Goal: Task Accomplishment & Management: Manage account settings

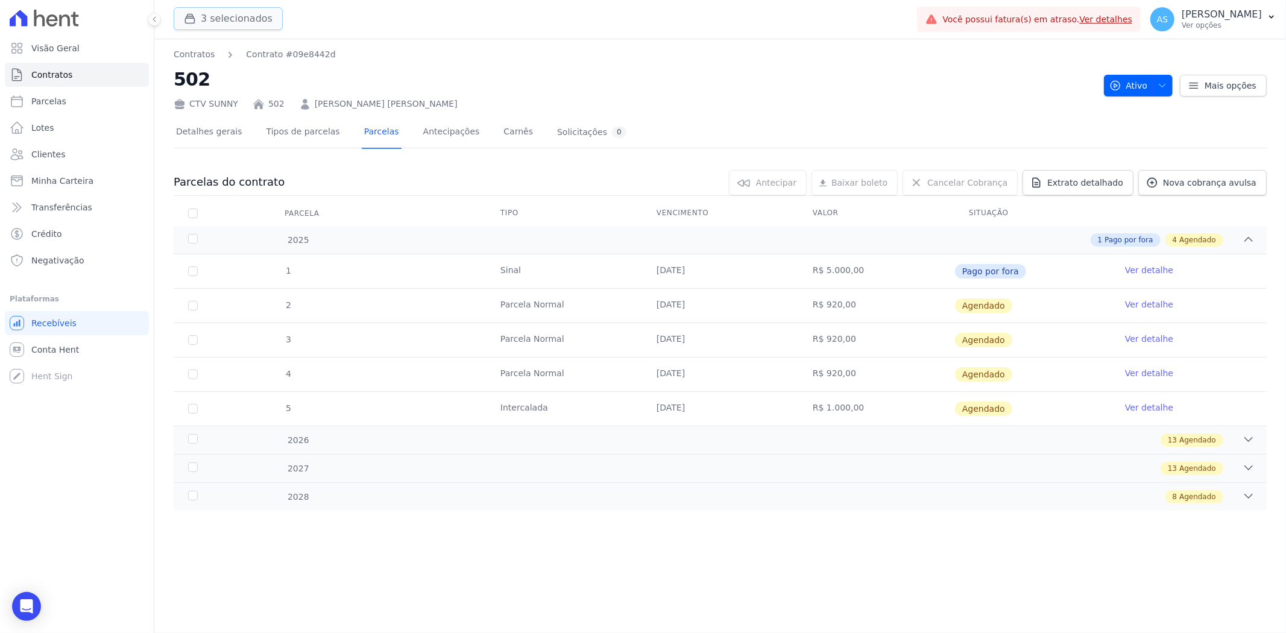
click at [233, 23] on button "3 selecionados" at bounding box center [228, 18] width 109 height 23
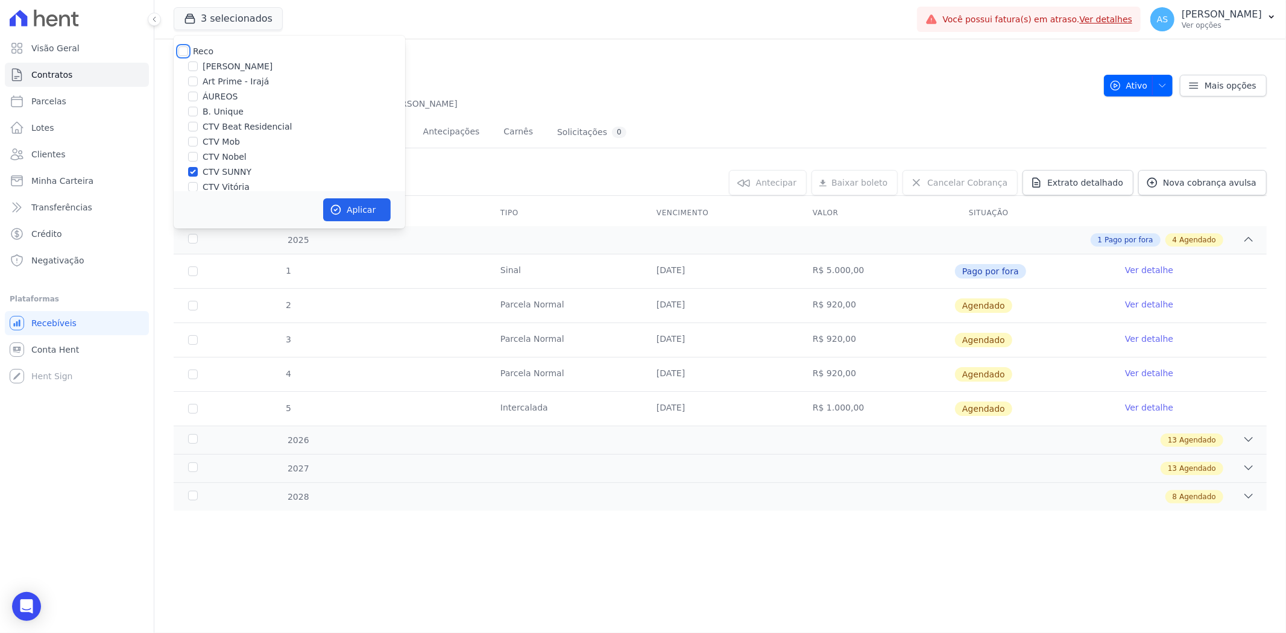
click at [186, 51] on input "Reco" at bounding box center [183, 51] width 10 height 10
checkbox input "true"
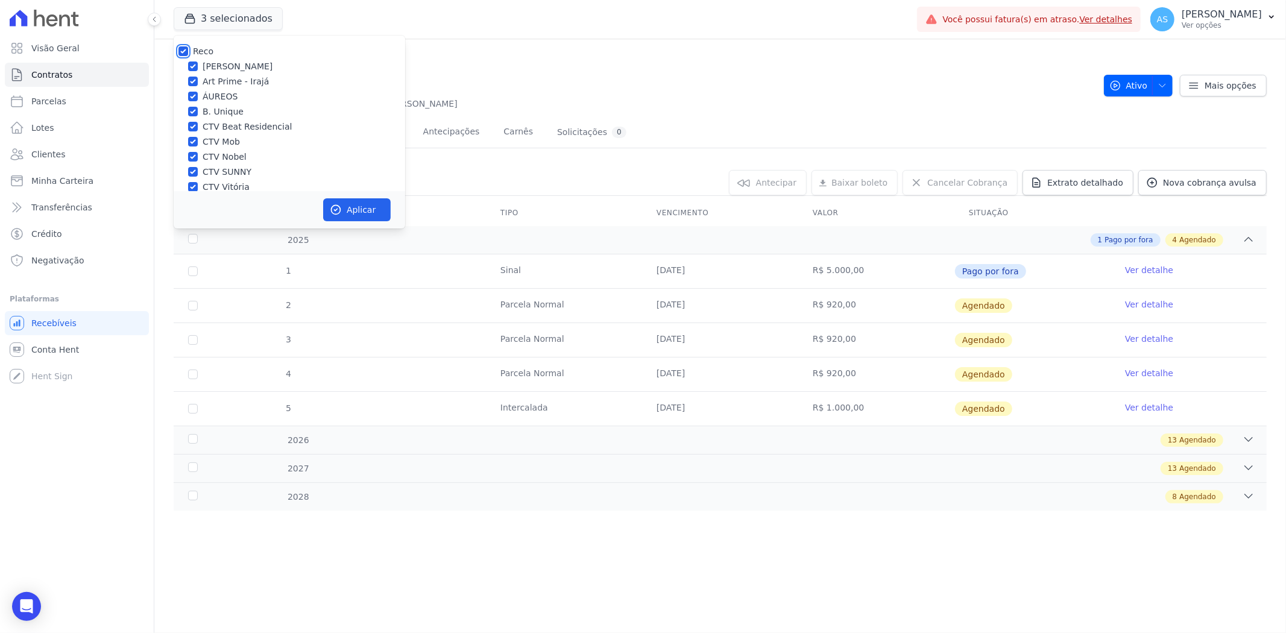
checkbox input "true"
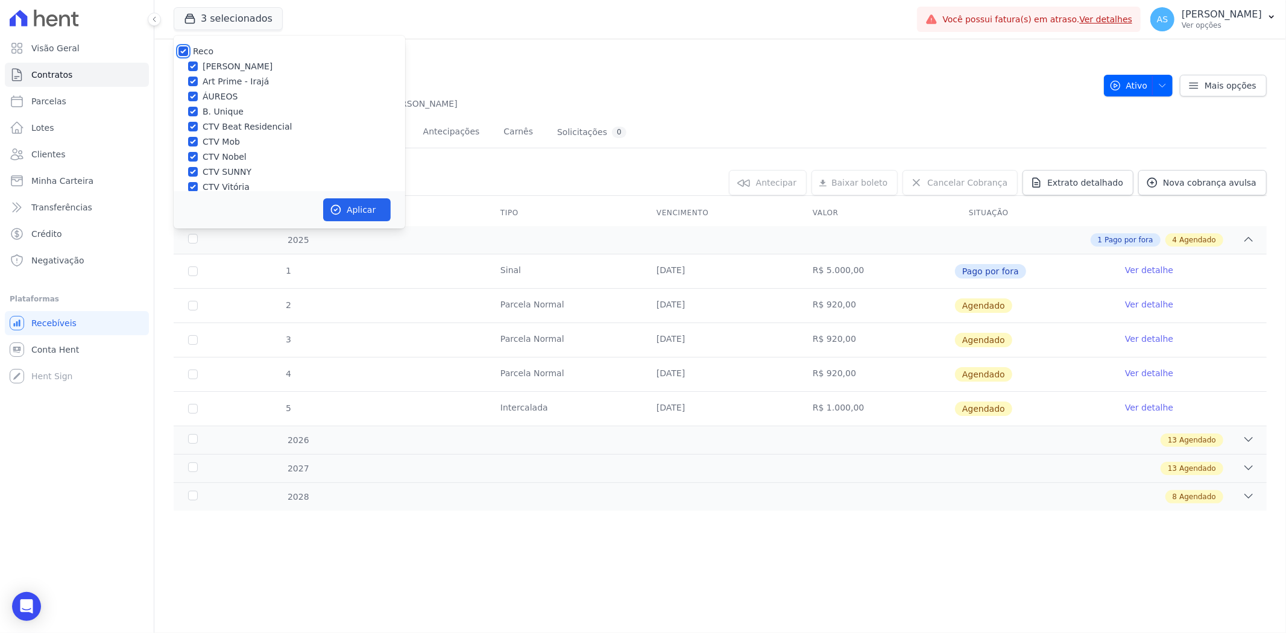
checkbox input "true"
click at [180, 47] on input "Reco" at bounding box center [183, 51] width 10 height 10
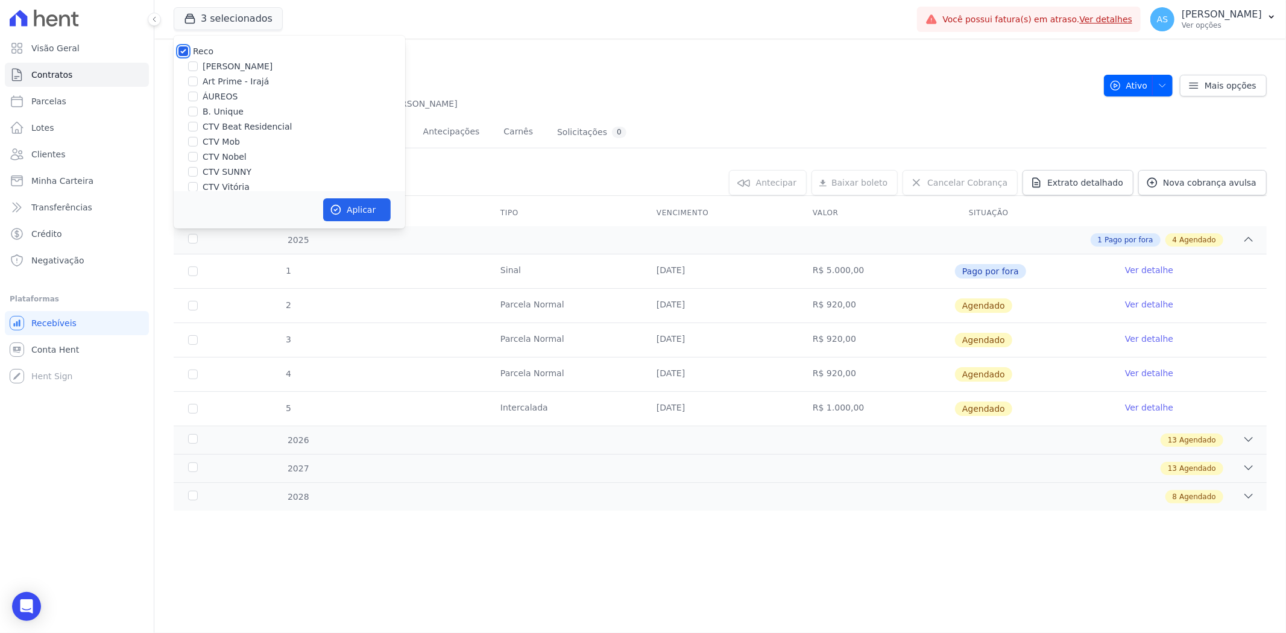
checkbox input "false"
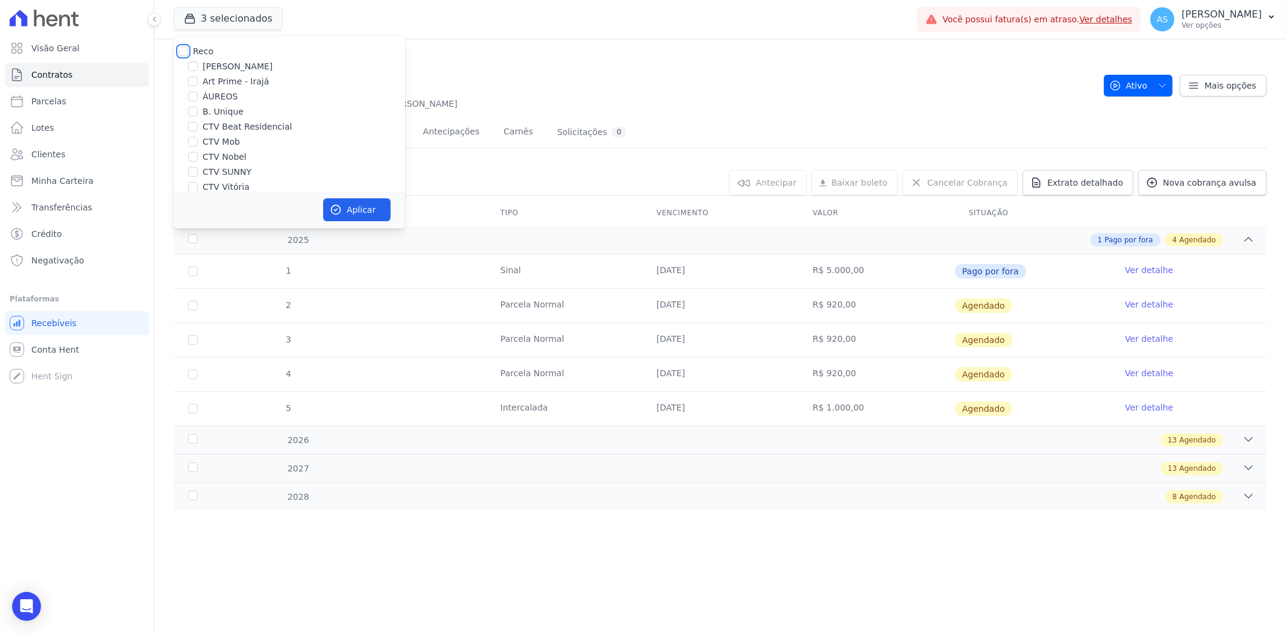
checkbox input "false"
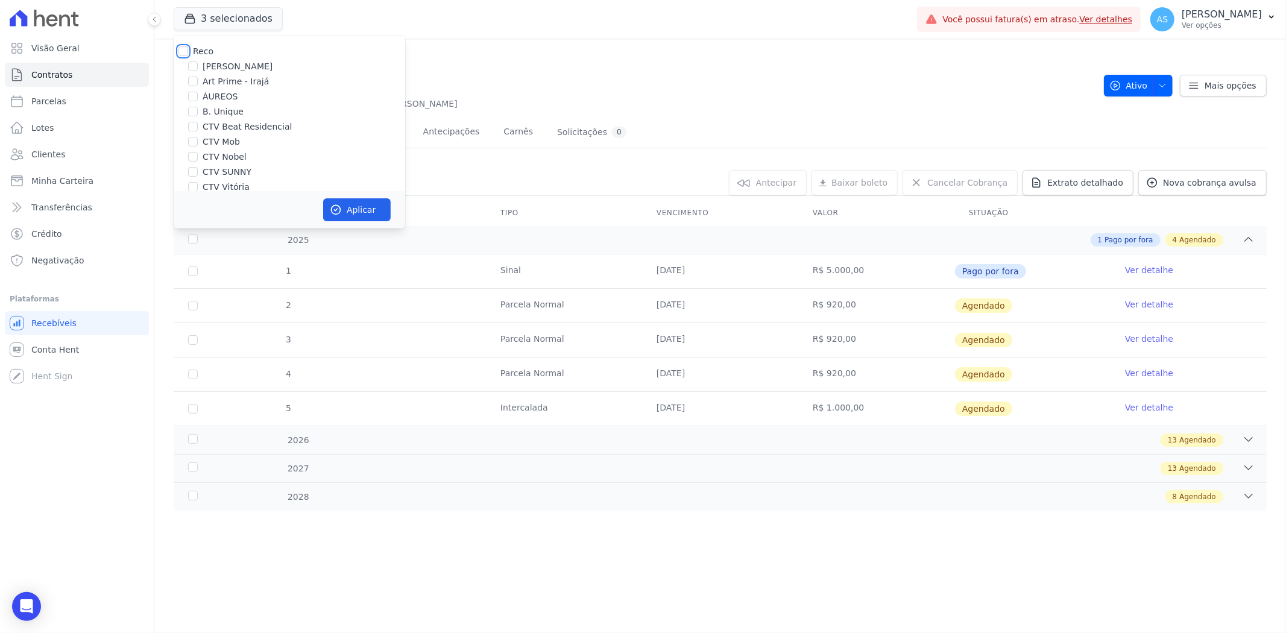
checkbox input "false"
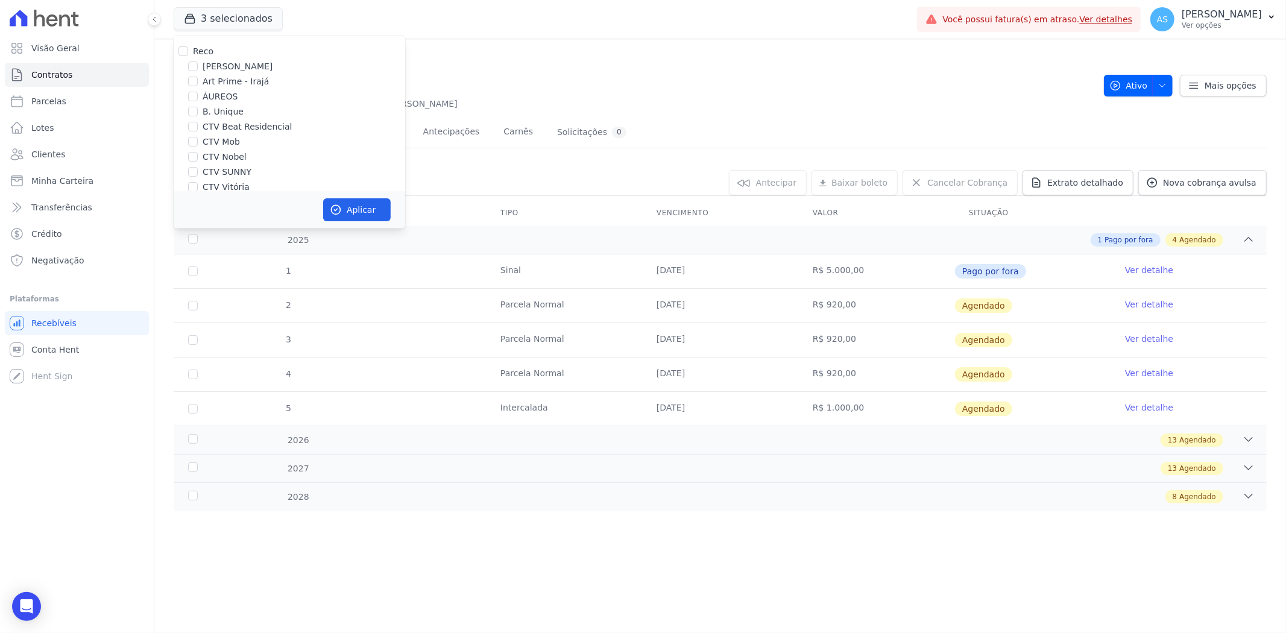
click at [211, 96] on label "ÁUREOS" at bounding box center [220, 96] width 35 height 13
click at [198, 96] on input "ÁUREOS" at bounding box center [193, 97] width 10 height 10
checkbox input "true"
click at [344, 212] on button "Aplicar" at bounding box center [357, 209] width 68 height 23
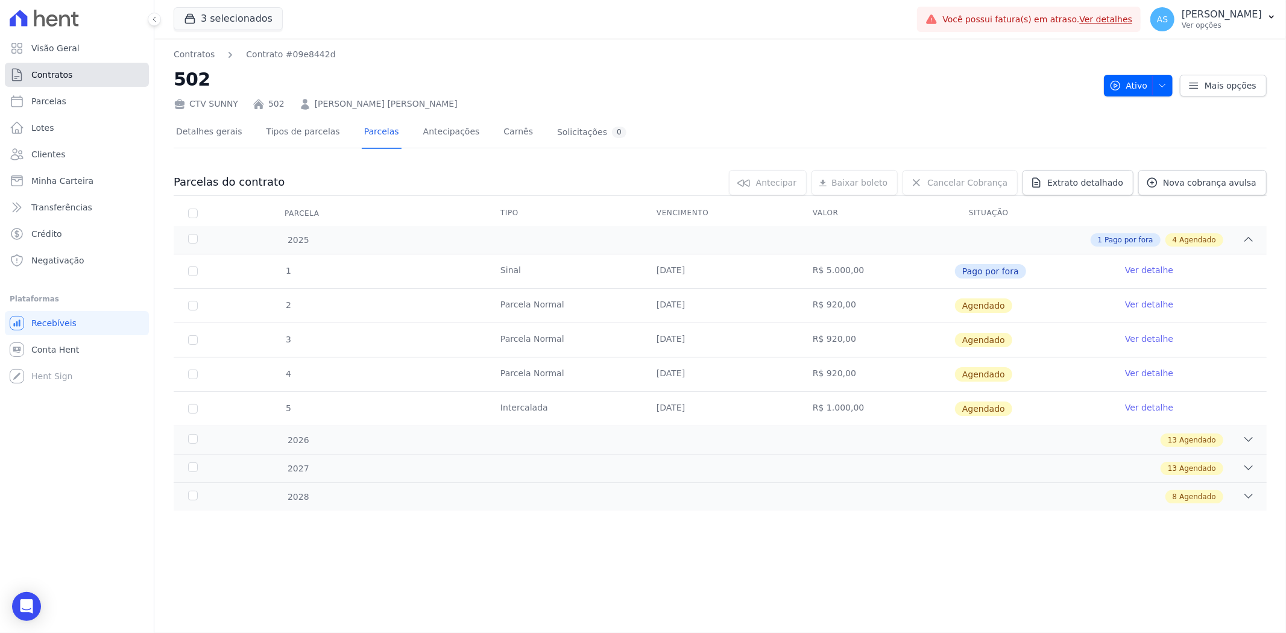
click at [64, 77] on span "Contratos" at bounding box center [51, 75] width 41 height 12
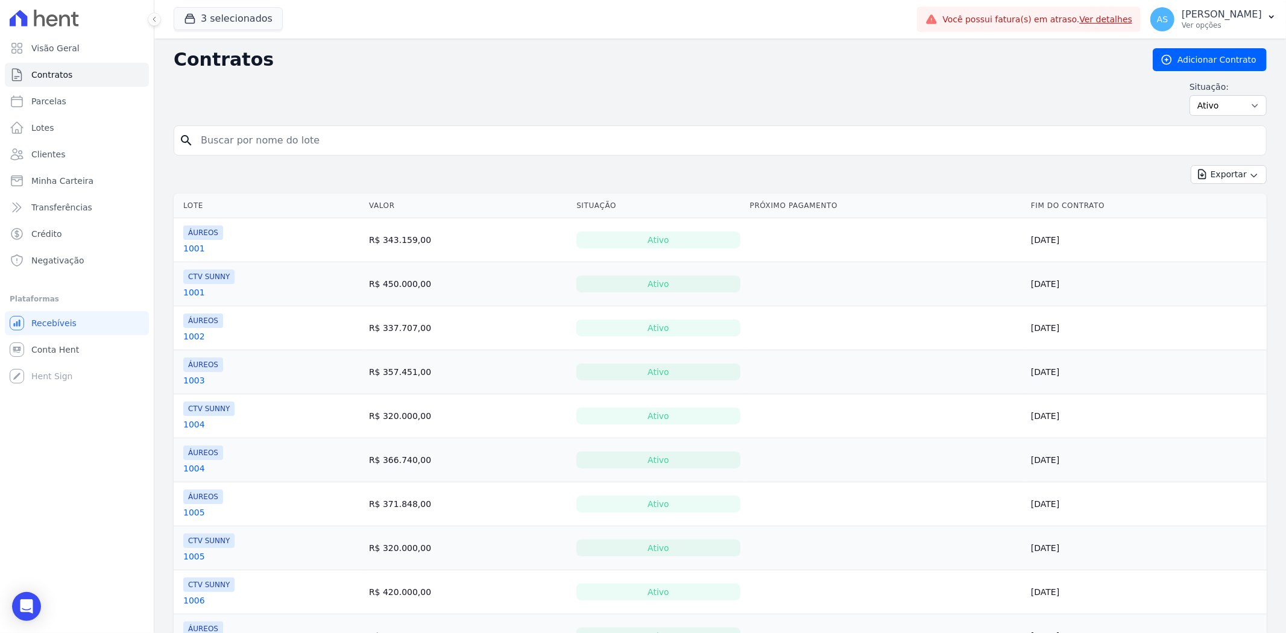
click at [213, 134] on input "search" at bounding box center [728, 140] width 1068 height 24
type input "501"
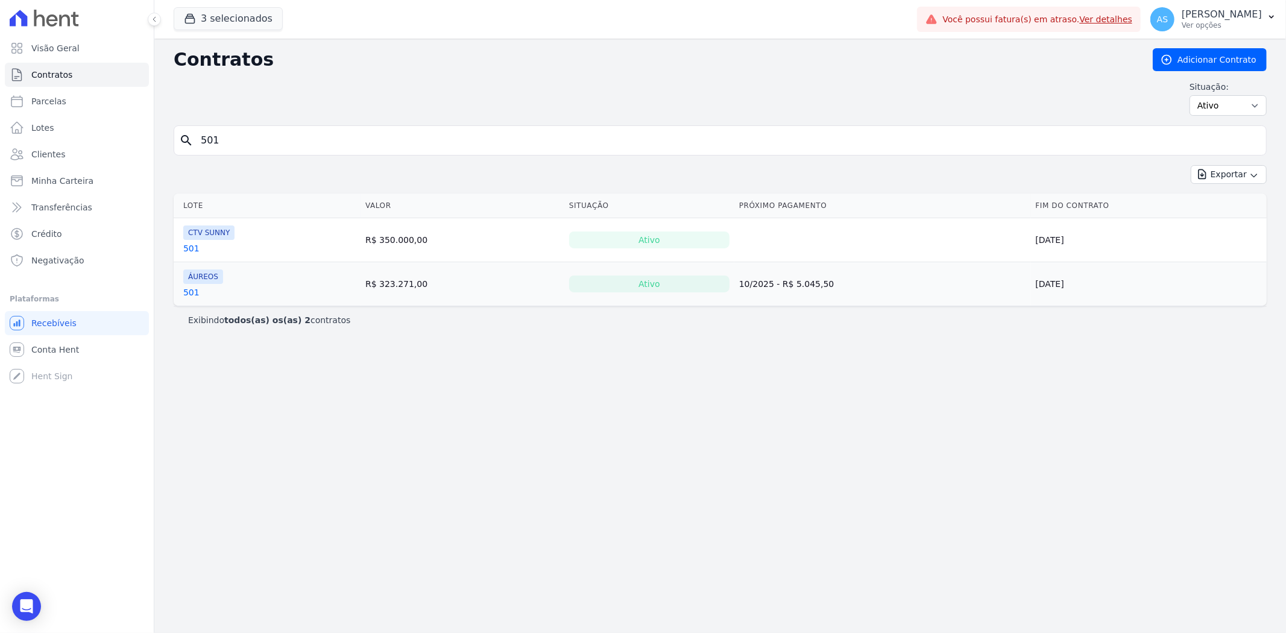
click at [192, 292] on link "501" at bounding box center [191, 292] width 16 height 12
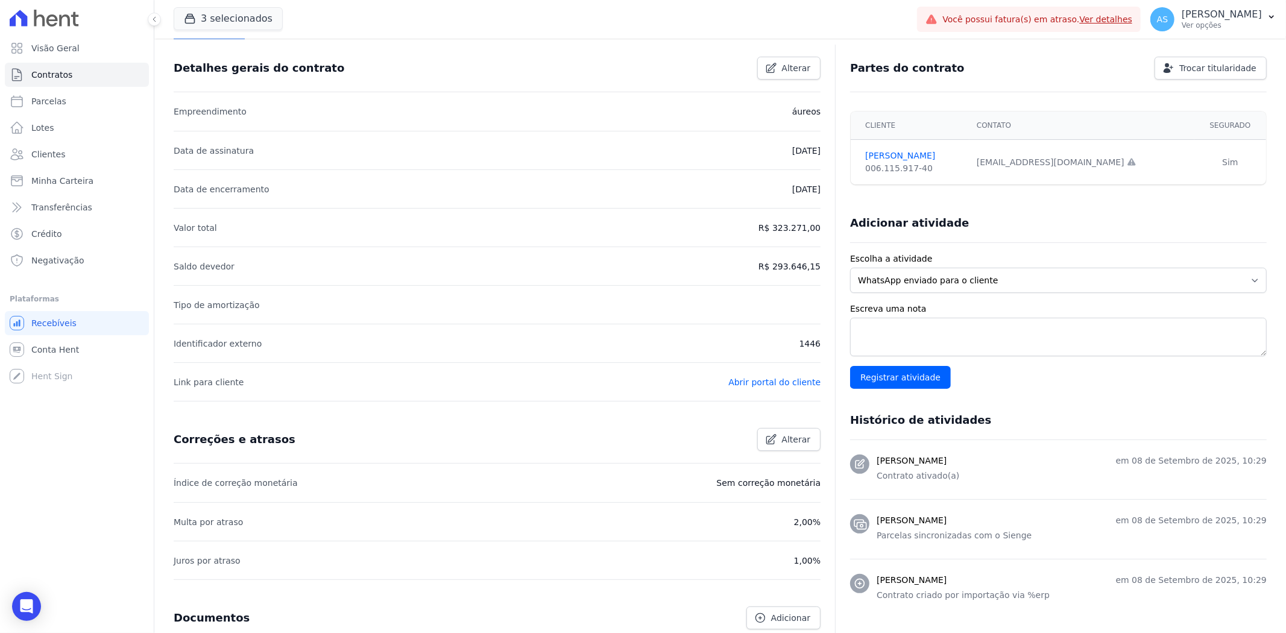
scroll to position [67, 0]
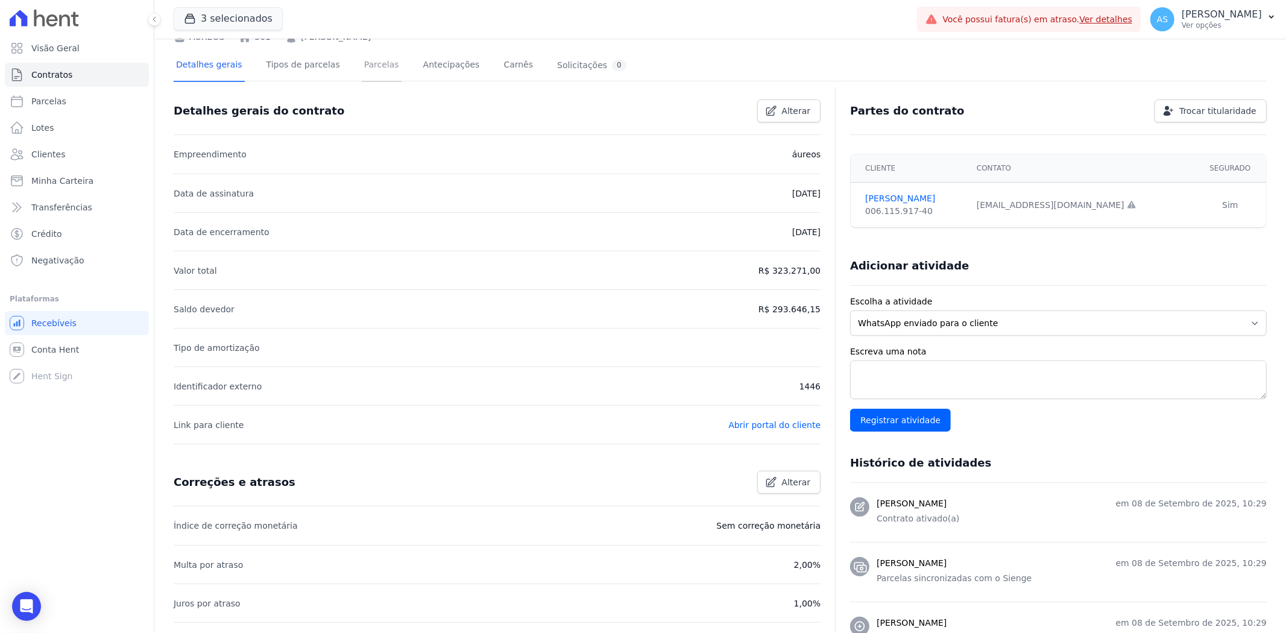
click at [368, 63] on link "Parcelas" at bounding box center [382, 66] width 40 height 32
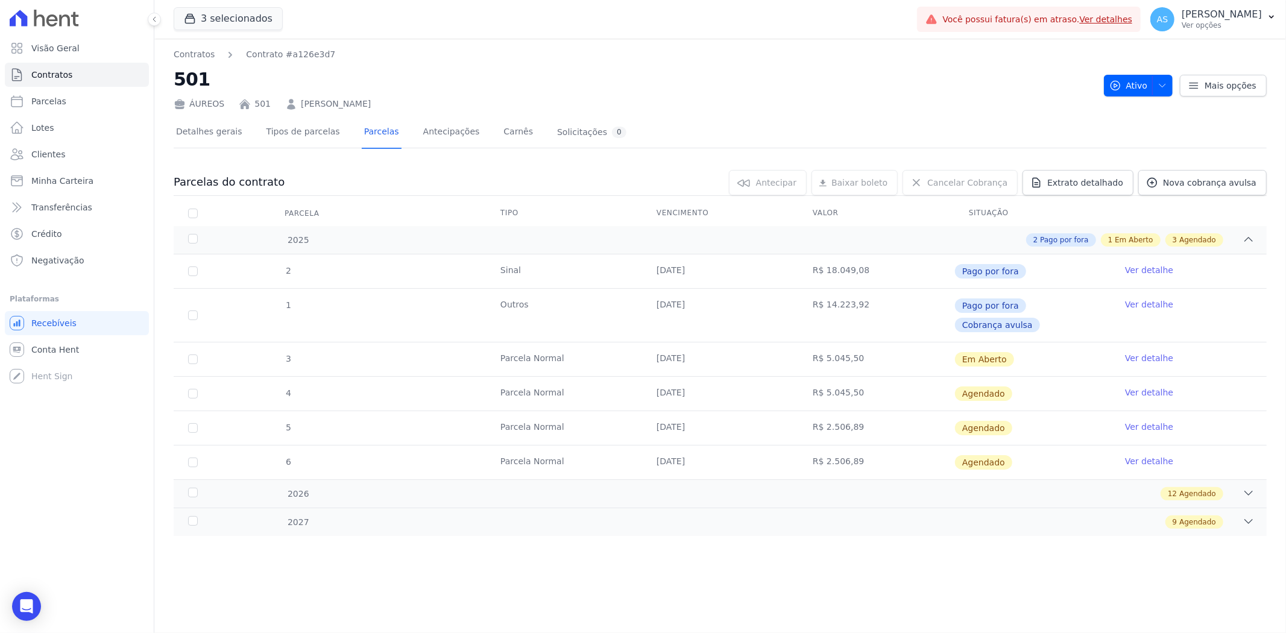
click at [1158, 352] on link "Ver detalhe" at bounding box center [1149, 358] width 48 height 12
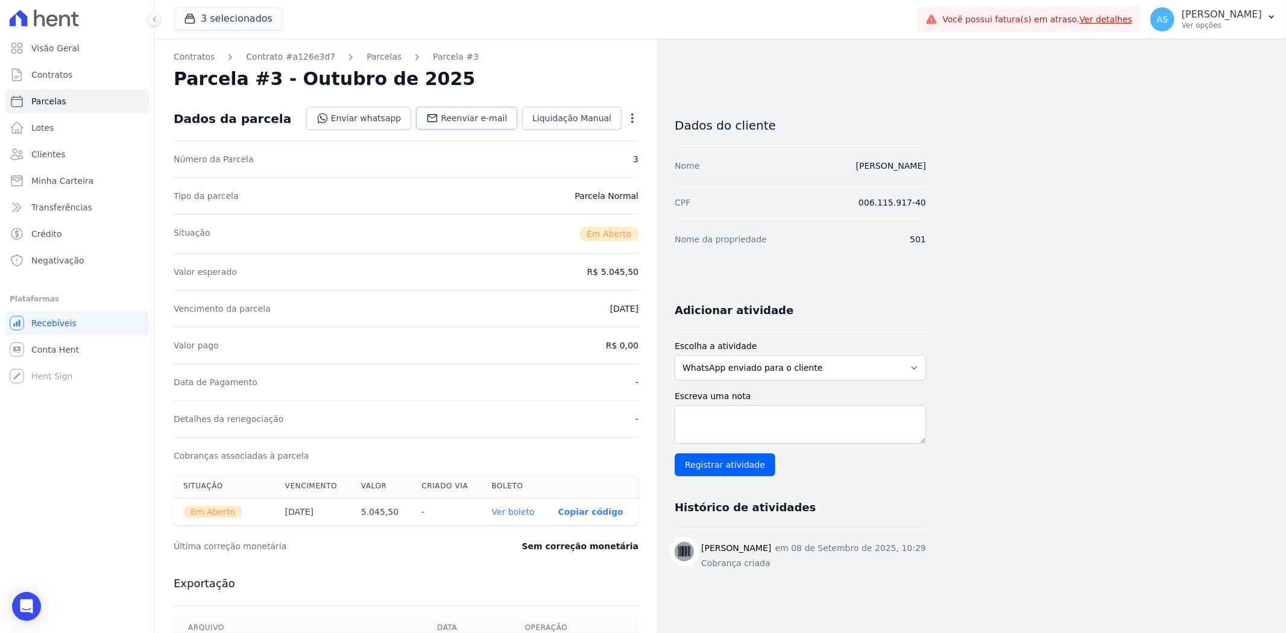
click at [470, 119] on span "Reenviar e-mail" at bounding box center [474, 118] width 66 height 12
click at [514, 516] on link "Ver boleto" at bounding box center [512, 512] width 43 height 10
click at [631, 113] on icon "button" at bounding box center [632, 118] width 12 height 12
click at [569, 157] on link "Cancelar Cobrança" at bounding box center [581, 156] width 106 height 22
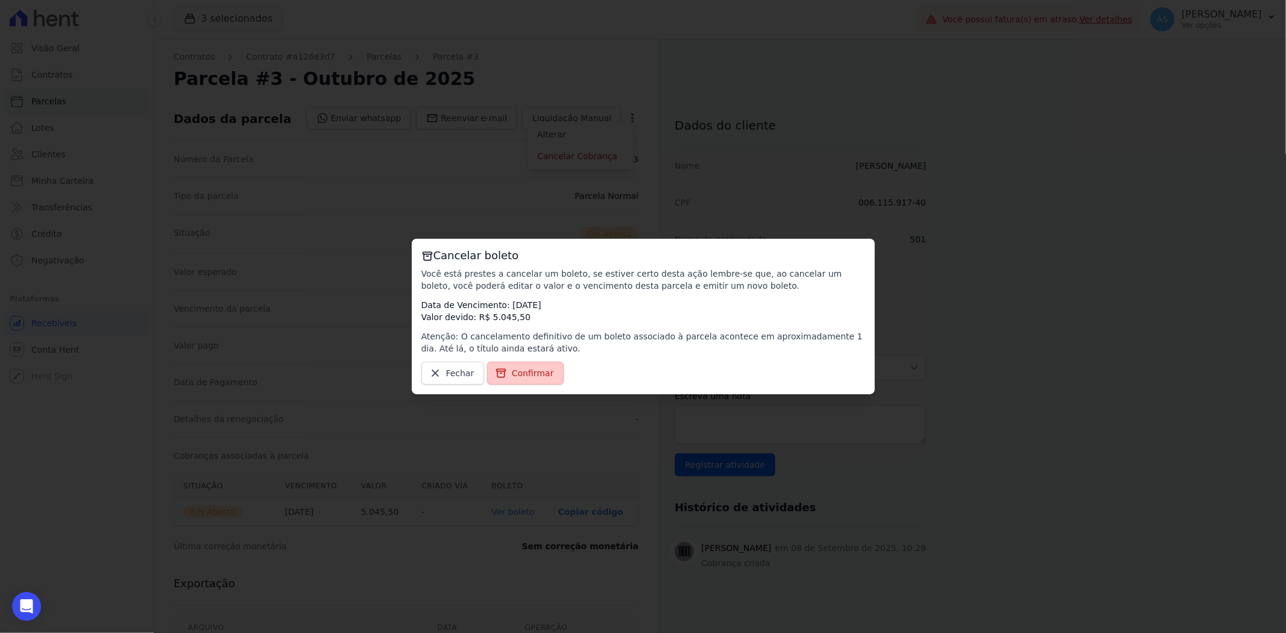
click at [537, 373] on span "Confirmar" at bounding box center [533, 373] width 42 height 12
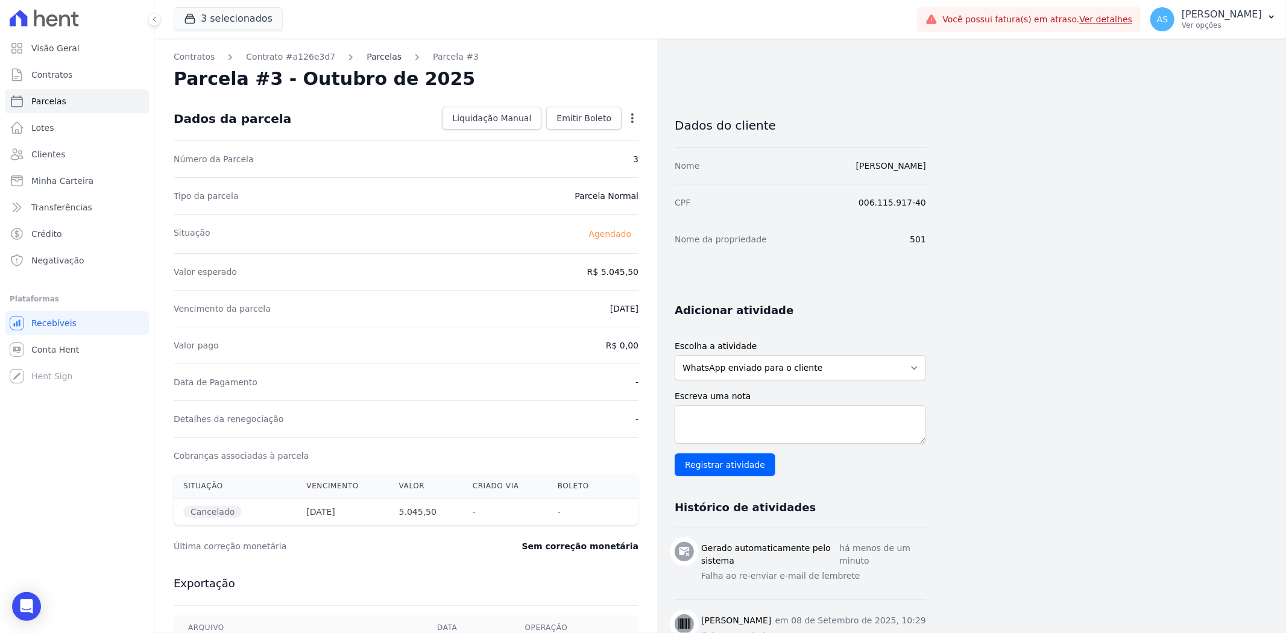
click at [376, 60] on link "Parcelas" at bounding box center [384, 57] width 35 height 13
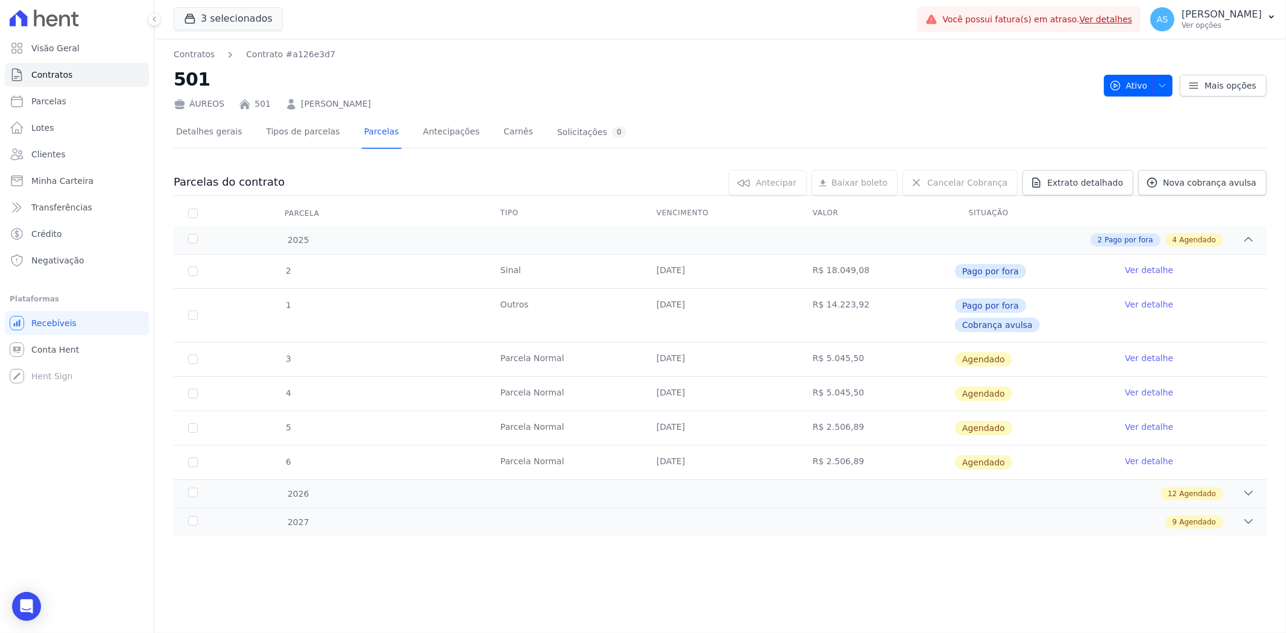
click at [1141, 352] on link "Ver detalhe" at bounding box center [1149, 358] width 48 height 12
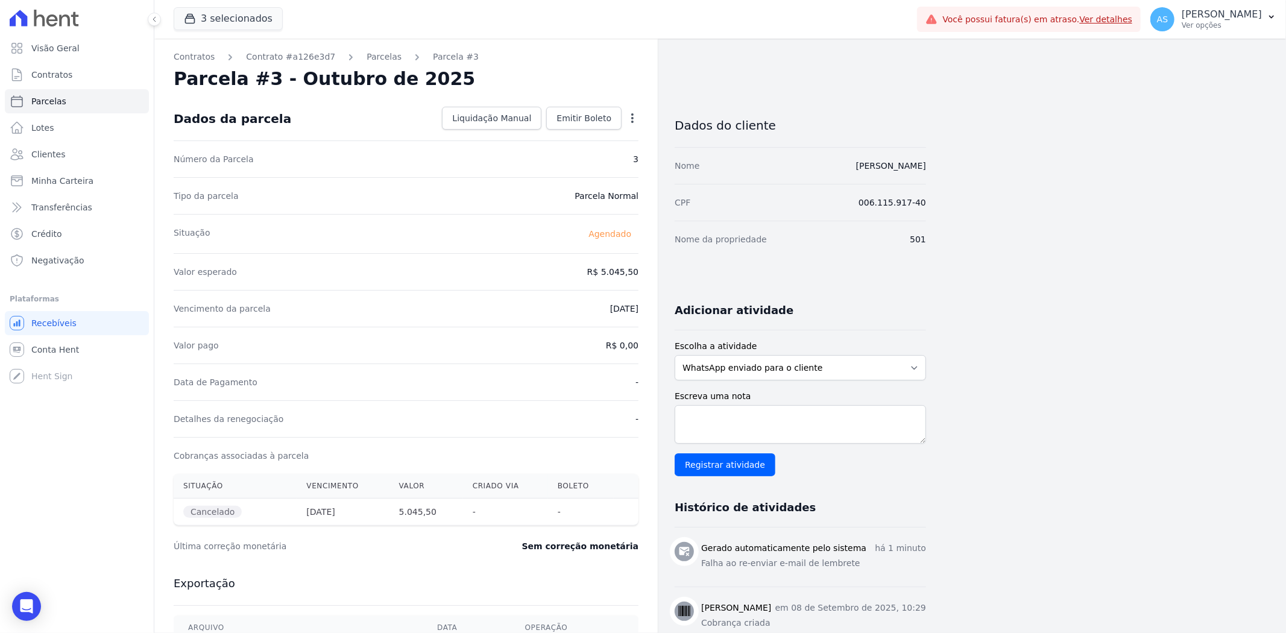
click at [633, 112] on icon "button" at bounding box center [632, 118] width 12 height 12
click at [550, 135] on link "Alterar" at bounding box center [581, 135] width 106 height 22
click at [624, 304] on input "2025-10-20" at bounding box center [590, 307] width 95 height 25
click at [588, 314] on input "2025-10-20" at bounding box center [590, 307] width 95 height 25
type input "2025-10-20"
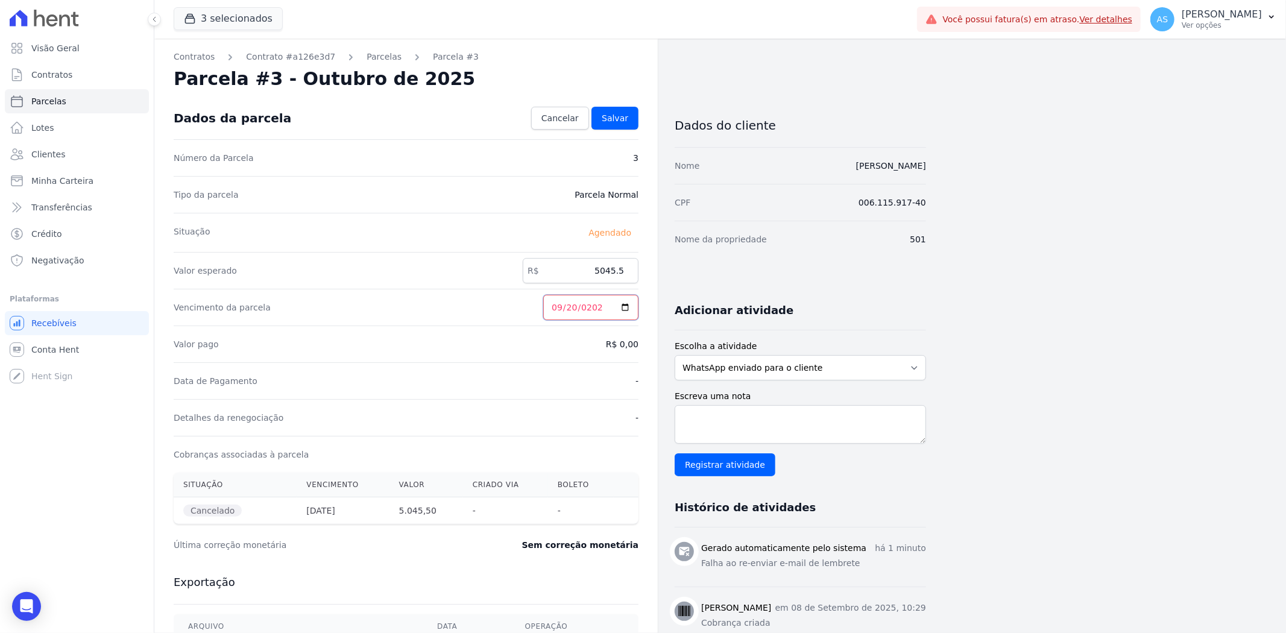
type input "2025-09-20"
click at [608, 121] on span "Salvar" at bounding box center [615, 118] width 27 height 12
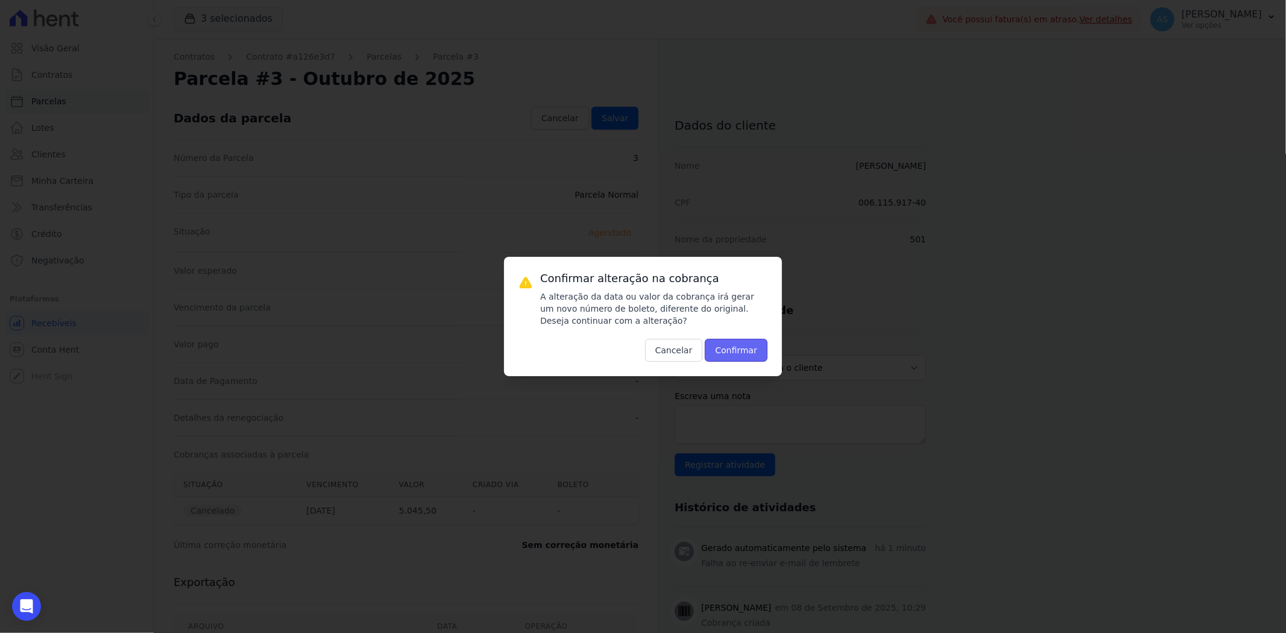
click at [736, 346] on button "Confirmar" at bounding box center [736, 350] width 63 height 23
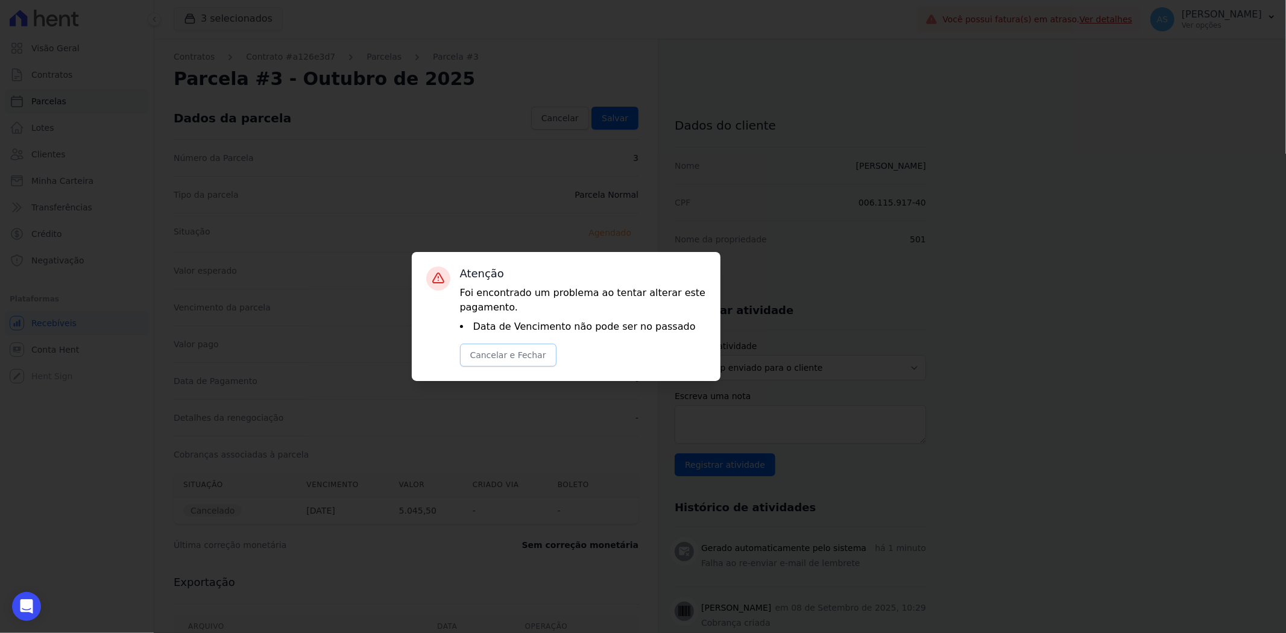
click at [491, 358] on button "Cancelar e Fechar" at bounding box center [508, 355] width 96 height 23
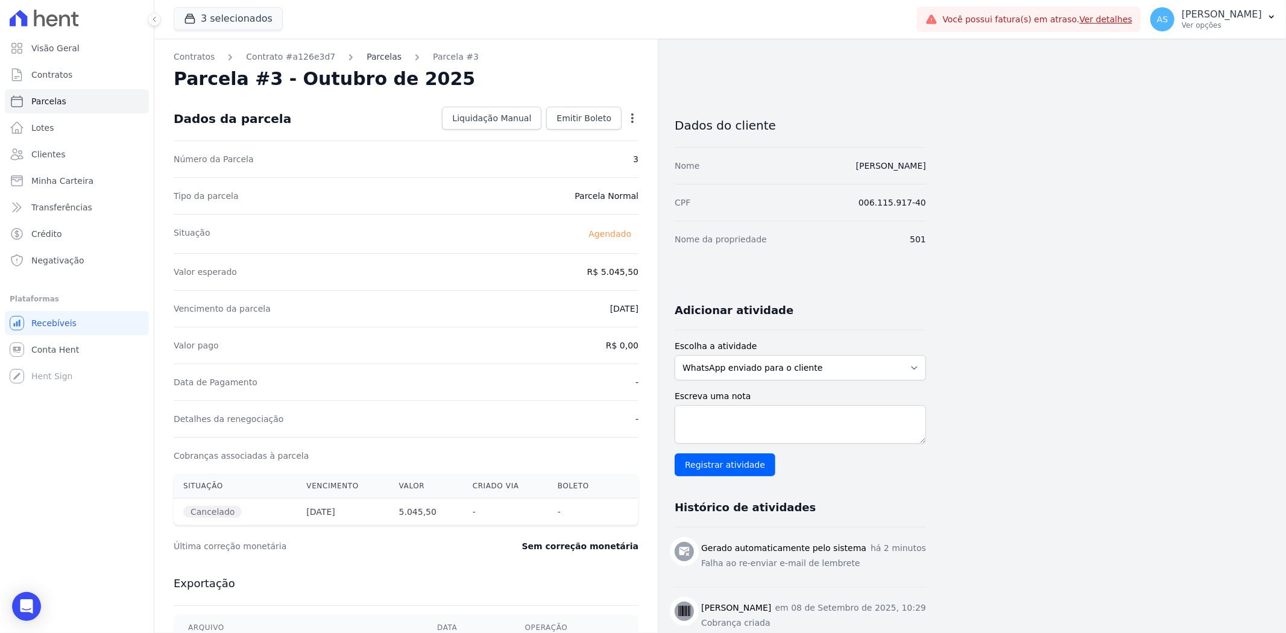
click at [367, 55] on link "Parcelas" at bounding box center [384, 57] width 35 height 13
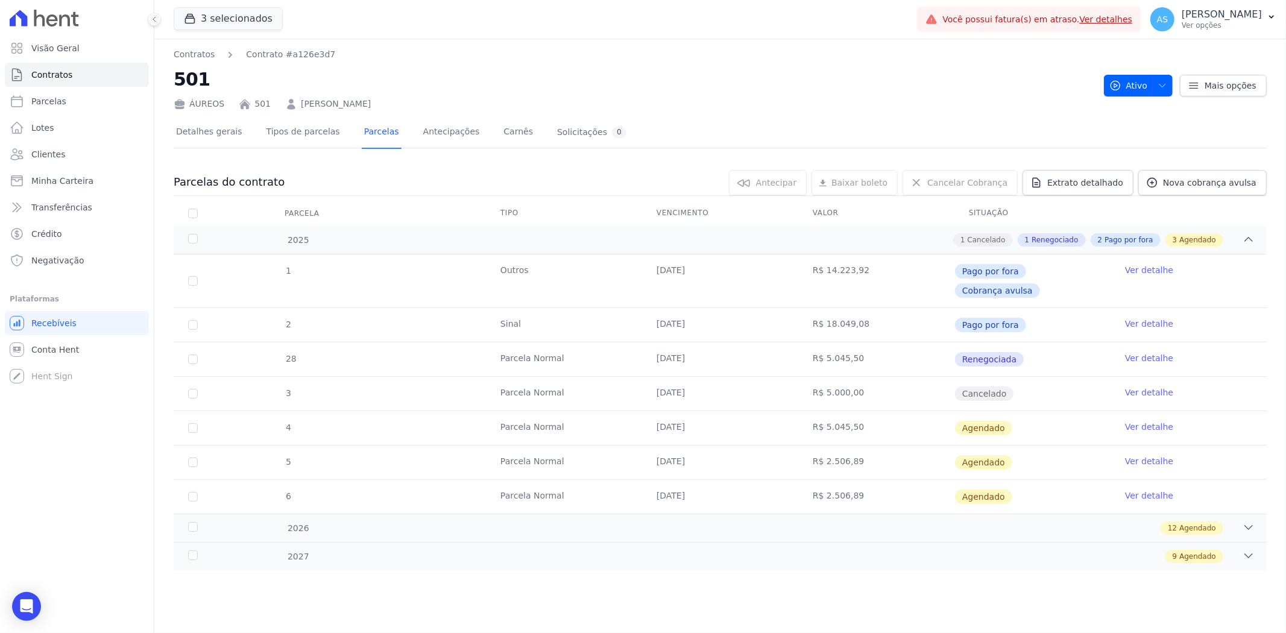
click at [1142, 352] on link "Ver detalhe" at bounding box center [1149, 358] width 48 height 12
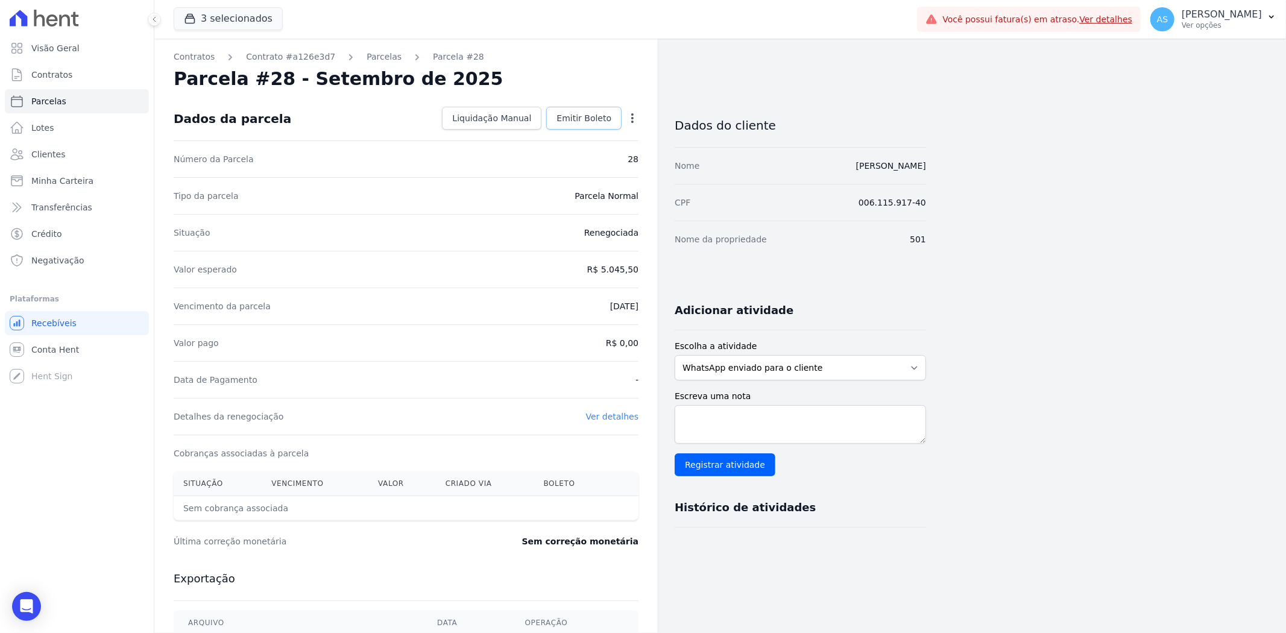
click at [594, 116] on span "Emitir Boleto" at bounding box center [584, 118] width 55 height 12
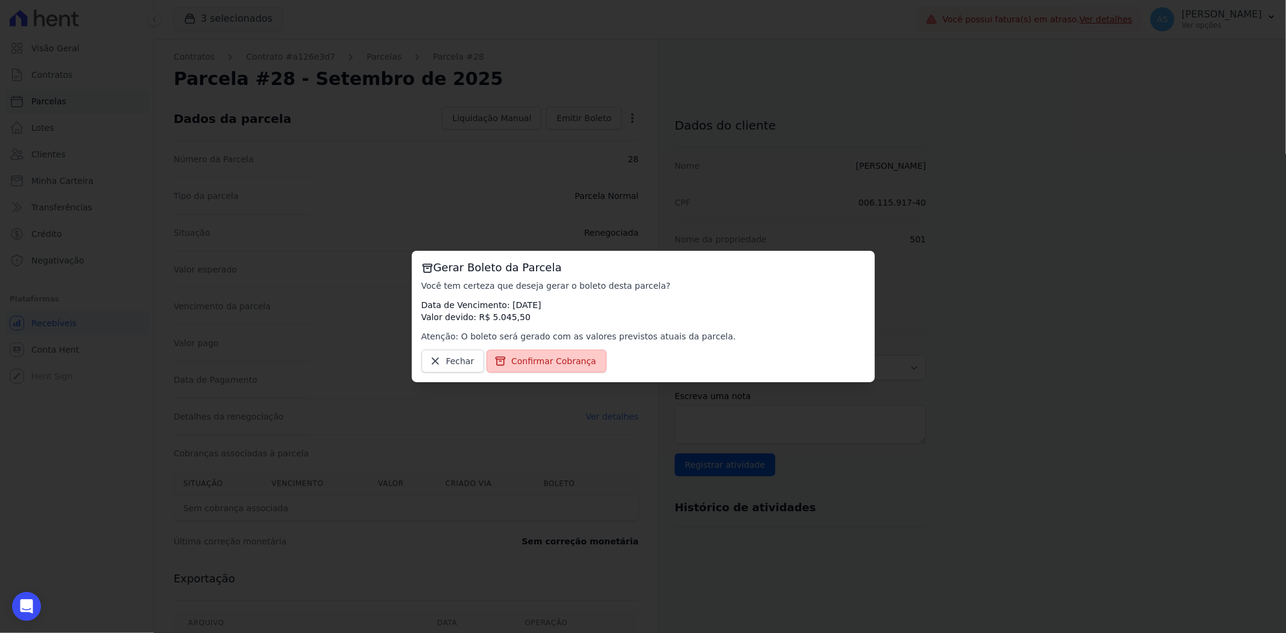
click at [541, 367] on span "Confirmar Cobrança" at bounding box center [553, 361] width 85 height 12
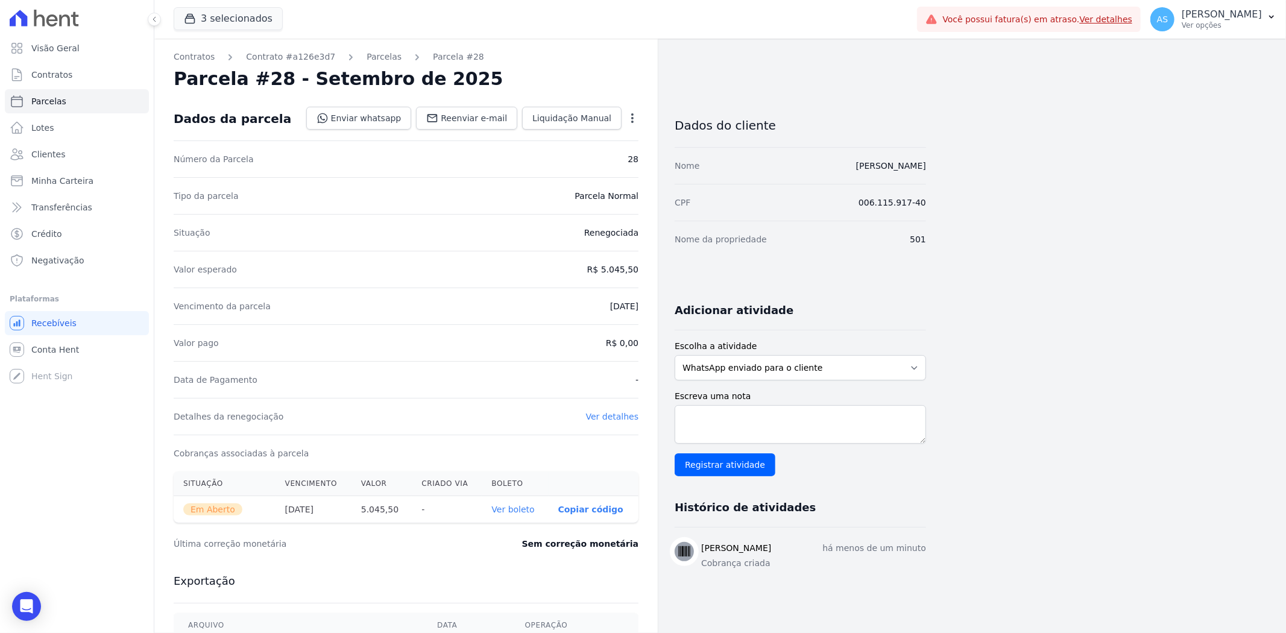
click at [529, 508] on link "Ver boleto" at bounding box center [512, 510] width 43 height 10
click at [194, 16] on icon "button" at bounding box center [190, 18] width 9 height 9
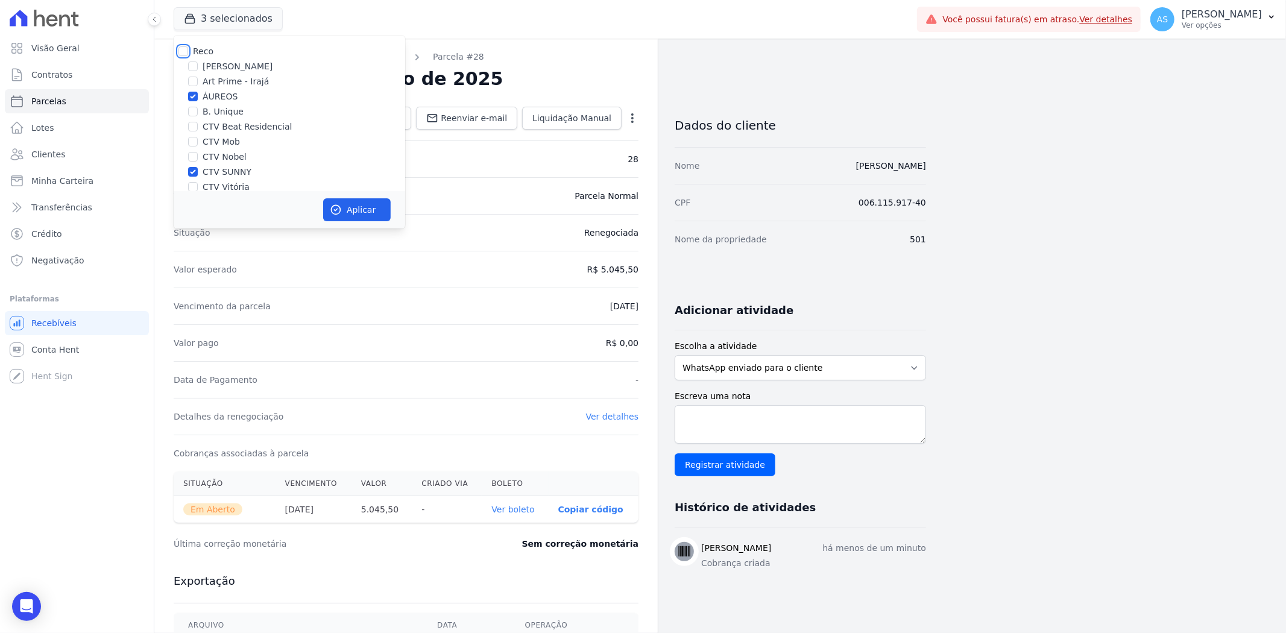
click at [185, 49] on input "Reco" at bounding box center [183, 51] width 10 height 10
checkbox input "true"
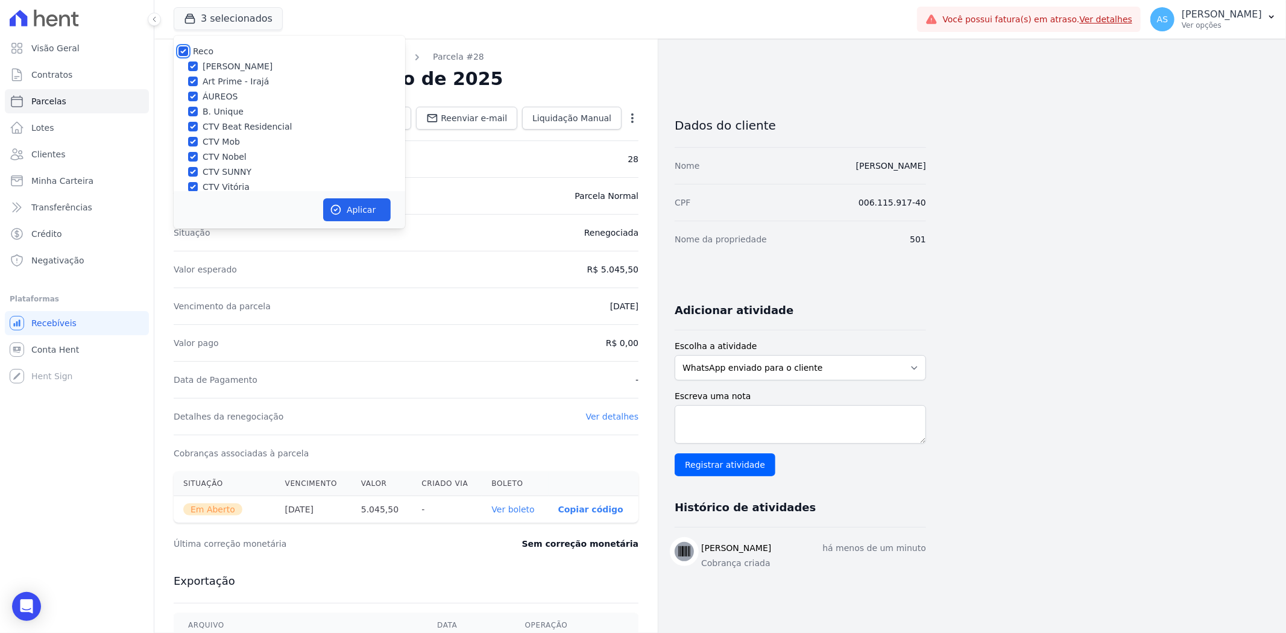
checkbox input "true"
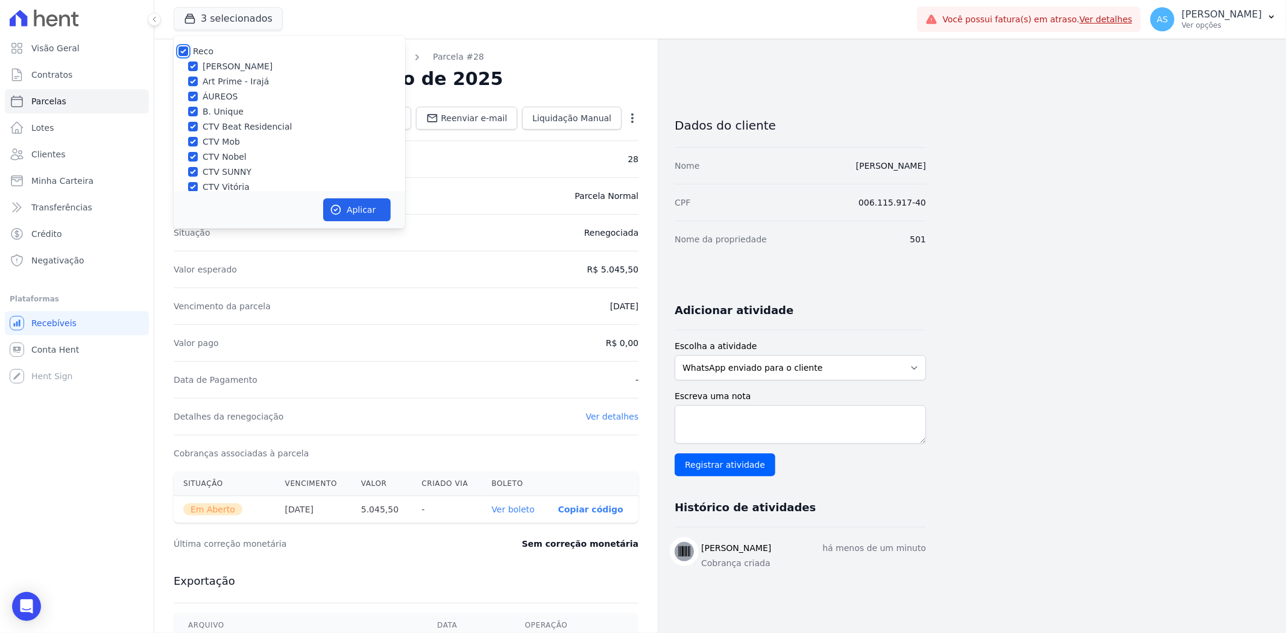
checkbox input "true"
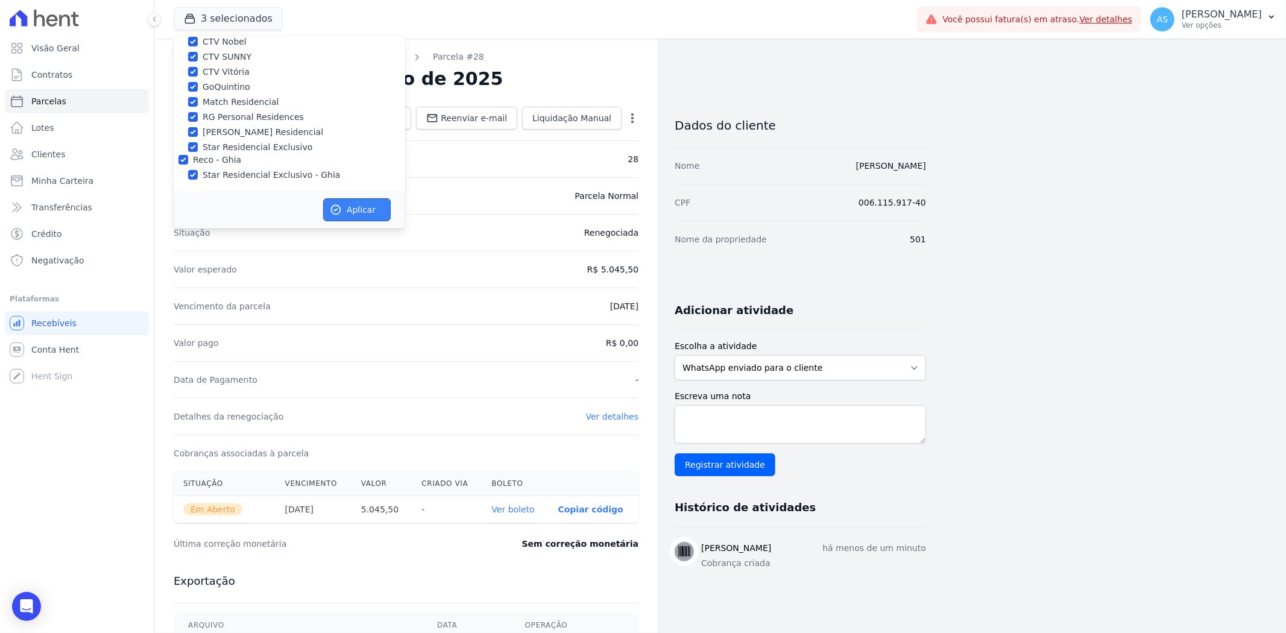
click at [342, 209] on button "Aplicar" at bounding box center [357, 209] width 68 height 23
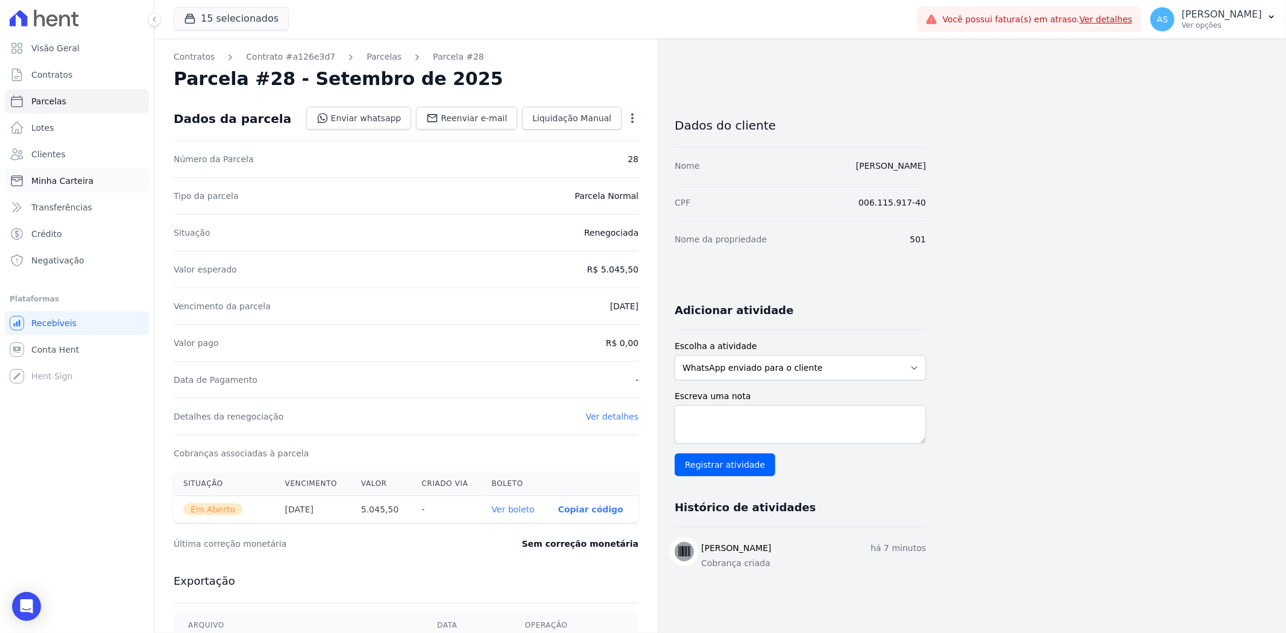
click at [55, 183] on span "Minha Carteira" at bounding box center [62, 181] width 62 height 12
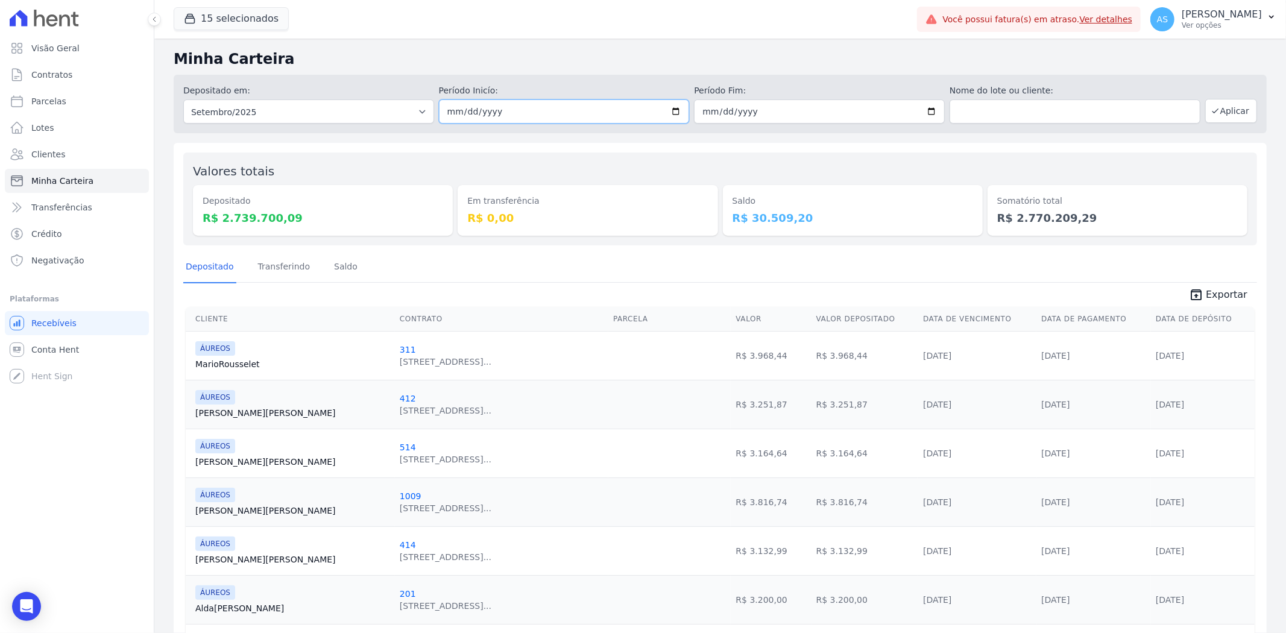
click at [672, 110] on input "2025-09-01" at bounding box center [564, 111] width 251 height 24
click at [679, 165] on div "Em transferência R$ 0,00" at bounding box center [588, 199] width 260 height 74
click at [666, 115] on input "2025-09-01" at bounding box center [564, 111] width 251 height 24
type input "2025-09-19"
click at [1222, 109] on button "Aplicar" at bounding box center [1231, 111] width 52 height 24
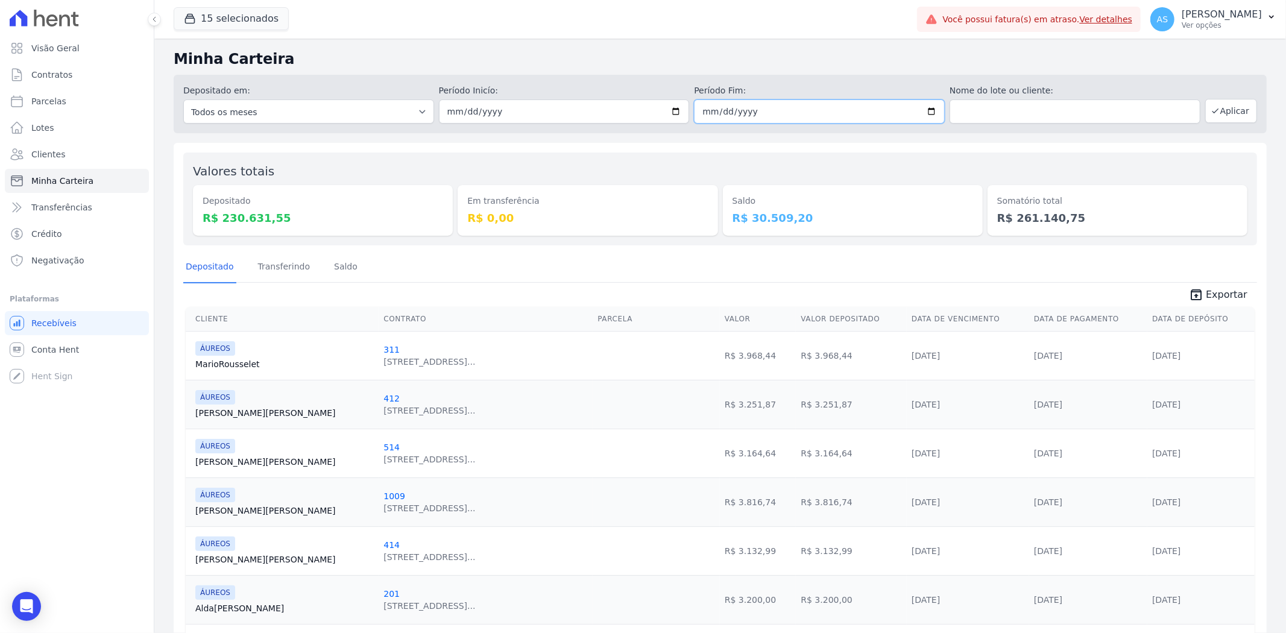
click at [923, 112] on input "2025-09-30" at bounding box center [819, 111] width 251 height 24
type input "2025-09-19"
click at [1217, 112] on button "Aplicar" at bounding box center [1231, 111] width 52 height 24
click at [669, 109] on input "2025-09-19" at bounding box center [564, 111] width 251 height 24
click at [925, 110] on input "2025-09-19" at bounding box center [819, 111] width 251 height 24
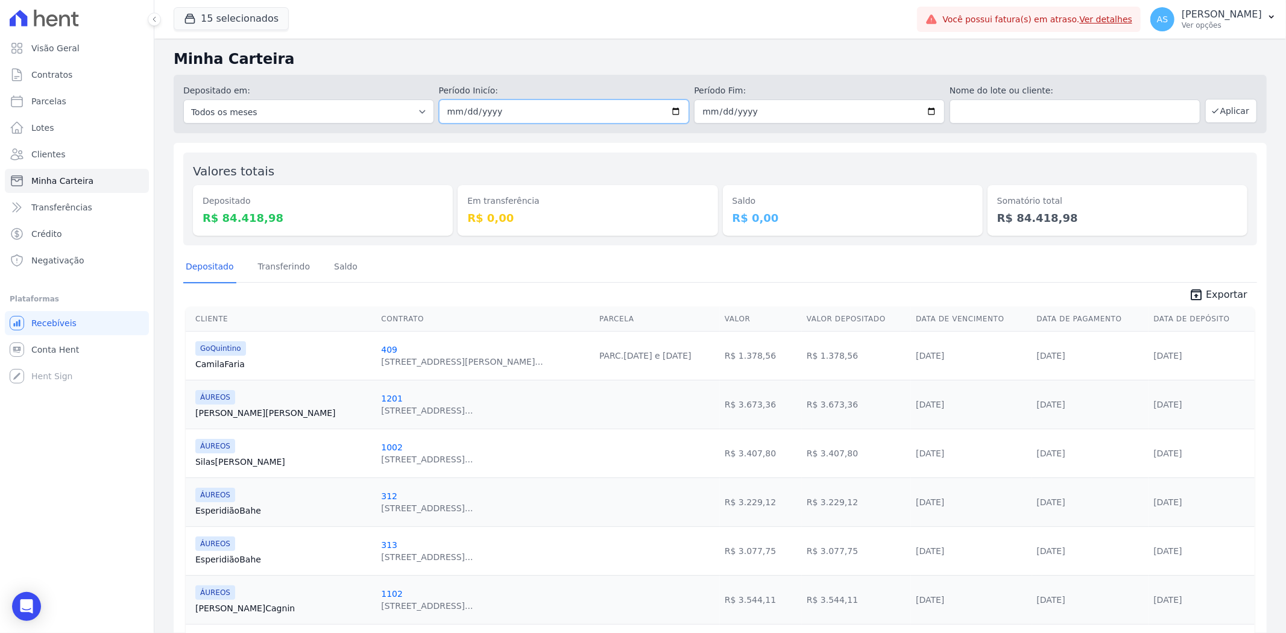
click at [532, 109] on input "[DATE]" at bounding box center [564, 111] width 251 height 24
click at [670, 109] on input "[DATE]" at bounding box center [564, 111] width 251 height 24
type input "[DATE]"
click at [926, 111] on input "2025-09-19" at bounding box center [819, 111] width 251 height 24
type input "[DATE]"
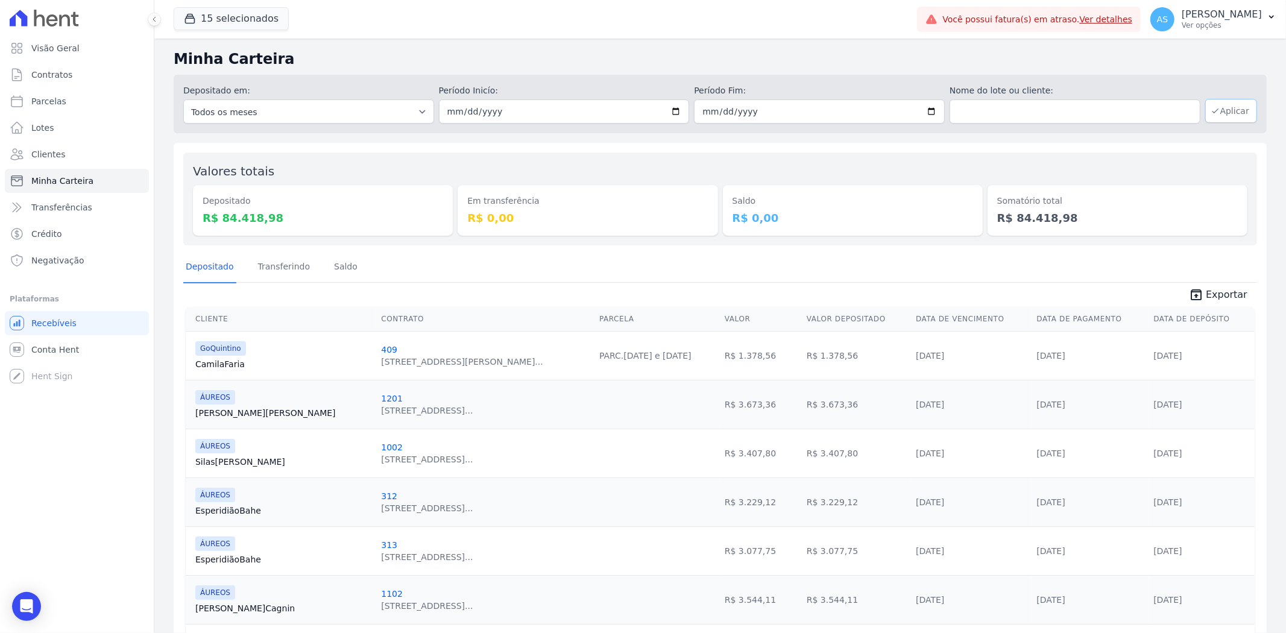
click at [1211, 113] on icon "button" at bounding box center [1216, 111] width 10 height 10
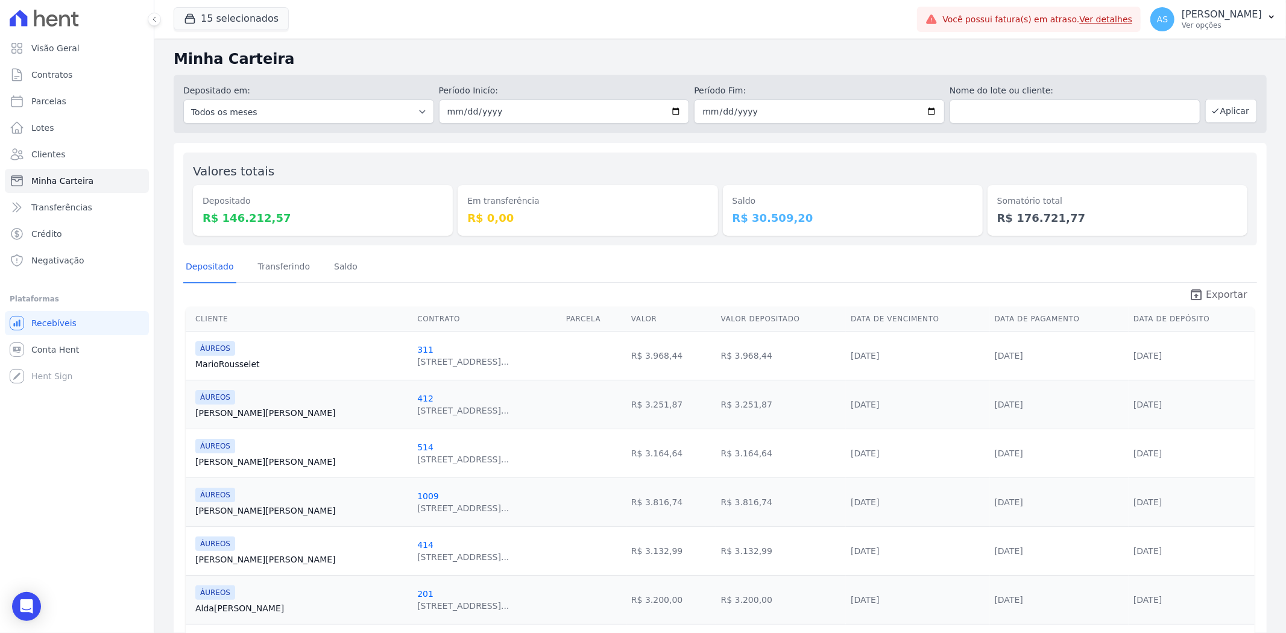
click at [1208, 290] on span "Exportar" at bounding box center [1227, 295] width 42 height 14
click at [342, 259] on link "Saldo" at bounding box center [346, 267] width 28 height 31
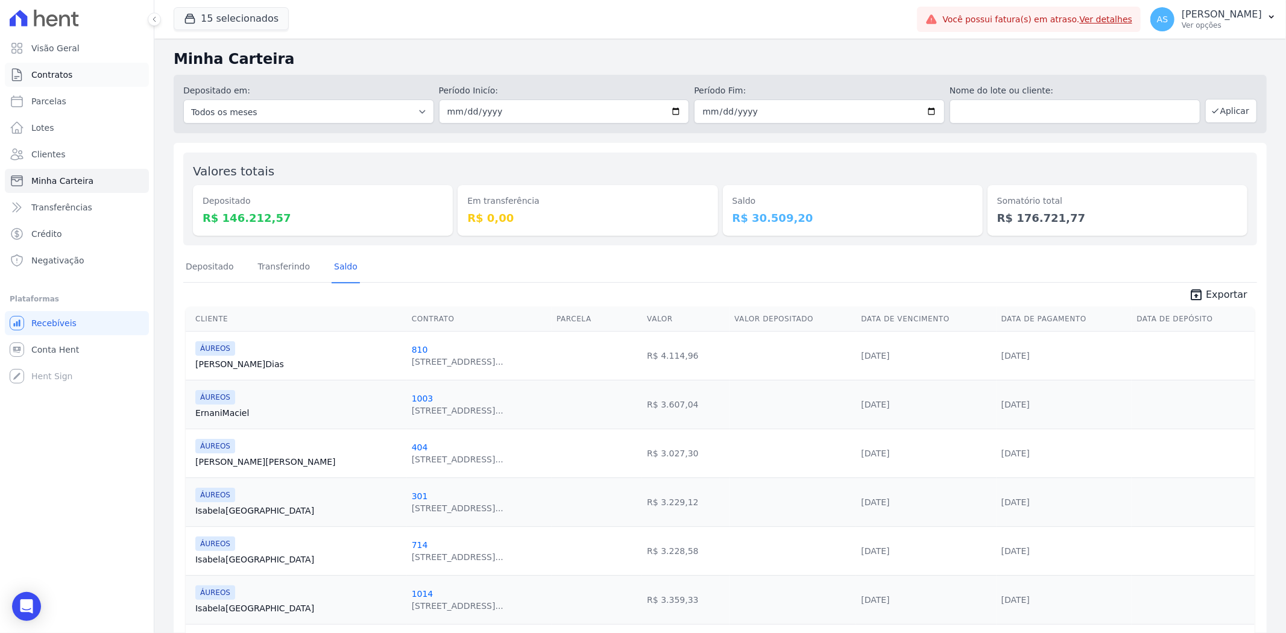
click at [43, 71] on span "Contratos" at bounding box center [51, 75] width 41 height 12
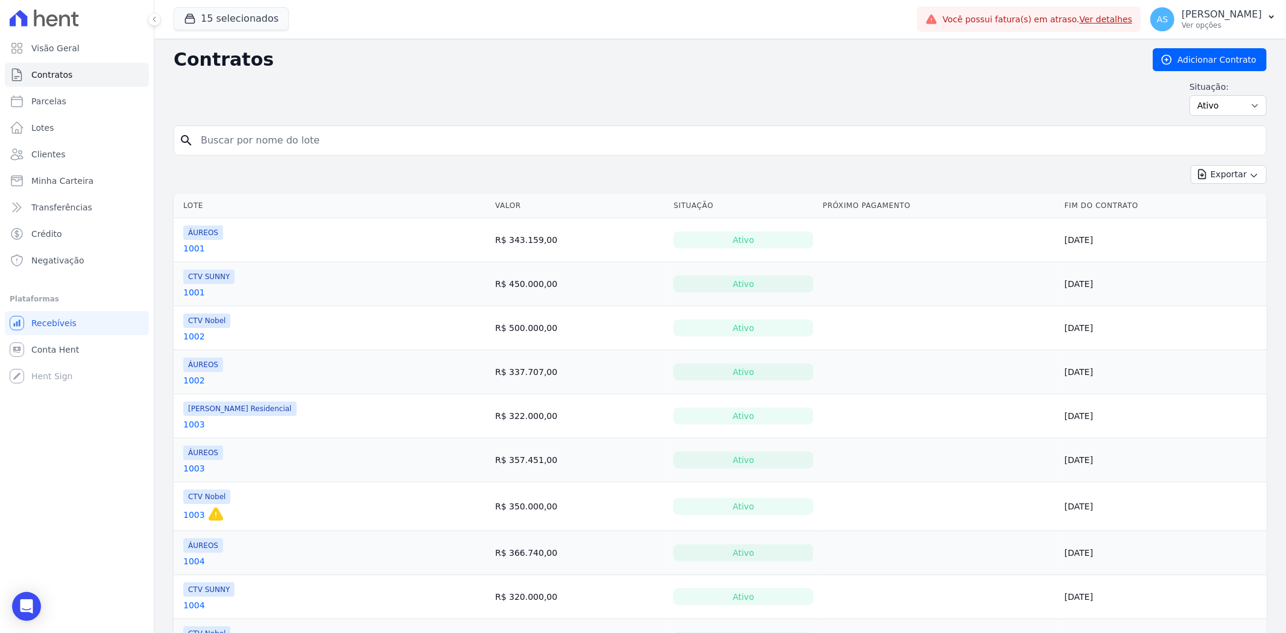
click at [209, 134] on input "search" at bounding box center [728, 140] width 1068 height 24
type input "1006"
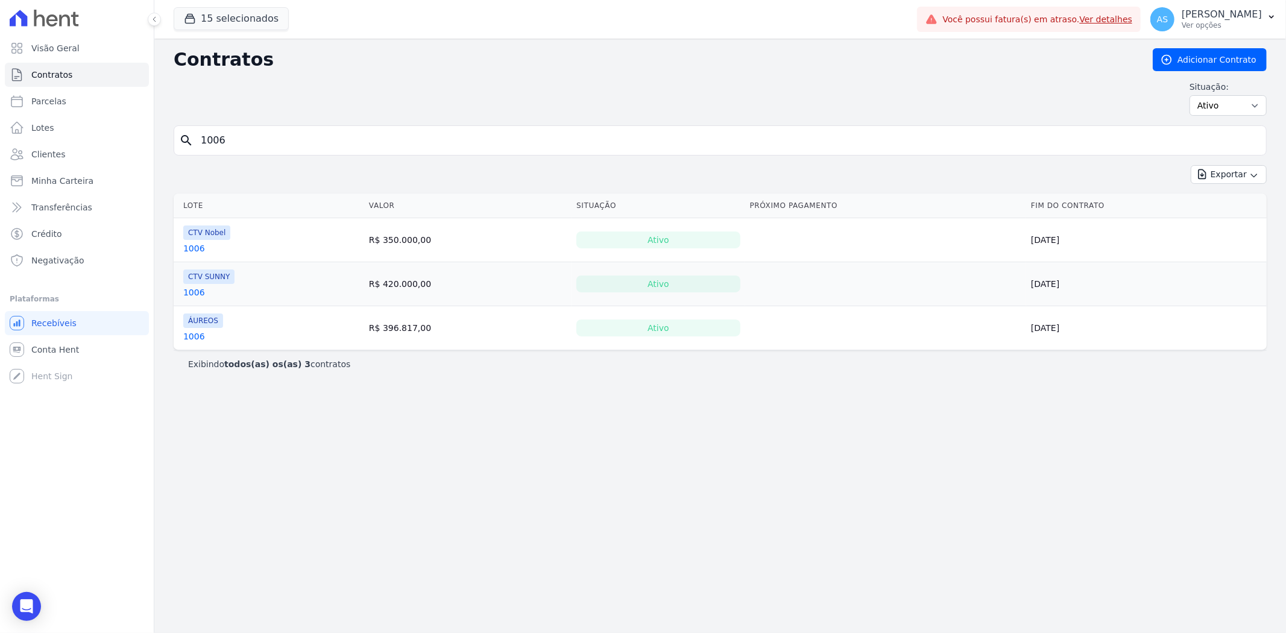
click at [187, 335] on link "1006" at bounding box center [194, 336] width 22 height 12
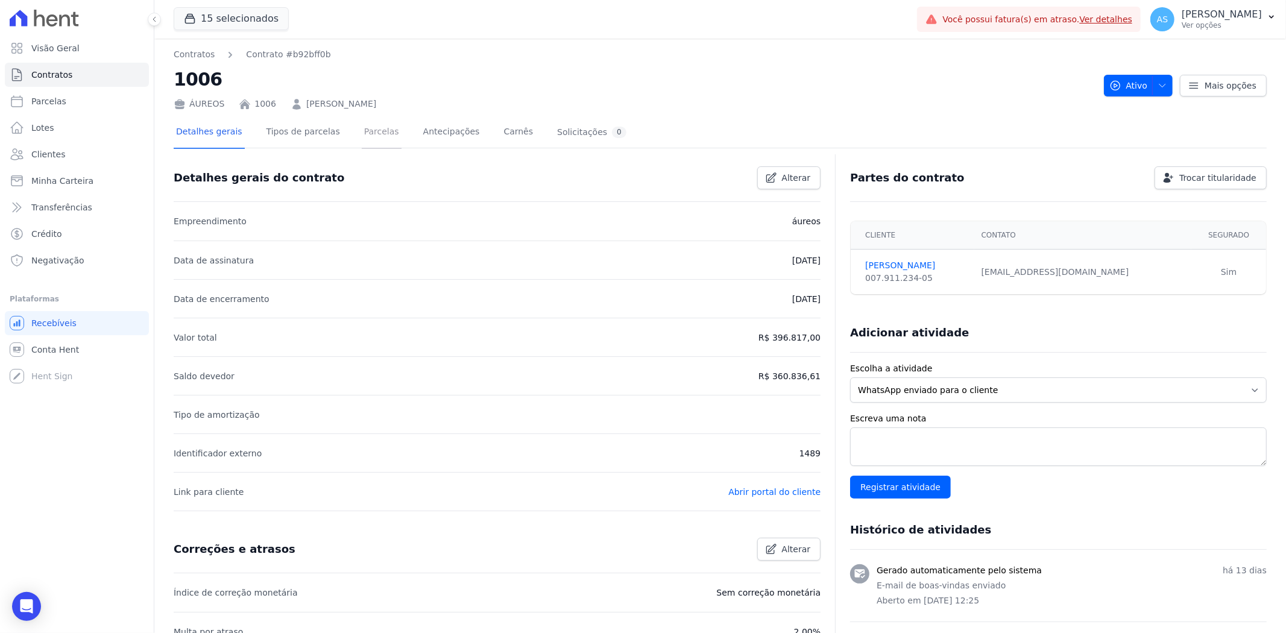
click at [367, 134] on link "Parcelas" at bounding box center [382, 133] width 40 height 32
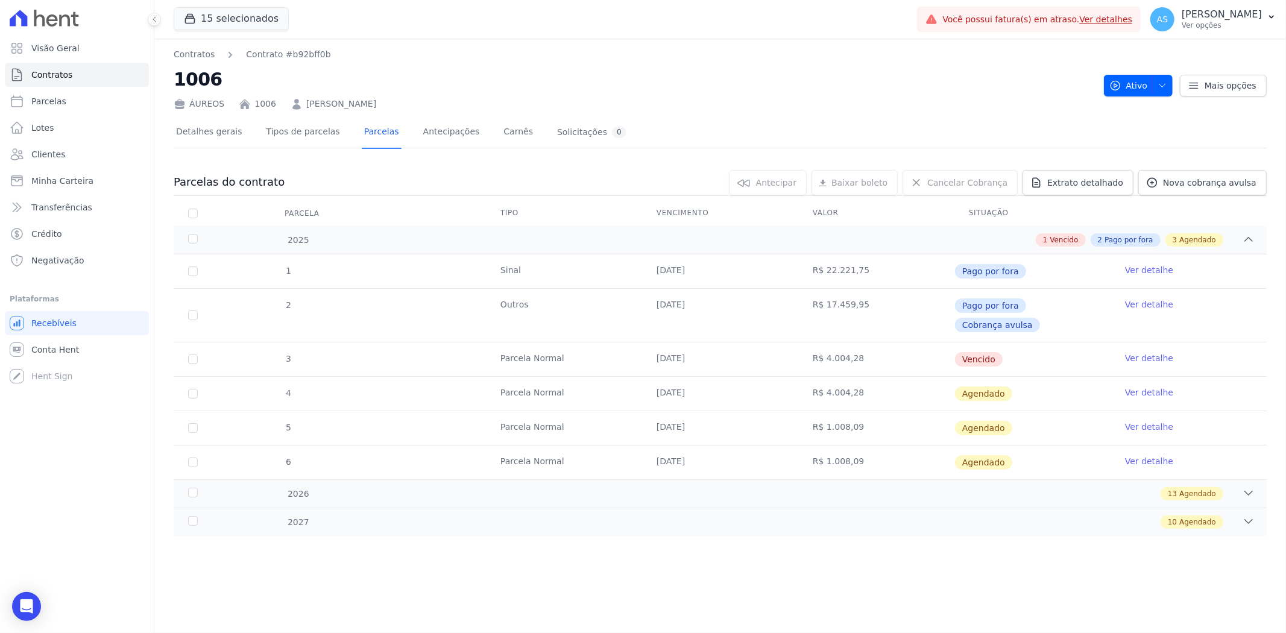
click at [1152, 352] on link "Ver detalhe" at bounding box center [1149, 358] width 48 height 12
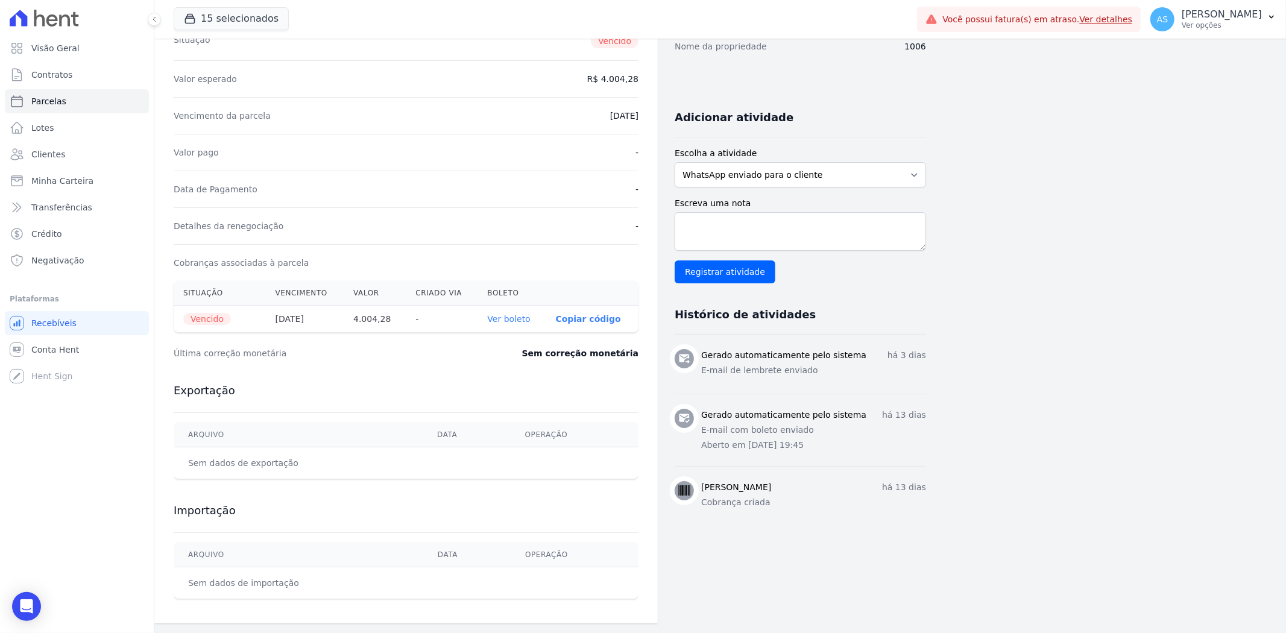
scroll to position [127, 0]
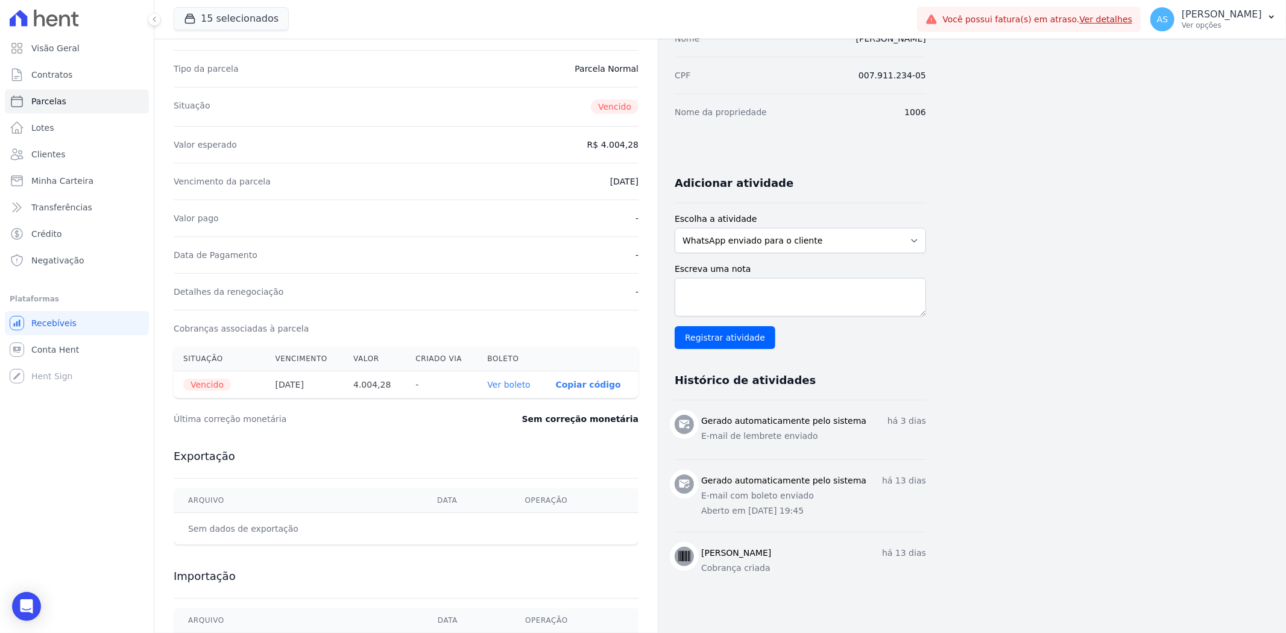
click at [513, 384] on link "Ver boleto" at bounding box center [509, 385] width 43 height 10
click at [1213, 11] on p "[PERSON_NAME]" at bounding box center [1222, 14] width 80 height 12
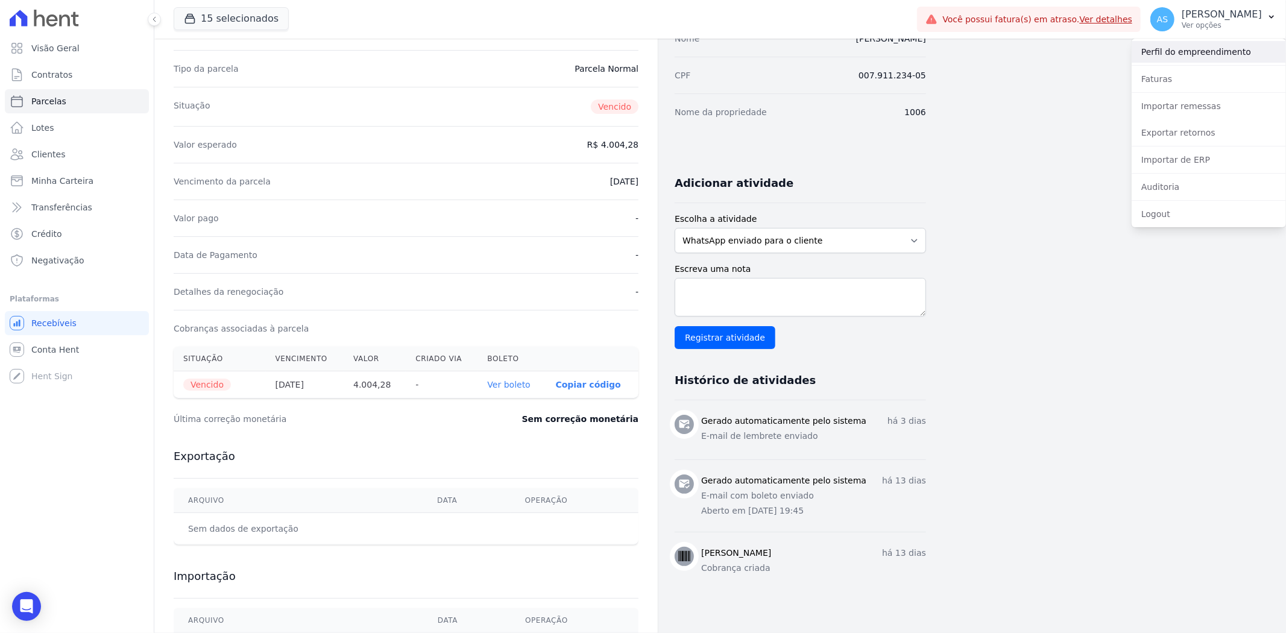
click at [1162, 56] on link "Perfil do empreendimento" at bounding box center [1209, 52] width 154 height 22
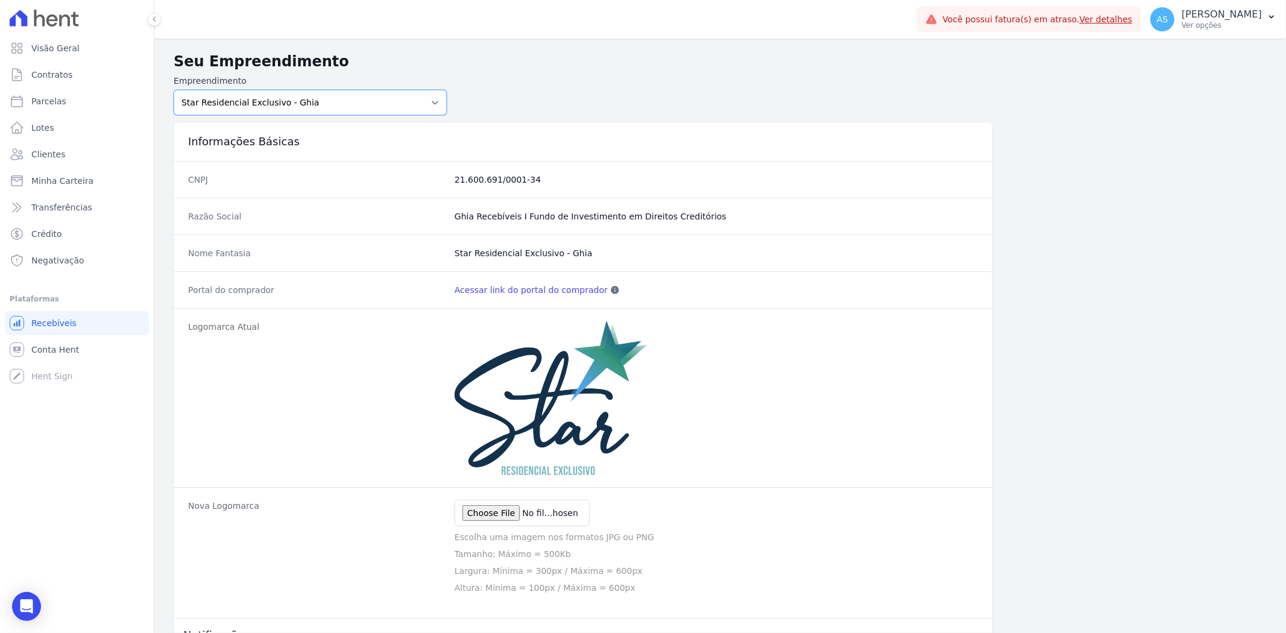
click at [429, 99] on select "[PERSON_NAME] Art Prime - [PERSON_NAME] Unique CTV Beat Residencial CTV Mob CTV…" at bounding box center [310, 102] width 273 height 25
select select "3a4539ae-eecf-4b5b-b224-0774ec8cdcea"
click at [174, 90] on select "[PERSON_NAME] Art Prime - [PERSON_NAME] Unique CTV Beat Residencial CTV Mob CTV…" at bounding box center [310, 102] width 273 height 25
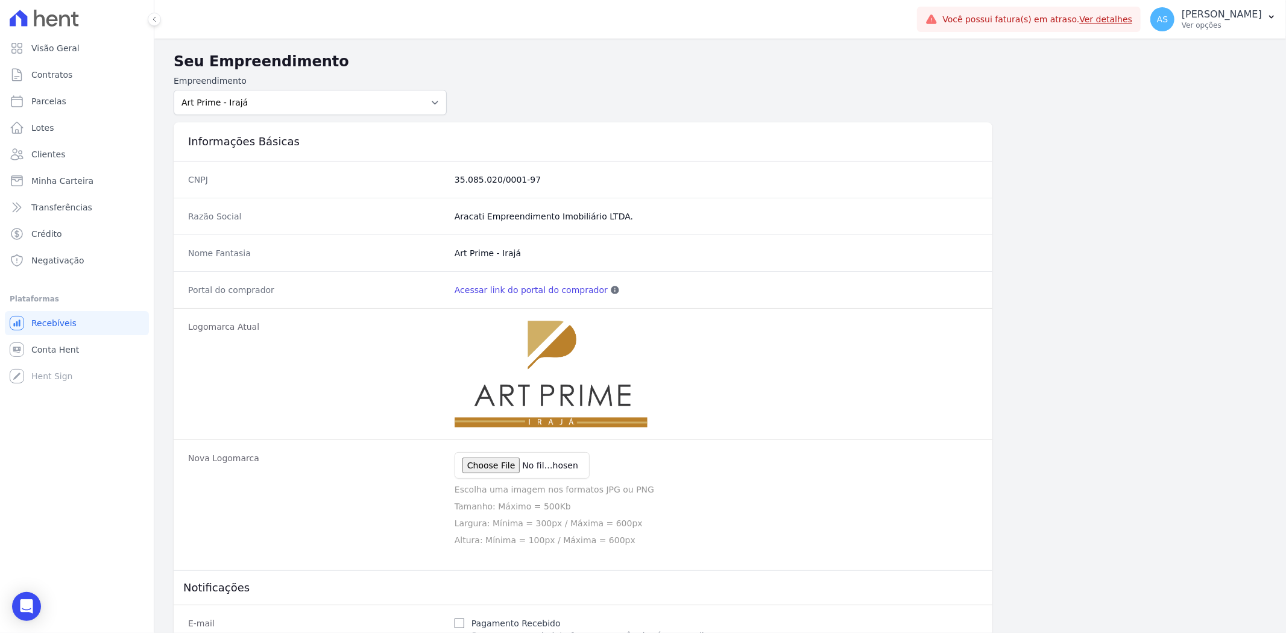
drag, startPoint x: 549, startPoint y: 179, endPoint x: 438, endPoint y: 188, distance: 111.9
click at [438, 188] on div "CNPJ 35.085.020/0001-97" at bounding box center [583, 179] width 819 height 37
copy div "35.085.020/0001-97"
click at [427, 98] on select "Amaré Arpoador Art Prime - Irajá ÁUREOS B. Unique CTV Beat Residencial CTV Mob …" at bounding box center [310, 102] width 273 height 25
select select "07045392-1eb6-4147-b42d-f514e16f5719"
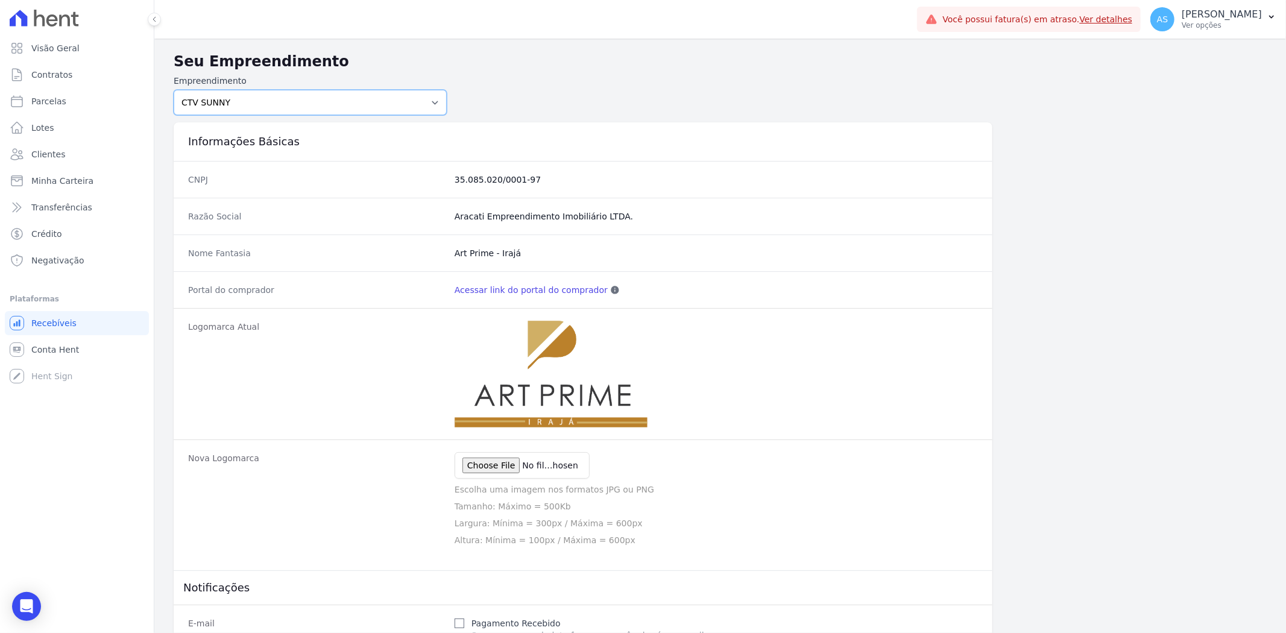
click at [174, 90] on select "[PERSON_NAME] Art Prime - [PERSON_NAME] Unique CTV Beat Residencial CTV Mob CTV…" at bounding box center [310, 102] width 273 height 25
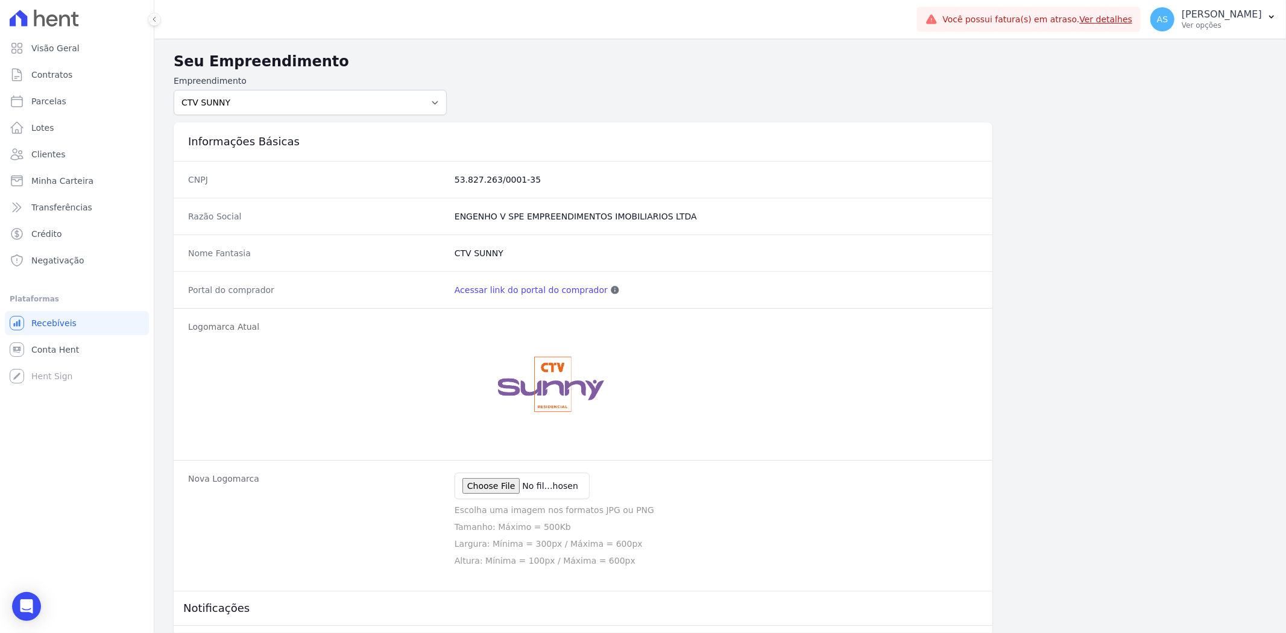
drag, startPoint x: 549, startPoint y: 180, endPoint x: 418, endPoint y: 189, distance: 131.8
click at [418, 189] on div "CNPJ 53.827.263/0001-35" at bounding box center [583, 179] width 819 height 37
copy div "53.827.263/0001-35"
click at [430, 103] on select "[PERSON_NAME] Art Prime - [PERSON_NAME] Unique CTV Beat Residencial CTV Mob CTV…" at bounding box center [310, 102] width 273 height 25
select select "6bea2700-4962-4cd4-a41b-110f03418db1"
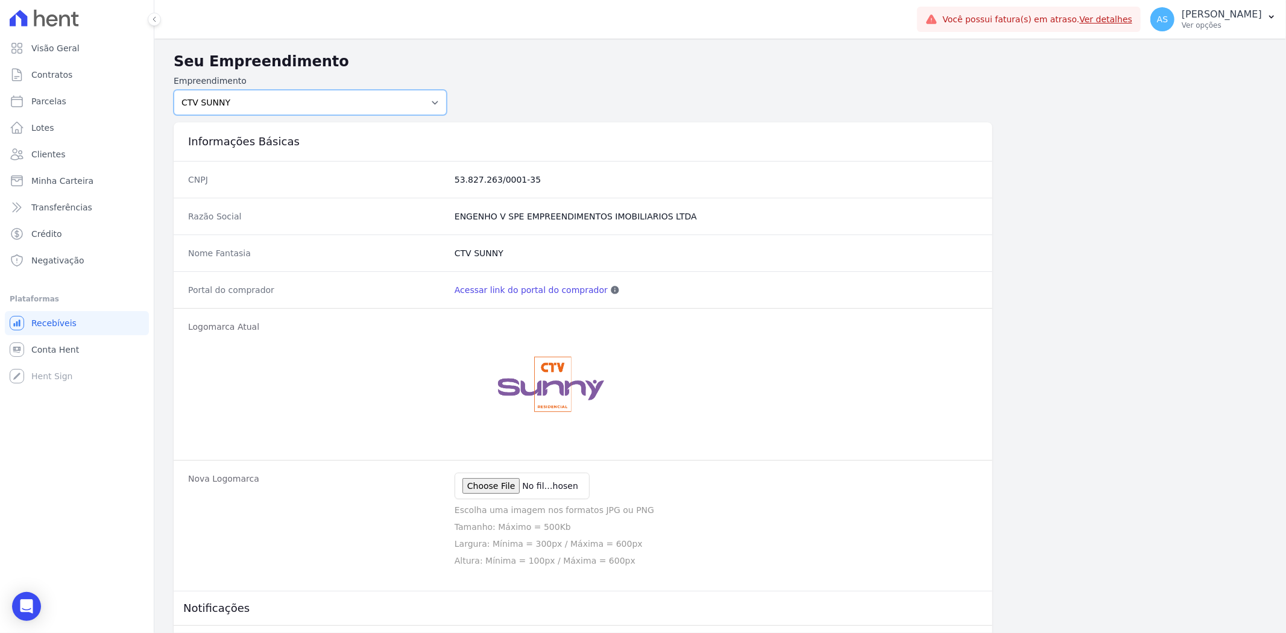
click at [174, 90] on select "[PERSON_NAME] Art Prime - [PERSON_NAME] Unique CTV Beat Residencial CTV Mob CTV…" at bounding box center [310, 102] width 273 height 25
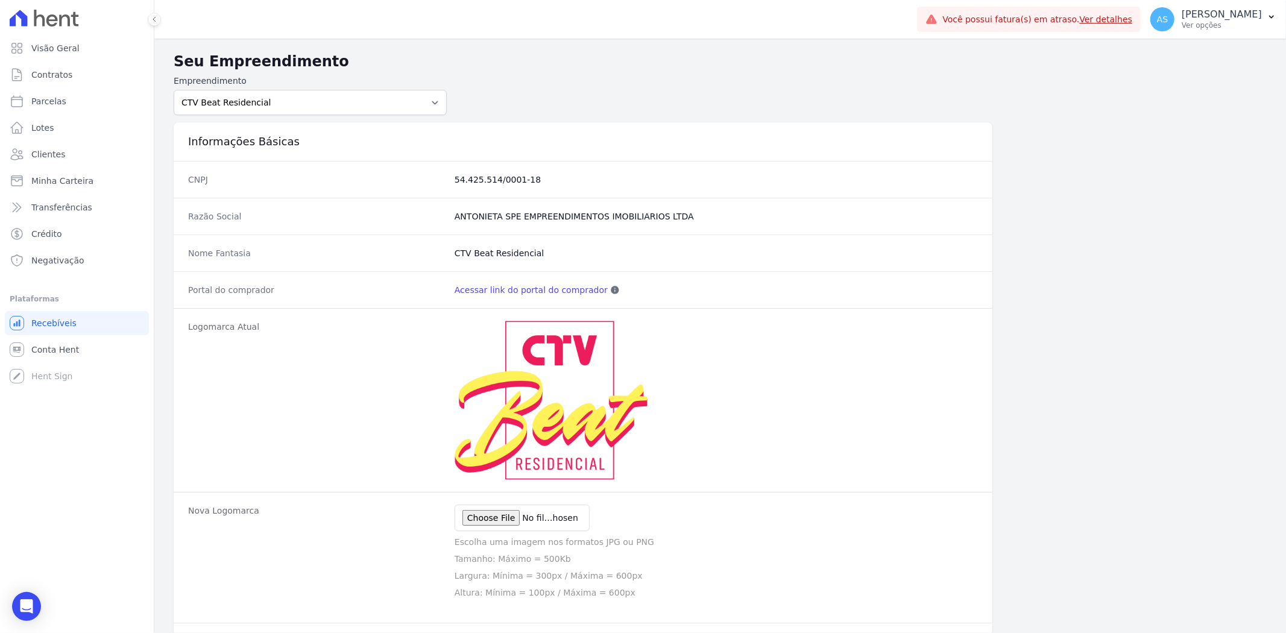
drag, startPoint x: 545, startPoint y: 177, endPoint x: 404, endPoint y: 184, distance: 141.2
click at [404, 184] on div "CNPJ 54.425.514/0001-18" at bounding box center [583, 179] width 819 height 37
copy div "54.425.514/0001-18"
click at [432, 98] on select "[PERSON_NAME] Art Prime - [PERSON_NAME] Unique CTV Beat Residencial CTV Mob CTV…" at bounding box center [310, 102] width 273 height 25
select select "af4cbe73-c281-4f2e-9229-1156d0214977"
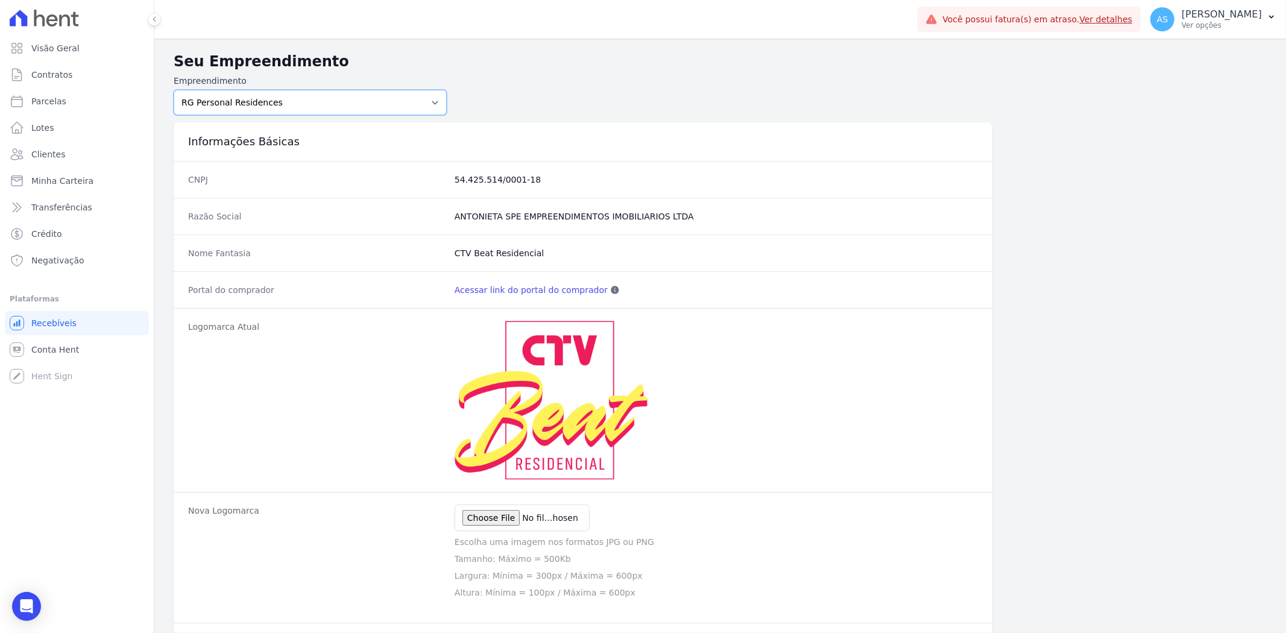
click at [174, 90] on select "[PERSON_NAME] Art Prime - [PERSON_NAME] Unique CTV Beat Residencial CTV Mob CTV…" at bounding box center [310, 102] width 273 height 25
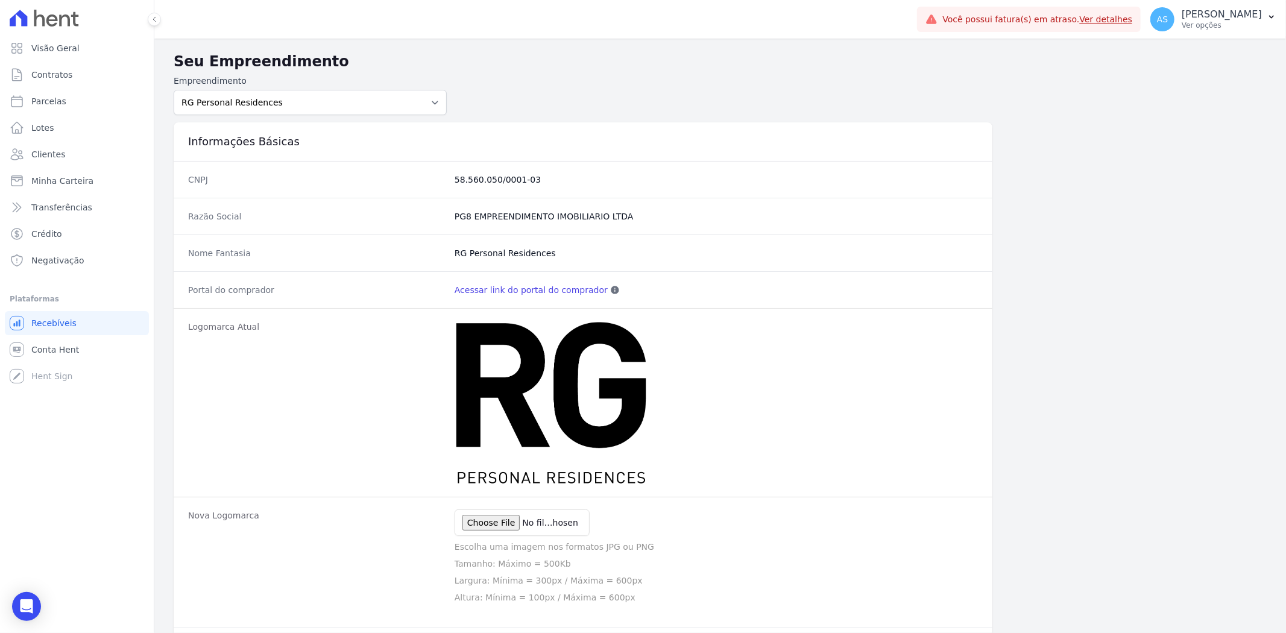
drag, startPoint x: 534, startPoint y: 177, endPoint x: 433, endPoint y: 179, distance: 100.7
click at [433, 179] on div "CNPJ 58.560.050/0001-03" at bounding box center [583, 179] width 819 height 37
copy div "58.560.050/0001-03"
click at [431, 99] on select "[PERSON_NAME] Art Prime - [PERSON_NAME] Unique CTV Beat Residencial CTV Mob CTV…" at bounding box center [310, 102] width 273 height 25
select select "08ebbe77-dc31-45b1-a608-0ad0e72e2f16"
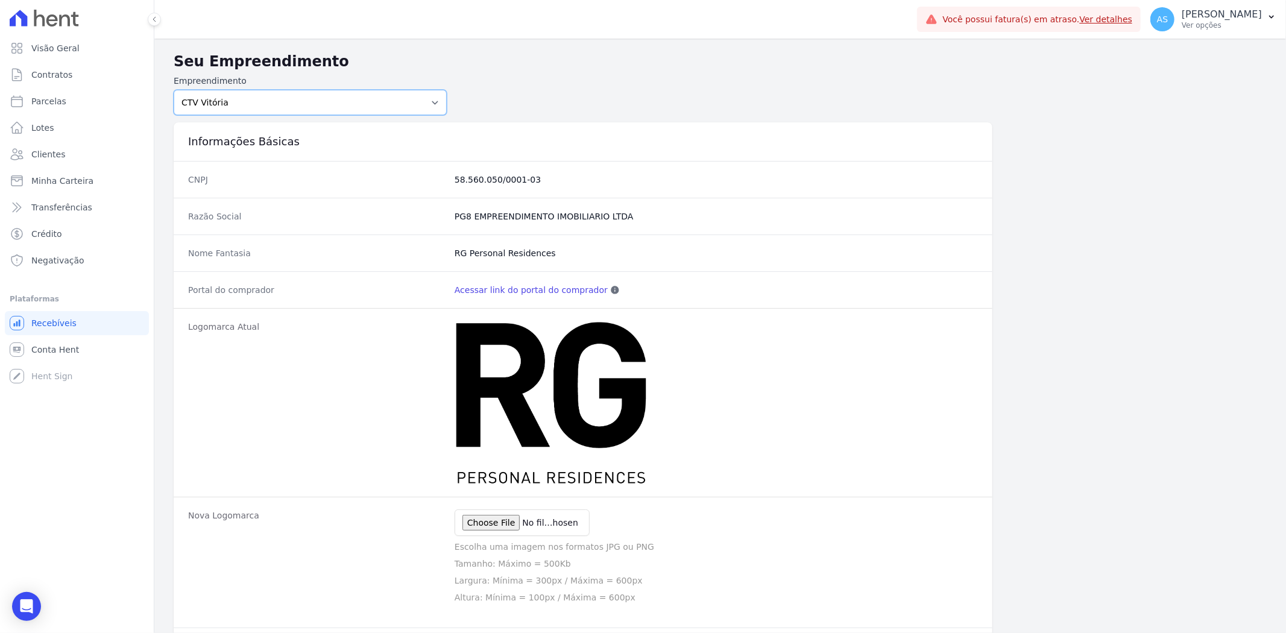
click at [174, 90] on select "[PERSON_NAME] Art Prime - [PERSON_NAME] Unique CTV Beat Residencial CTV Mob CTV…" at bounding box center [310, 102] width 273 height 25
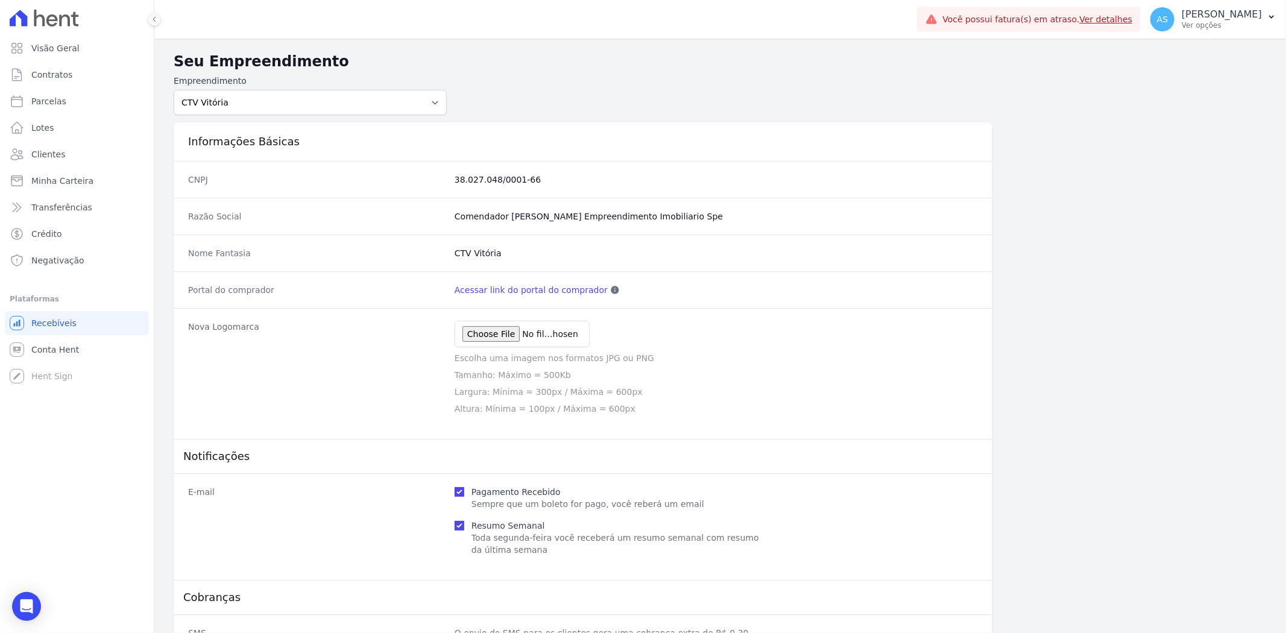
drag, startPoint x: 540, startPoint y: 178, endPoint x: 444, endPoint y: 185, distance: 96.7
click at [444, 185] on div "CNPJ 38.027.048/0001-66" at bounding box center [583, 179] width 819 height 37
copy div "38.027.048/0001-66"
click at [432, 105] on select "[PERSON_NAME] Art Prime - [PERSON_NAME] Unique CTV Beat Residencial CTV Mob CTV…" at bounding box center [310, 102] width 273 height 25
select select "02ac0a85-22be-41ef-923f-eaf7bf61794c"
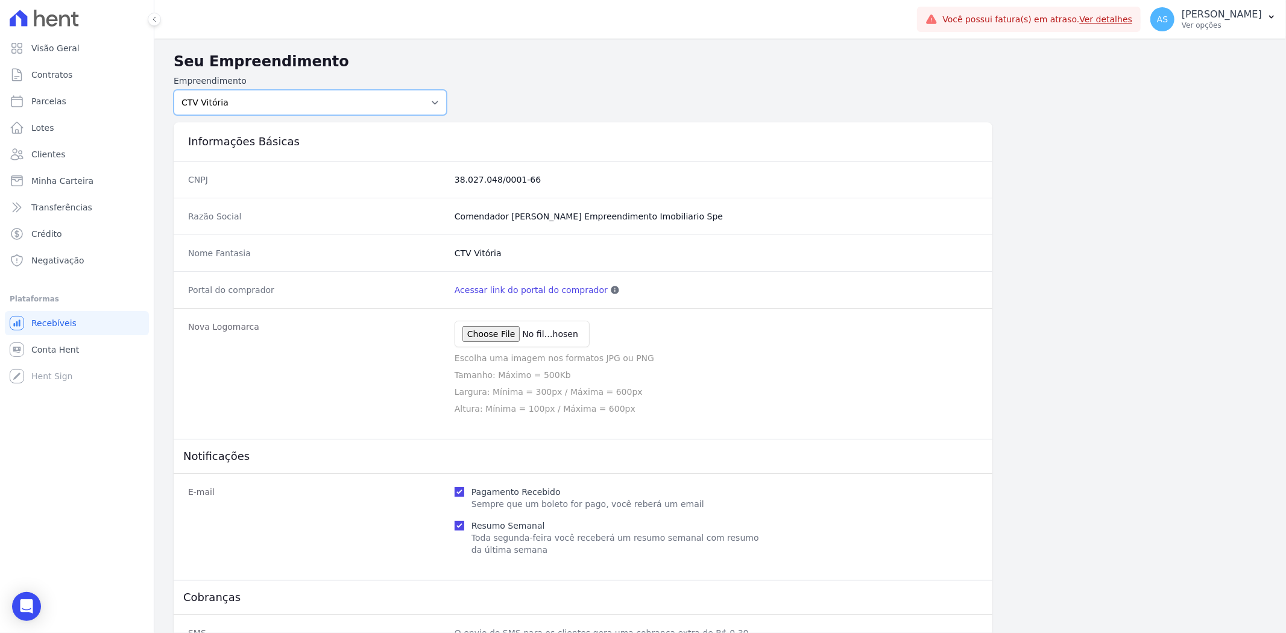
click at [174, 90] on select "[PERSON_NAME] Art Prime - [PERSON_NAME] Unique CTV Beat Residencial CTV Mob CTV…" at bounding box center [310, 102] width 273 height 25
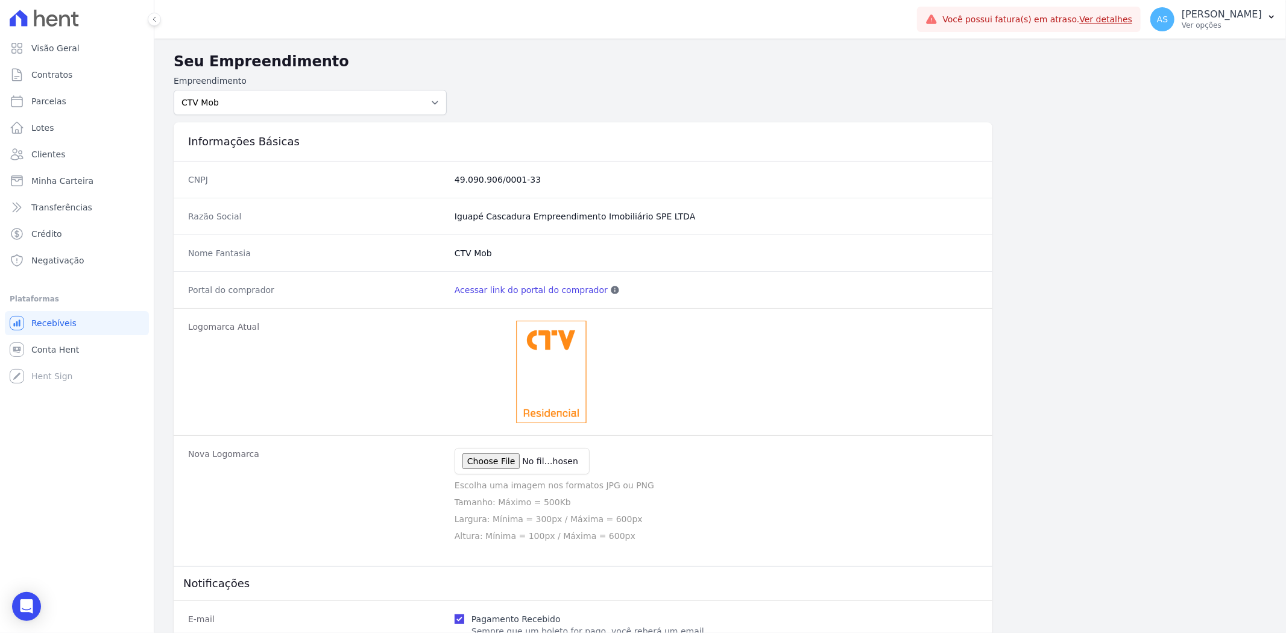
drag, startPoint x: 543, startPoint y: 181, endPoint x: 411, endPoint y: 191, distance: 133.0
click at [411, 191] on div "CNPJ 49.090.906/0001-33" at bounding box center [583, 179] width 819 height 37
copy div "49.090.906/0001-33"
click at [430, 101] on select "[PERSON_NAME] Art Prime - [PERSON_NAME] Unique CTV Beat Residencial CTV Mob CTV…" at bounding box center [310, 102] width 273 height 25
select select "7ead5d5d-d94b-4625-9637-379af6b9b3a8"
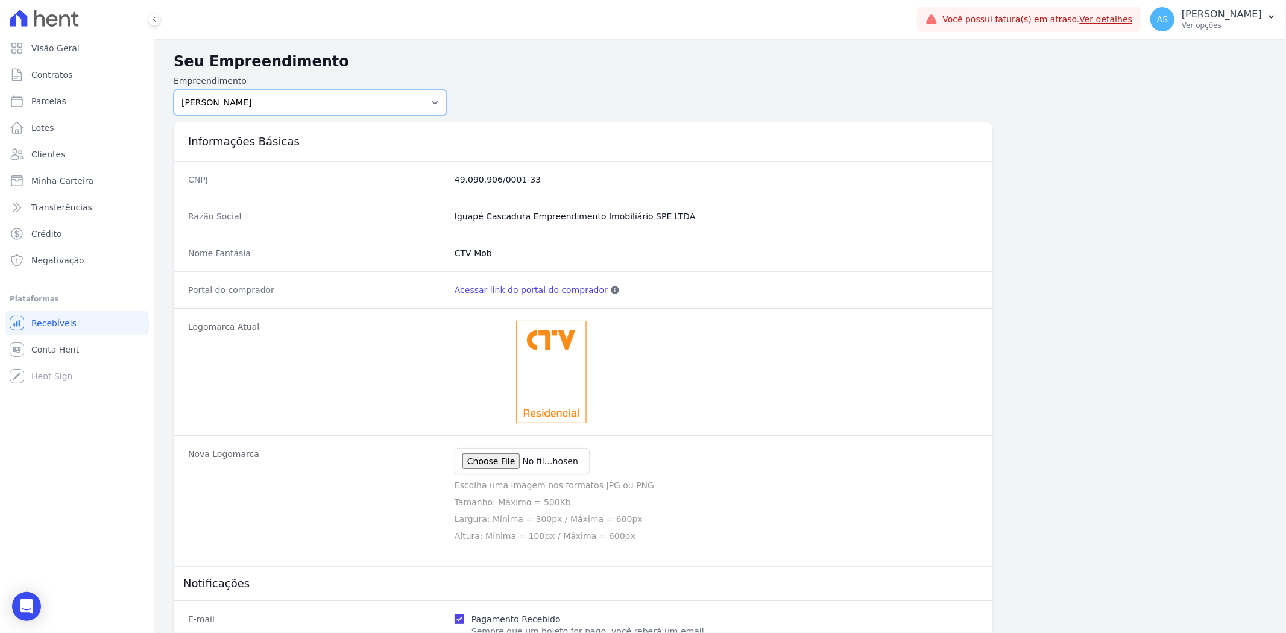
click at [174, 90] on select "[PERSON_NAME] Art Prime - [PERSON_NAME] Unique CTV Beat Residencial CTV Mob CTV…" at bounding box center [310, 102] width 273 height 25
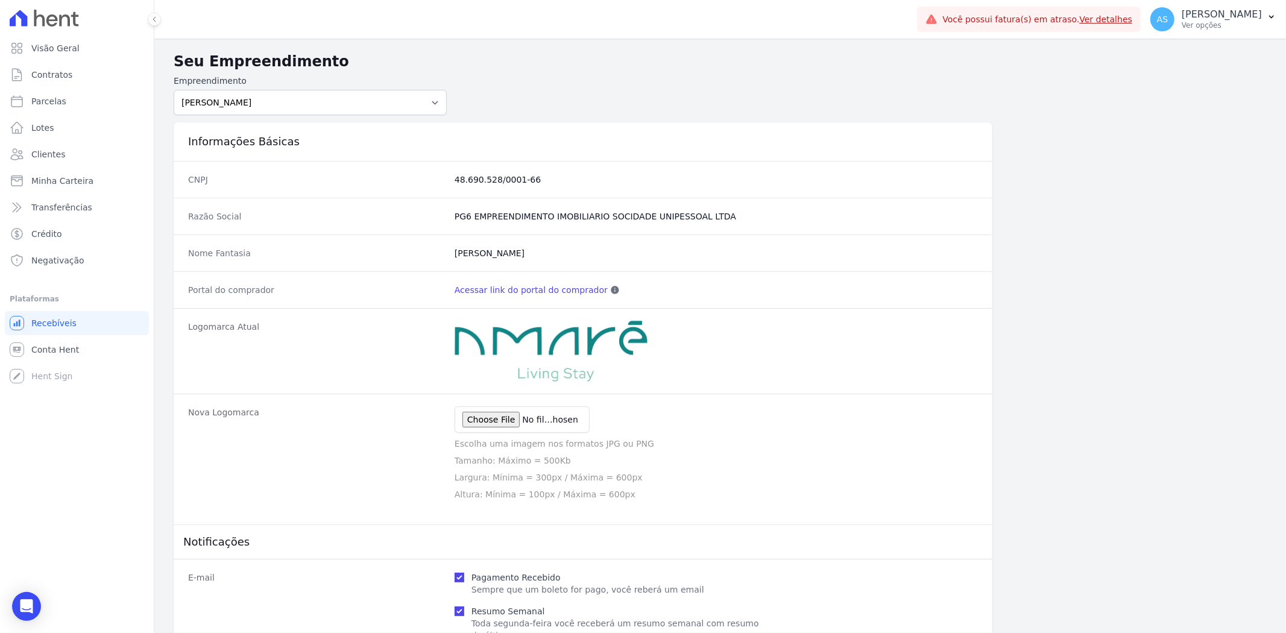
drag, startPoint x: 528, startPoint y: 178, endPoint x: 430, endPoint y: 184, distance: 98.4
click at [430, 184] on div "CNPJ 48.690.528/0001-66" at bounding box center [583, 179] width 819 height 37
copy div "48.690.528/0001-66"
click at [436, 100] on select "[PERSON_NAME] Art Prime - [PERSON_NAME] Unique CTV Beat Residencial CTV Mob CTV…" at bounding box center [310, 102] width 273 height 25
select select "b17e7358-9534-40e2-982b-e02326ff4464"
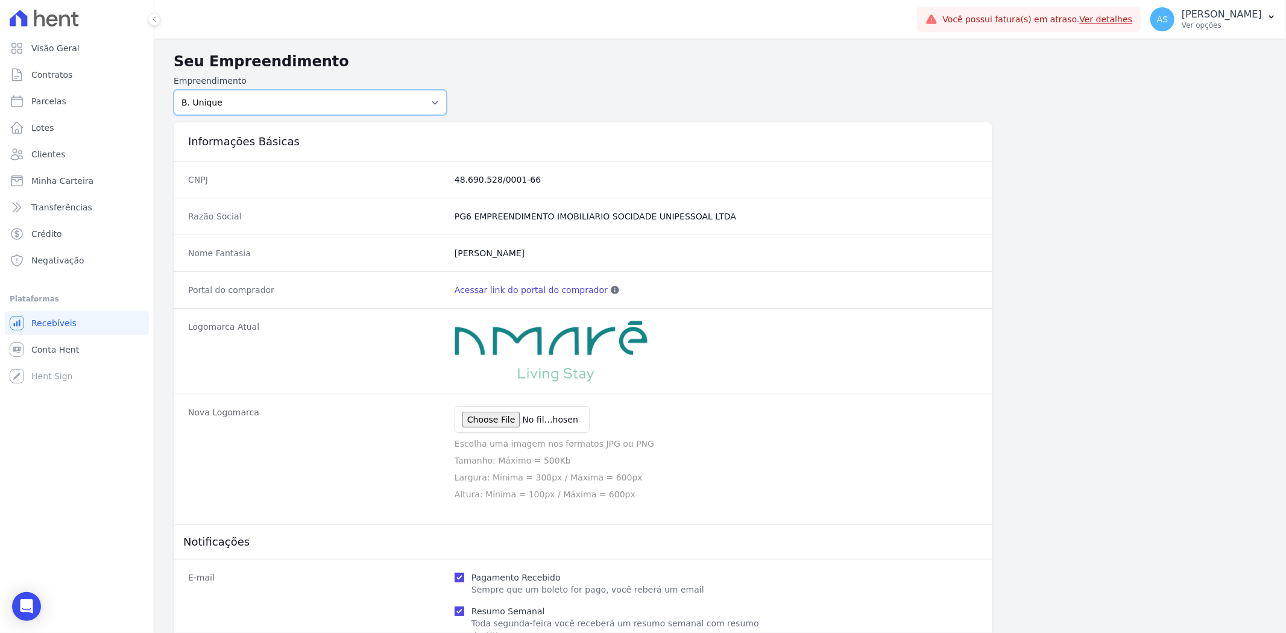
click at [174, 90] on select "[PERSON_NAME] Art Prime - [PERSON_NAME] Unique CTV Beat Residencial CTV Mob CTV…" at bounding box center [310, 102] width 273 height 25
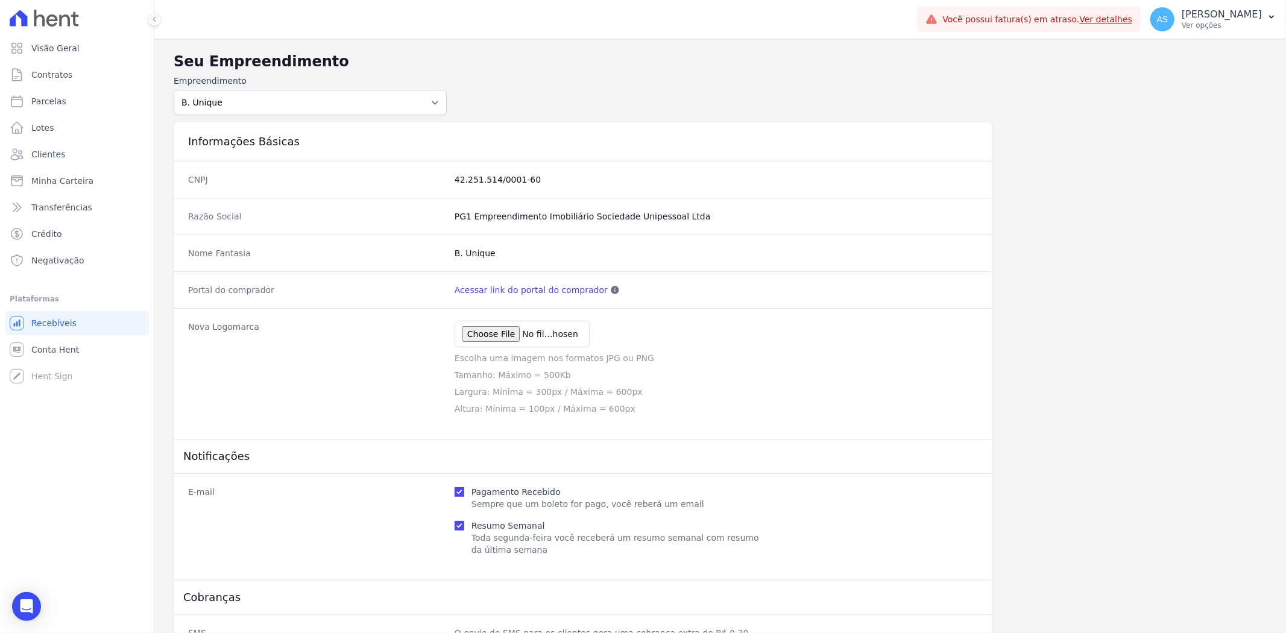
drag, startPoint x: 525, startPoint y: 178, endPoint x: 425, endPoint y: 181, distance: 100.1
click at [425, 181] on div "CNPJ 42.251.514/0001-60" at bounding box center [583, 179] width 819 height 37
copy div "42.251.514/0001-60"
click at [433, 98] on select "[PERSON_NAME] Art Prime - [PERSON_NAME] Unique CTV Beat Residencial CTV Mob CTV…" at bounding box center [310, 102] width 273 height 25
select select "99ecfb74-b06a-4265-b540-74287d60a3a4"
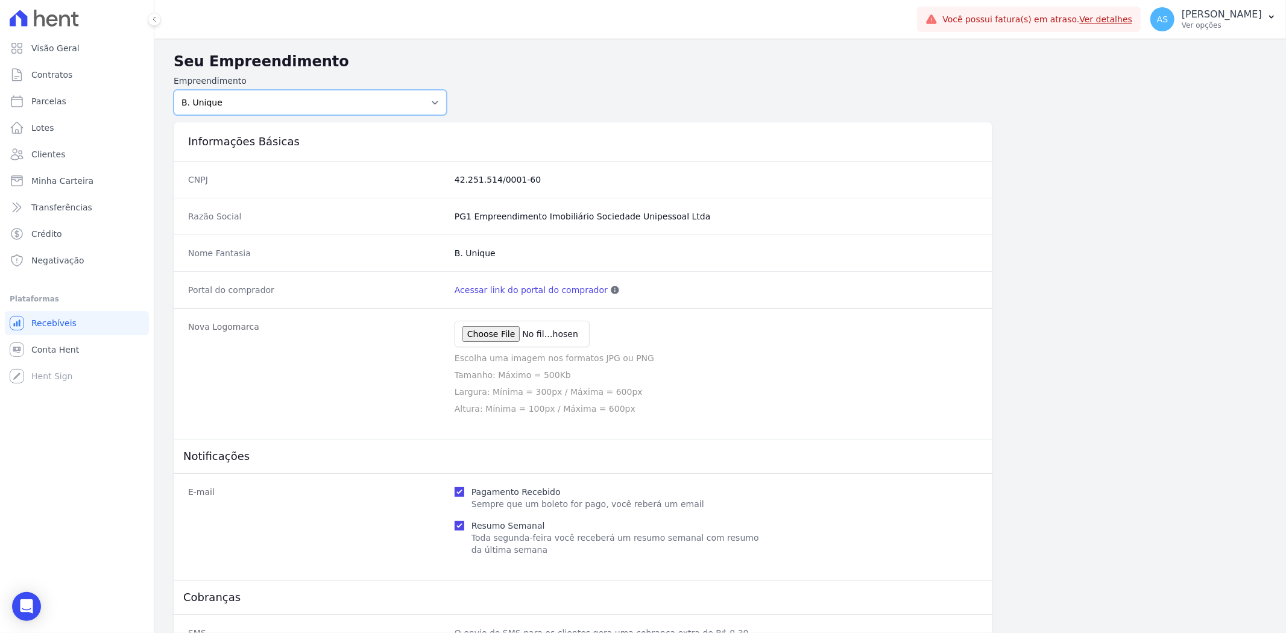
click at [174, 90] on select "[PERSON_NAME] Art Prime - [PERSON_NAME] Unique CTV Beat Residencial CTV Mob CTV…" at bounding box center [310, 102] width 273 height 25
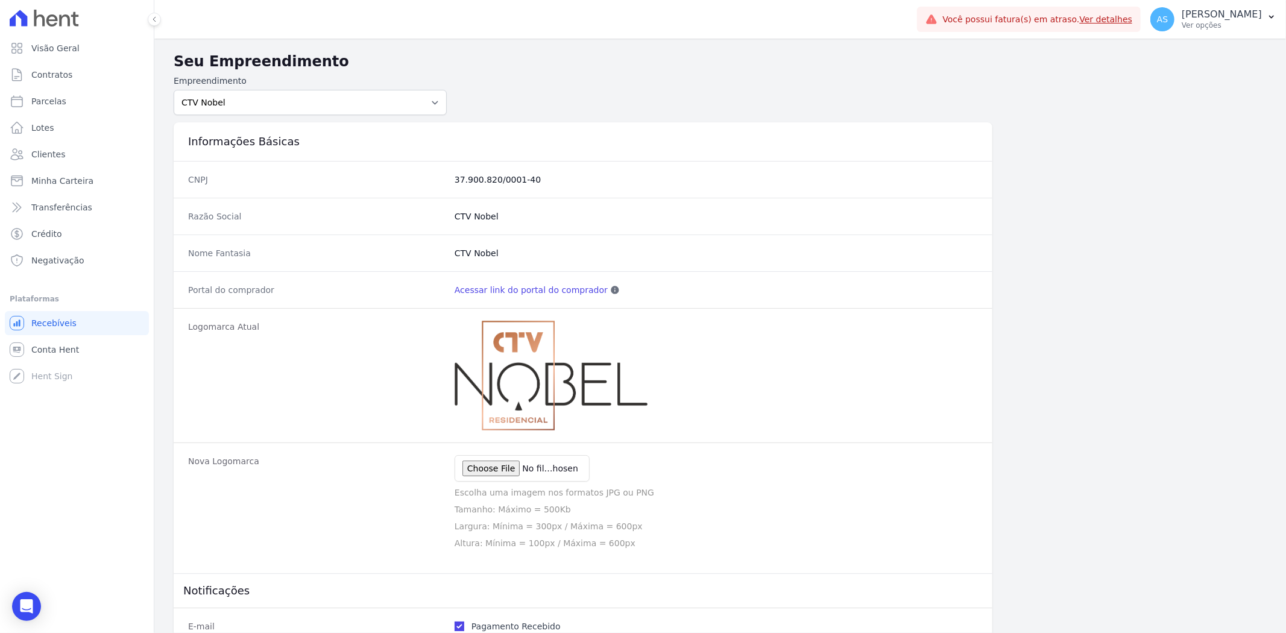
drag, startPoint x: 502, startPoint y: 177, endPoint x: 445, endPoint y: 177, distance: 56.7
click at [445, 177] on div "CNPJ 37.900.820/0001-40" at bounding box center [583, 179] width 819 height 37
copy div "37.900.820/0001-40"
click at [426, 100] on select "[PERSON_NAME] Art Prime - [PERSON_NAME] Unique CTV Beat Residencial CTV Mob CTV…" at bounding box center [310, 102] width 273 height 25
select select "8c119b07-09d6-4c91-b085-21ea8aa49c64"
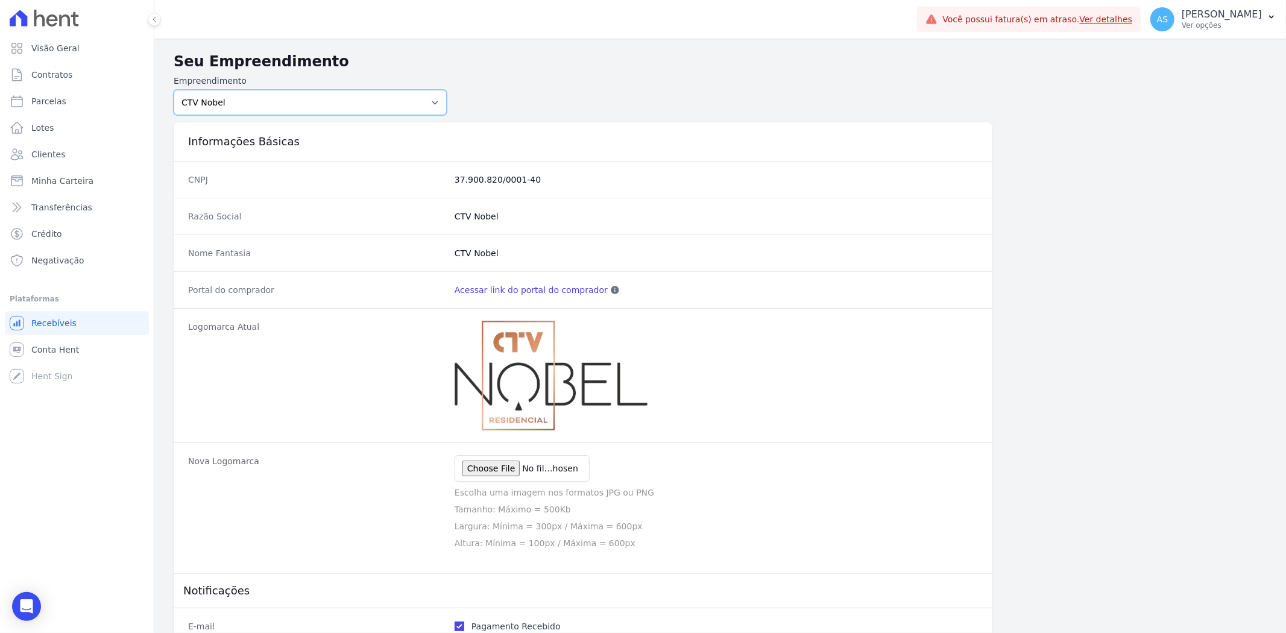
click at [174, 90] on select "[PERSON_NAME] Art Prime - [PERSON_NAME] Unique CTV Beat Residencial CTV Mob CTV…" at bounding box center [310, 102] width 273 height 25
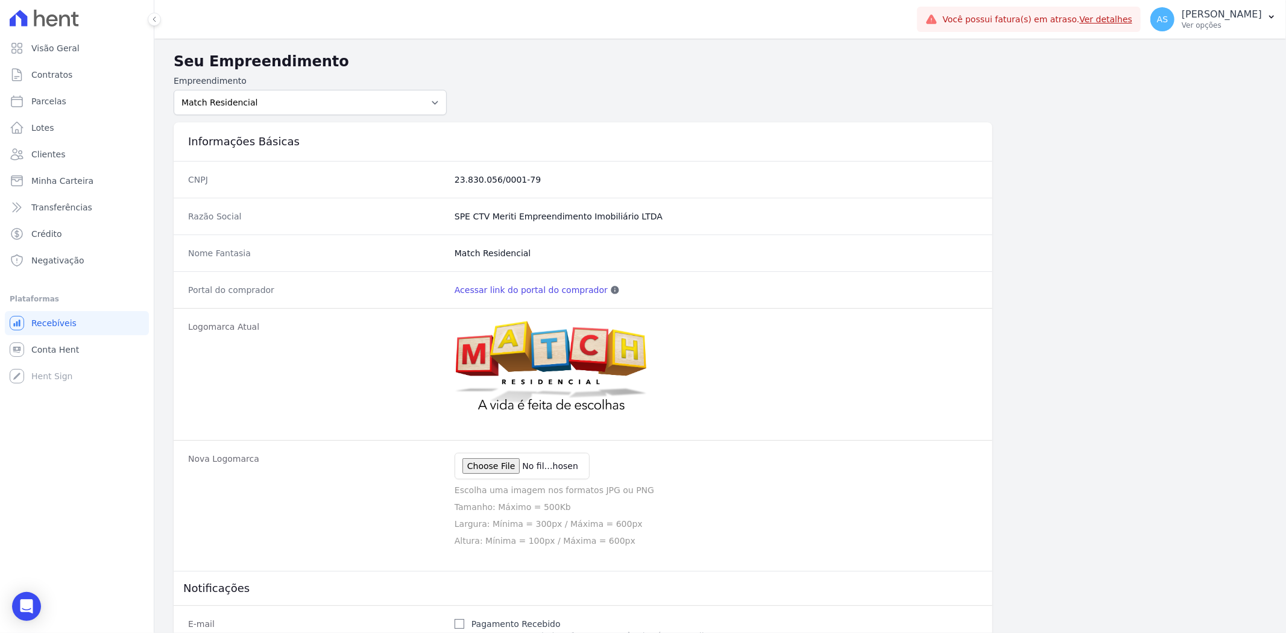
drag, startPoint x: 545, startPoint y: 177, endPoint x: 444, endPoint y: 181, distance: 100.8
click at [444, 181] on div "CNPJ 23.830.056/0001-79" at bounding box center [583, 179] width 819 height 37
copy div "23.830.056/0001-79"
click at [431, 100] on select "[PERSON_NAME] Art Prime - [PERSON_NAME] Unique CTV Beat Residencial CTV Mob CTV…" at bounding box center [310, 102] width 273 height 25
select select "3080d1e2-7387-437c-80c1-67f69b47e020"
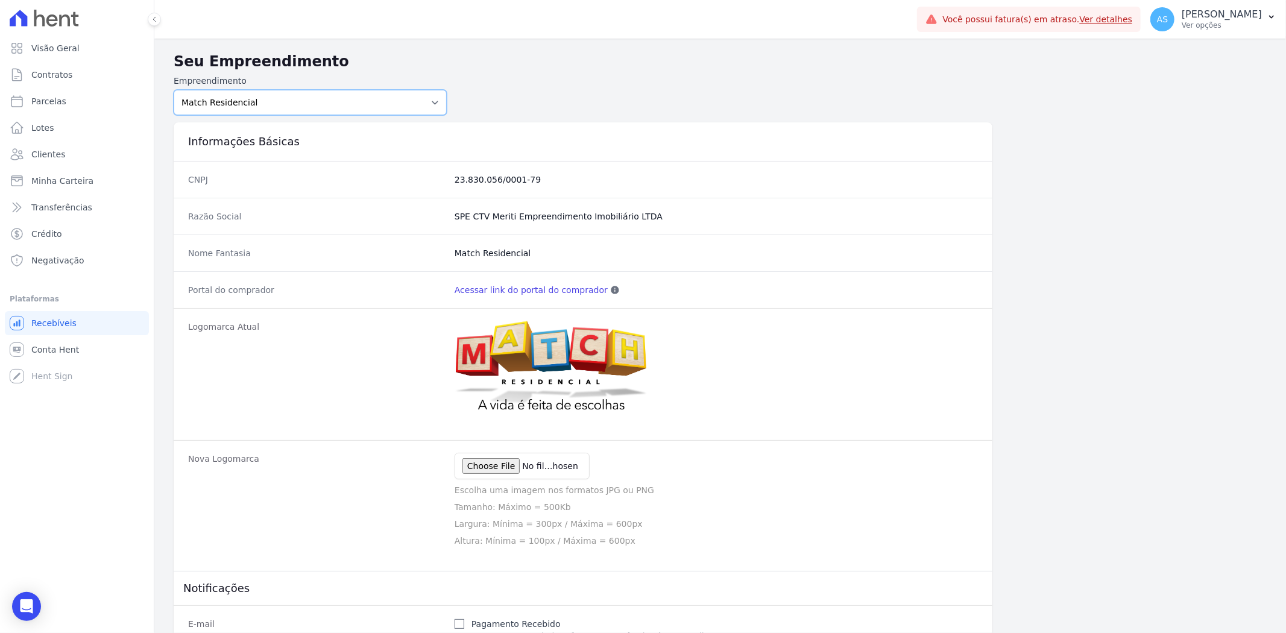
click at [174, 90] on select "[PERSON_NAME] Art Prime - [PERSON_NAME] Unique CTV Beat Residencial CTV Mob CTV…" at bounding box center [310, 102] width 273 height 25
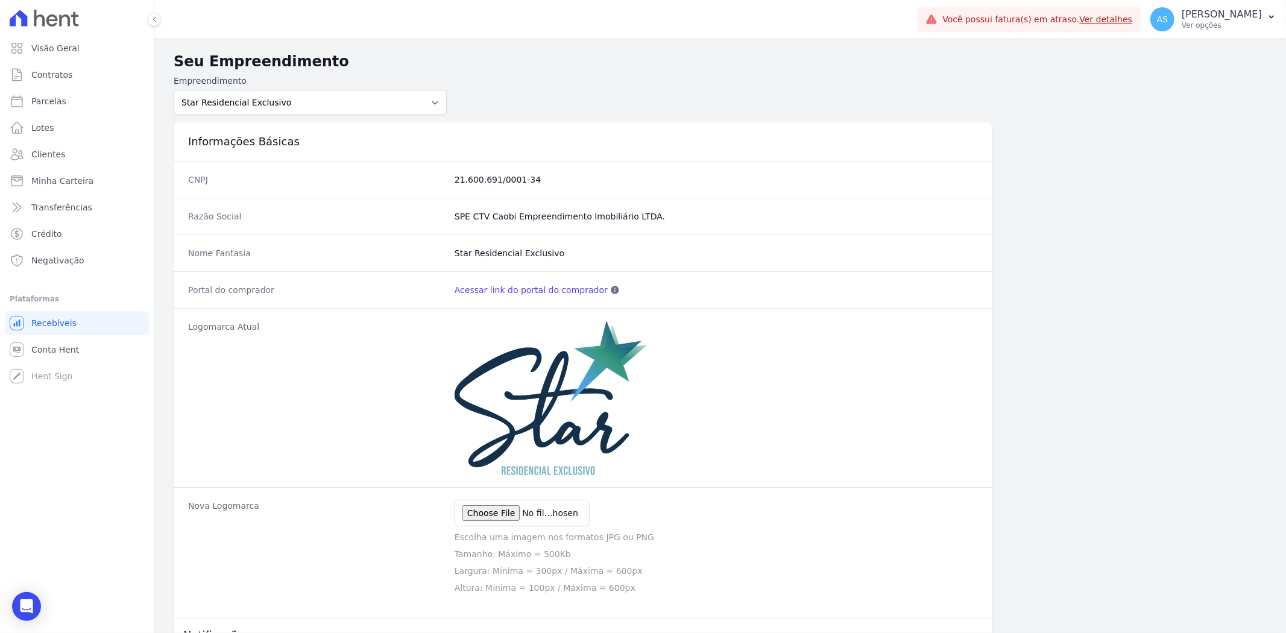
drag, startPoint x: 539, startPoint y: 178, endPoint x: 406, endPoint y: 182, distance: 133.3
click at [406, 182] on div "CNPJ 21.600.691/0001-34" at bounding box center [583, 179] width 819 height 37
copy div "21.600.691/0001-34"
click at [431, 102] on select "[PERSON_NAME] Art Prime - [PERSON_NAME] Unique CTV Beat Residencial CTV Mob CTV…" at bounding box center [310, 102] width 273 height 25
select select "a0d5e938-65f1-4477-80e0-85c36a394064"
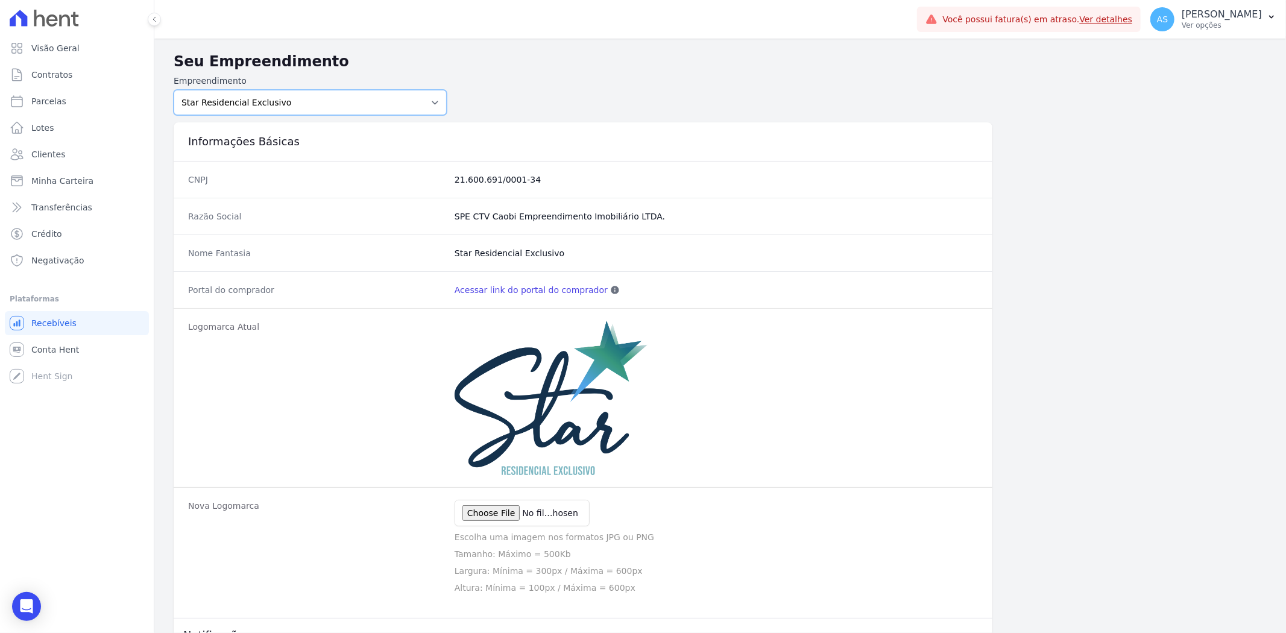
click at [174, 90] on select "[PERSON_NAME] Art Prime - [PERSON_NAME] Unique CTV Beat Residencial CTV Mob CTV…" at bounding box center [310, 102] width 273 height 25
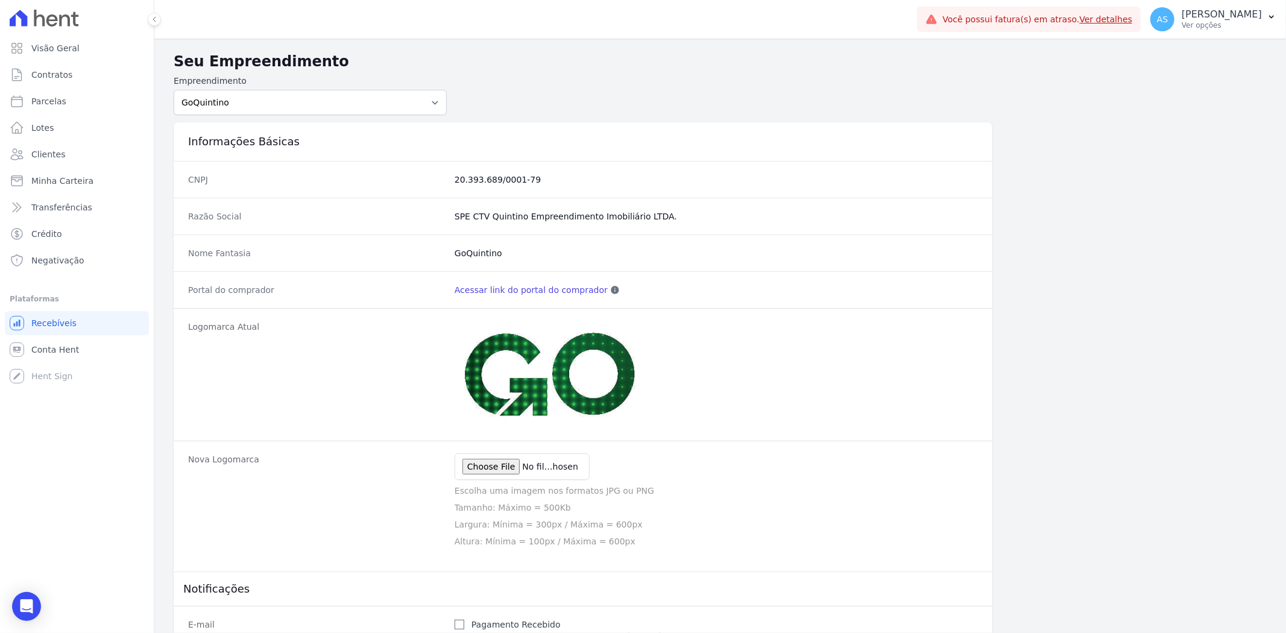
drag, startPoint x: 546, startPoint y: 182, endPoint x: 400, endPoint y: 185, distance: 145.9
click at [400, 185] on div "CNPJ 20.393.689/0001-79" at bounding box center [583, 179] width 819 height 37
copy div "20.393.689/0001-79"
click at [432, 95] on select "[PERSON_NAME] Art Prime - [PERSON_NAME] Unique CTV Beat Residencial CTV Mob CTV…" at bounding box center [310, 102] width 273 height 25
select select "b40e9934-6b73-40ef-8d2a-77d454a24c5c"
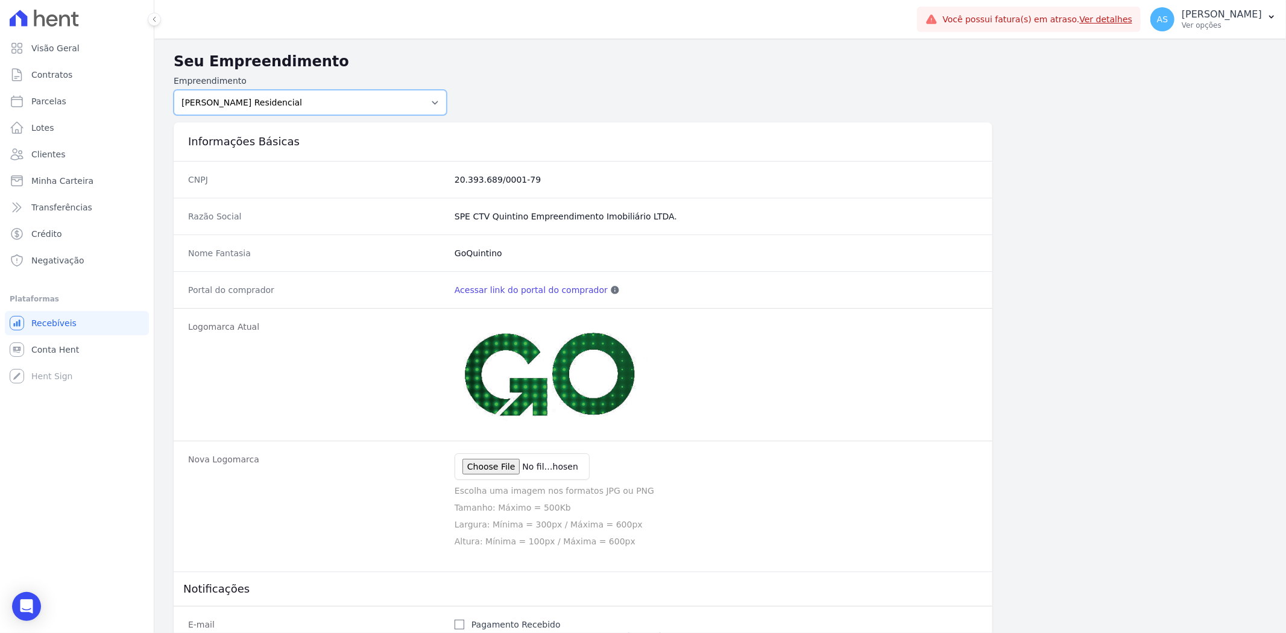
click at [174, 90] on select "[PERSON_NAME] Art Prime - [PERSON_NAME] Unique CTV Beat Residencial CTV Mob CTV…" at bounding box center [310, 102] width 273 height 25
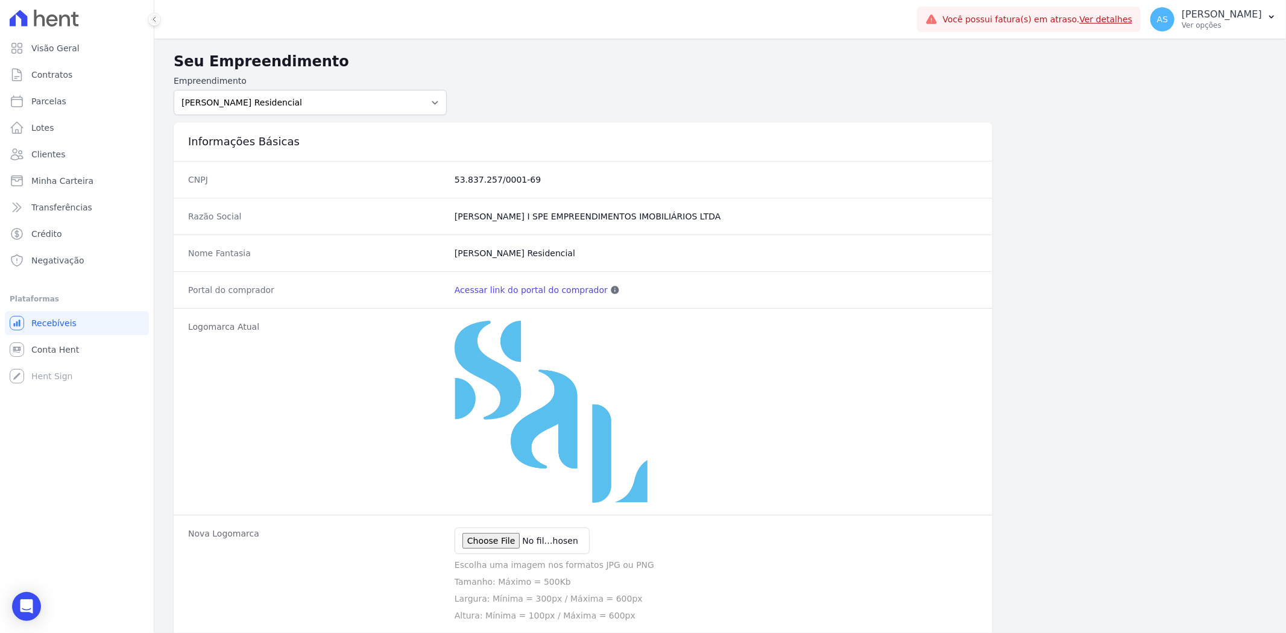
drag, startPoint x: 529, startPoint y: 181, endPoint x: 430, endPoint y: 190, distance: 99.9
click at [430, 190] on div "CNPJ 53.837.257/0001-69" at bounding box center [583, 179] width 819 height 37
copy div "53.837.257/0001-69"
click at [432, 101] on select "[PERSON_NAME] Art Prime - [PERSON_NAME] Unique CTV Beat Residencial CTV Mob CTV…" at bounding box center [310, 102] width 273 height 25
select select "9db4d767-ec98-4519-aed7-f9568aa0b04c"
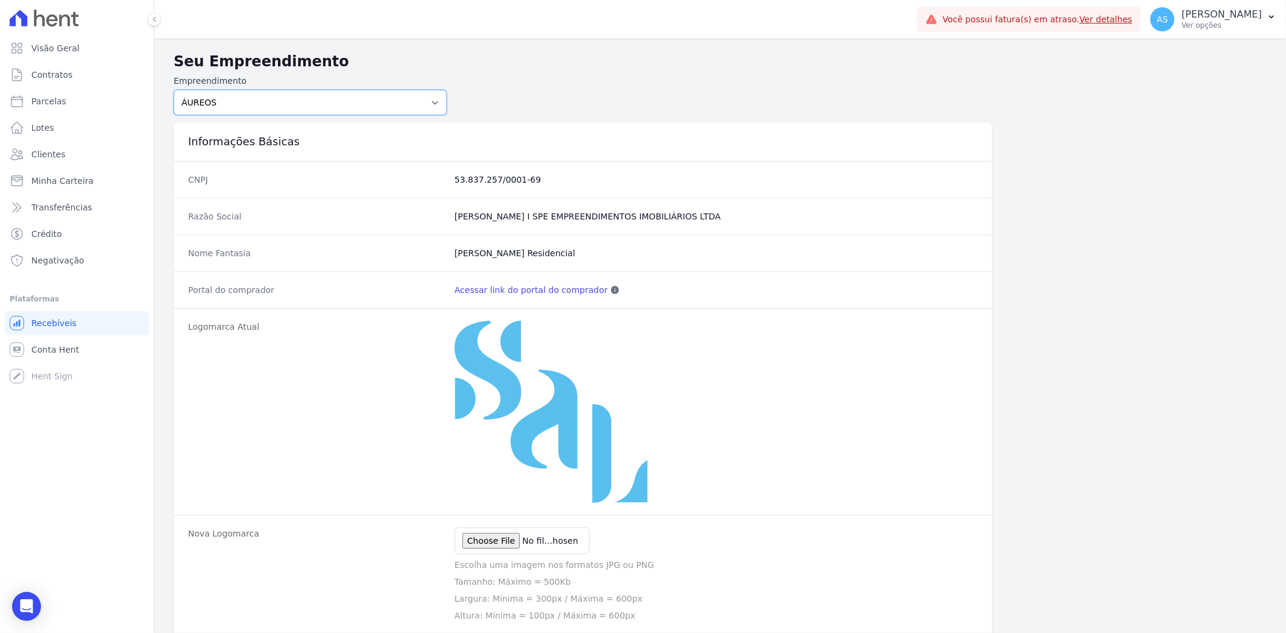
click at [174, 90] on select "[PERSON_NAME] Art Prime - [PERSON_NAME] Unique CTV Beat Residencial CTV Mob CTV…" at bounding box center [310, 102] width 273 height 25
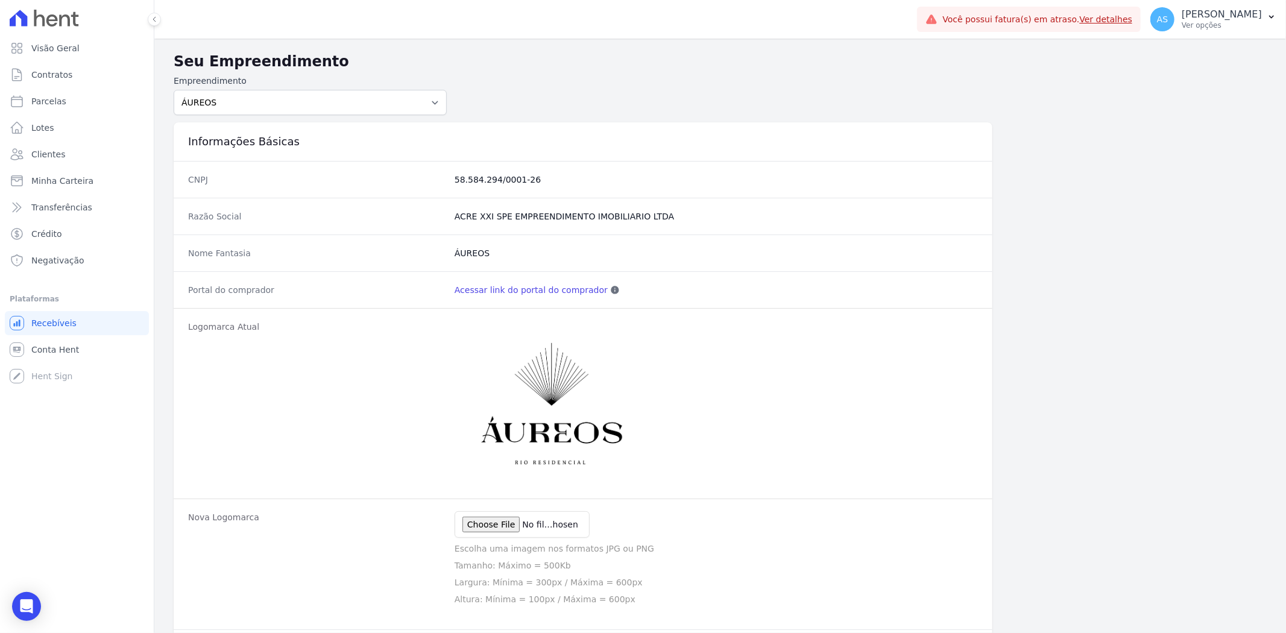
drag, startPoint x: 555, startPoint y: 187, endPoint x: 449, endPoint y: 186, distance: 106.1
click at [449, 186] on div "CNPJ 58.584.294/0001-26" at bounding box center [583, 179] width 819 height 37
copy dd "58.584.294/0001-26"
click at [432, 99] on select "[PERSON_NAME] Art Prime - [PERSON_NAME] Unique CTV Beat Residencial CTV Mob CTV…" at bounding box center [310, 102] width 273 height 25
click at [25, 608] on icon "Open Intercom Messenger" at bounding box center [26, 607] width 14 height 16
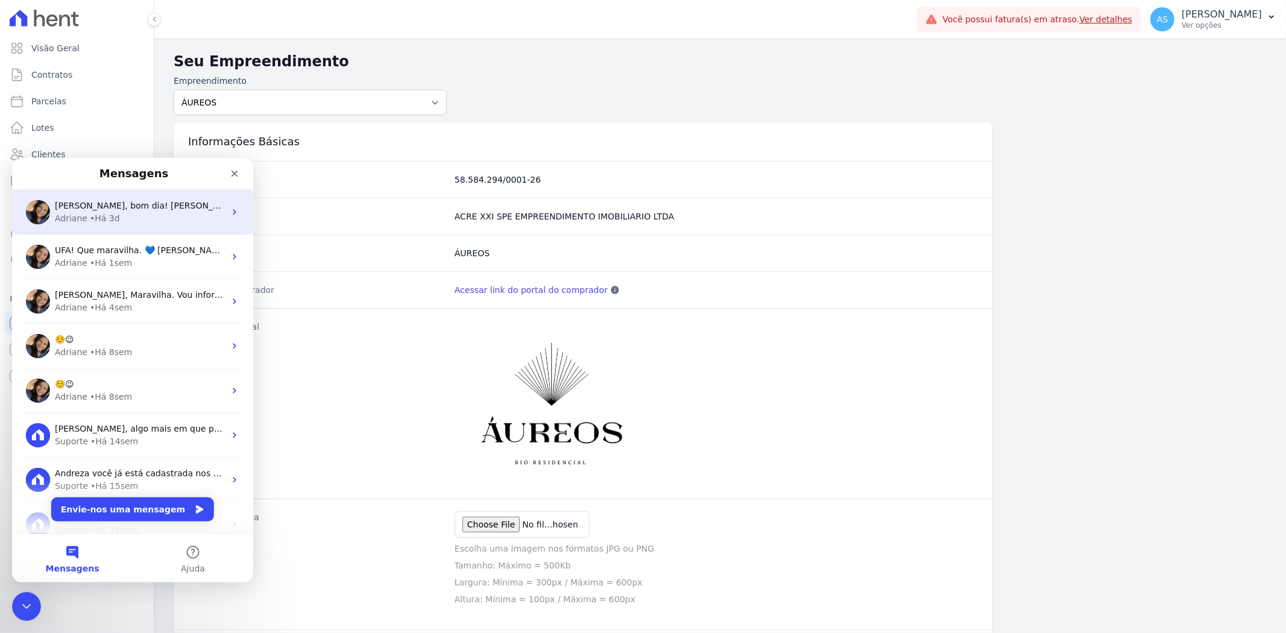
click at [161, 203] on span "[PERSON_NAME], bom dia! [PERSON_NAME], como a transferência foi realizada manua…" at bounding box center [484, 205] width 858 height 10
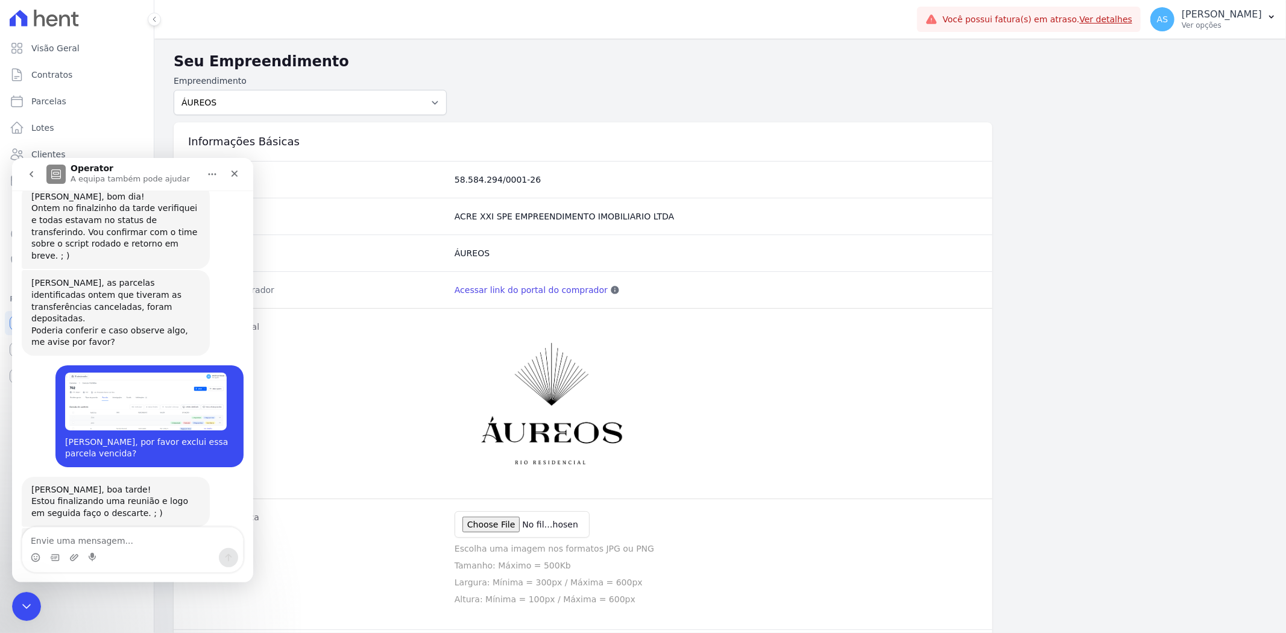
scroll to position [11732, 0]
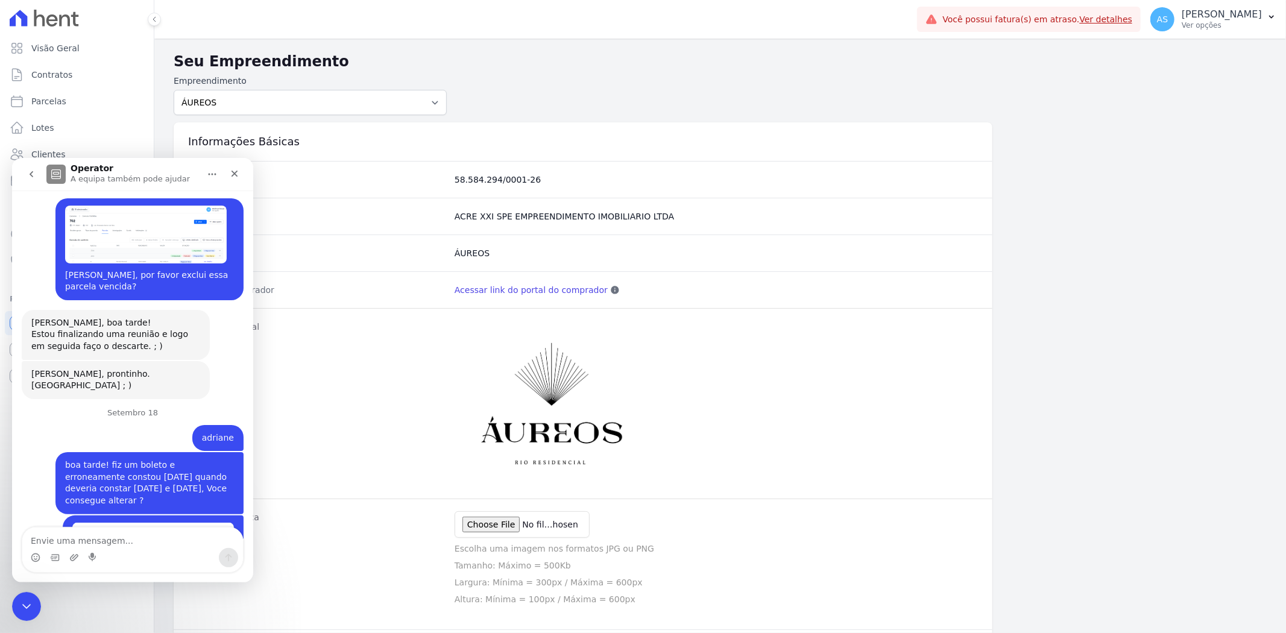
click at [47, 538] on textarea "Envie uma mensagem..." at bounding box center [132, 537] width 221 height 20
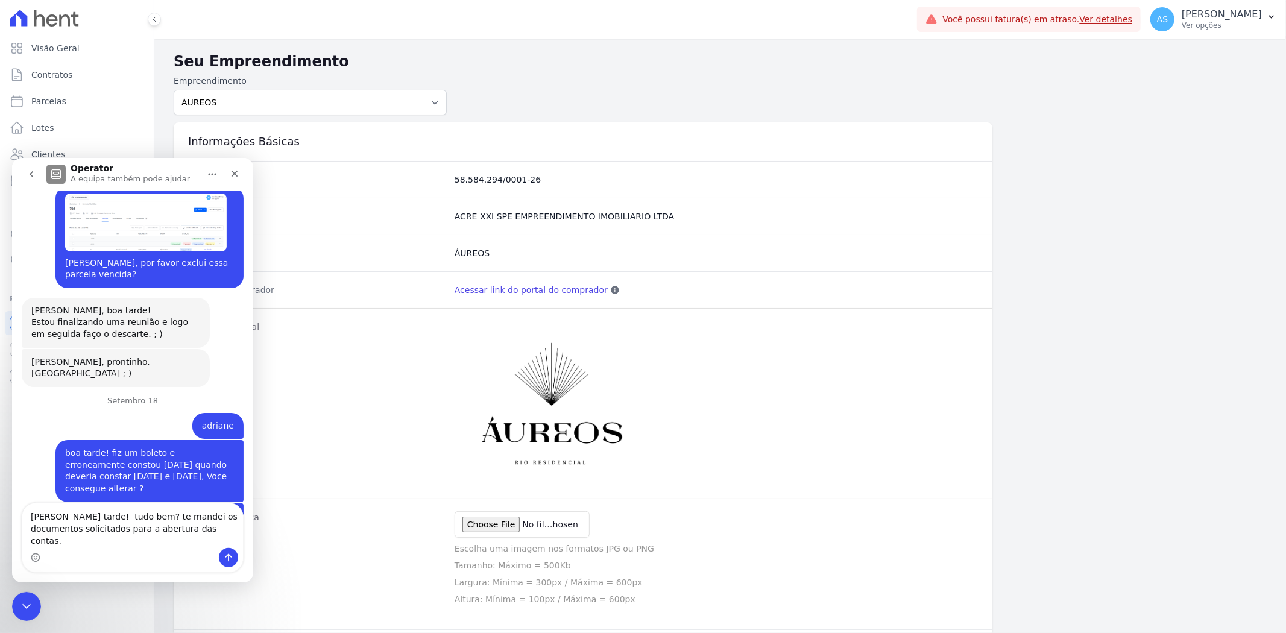
type textarea "[PERSON_NAME] tarde! tudo bem? te mandei os documentos solicitados para a abert…"
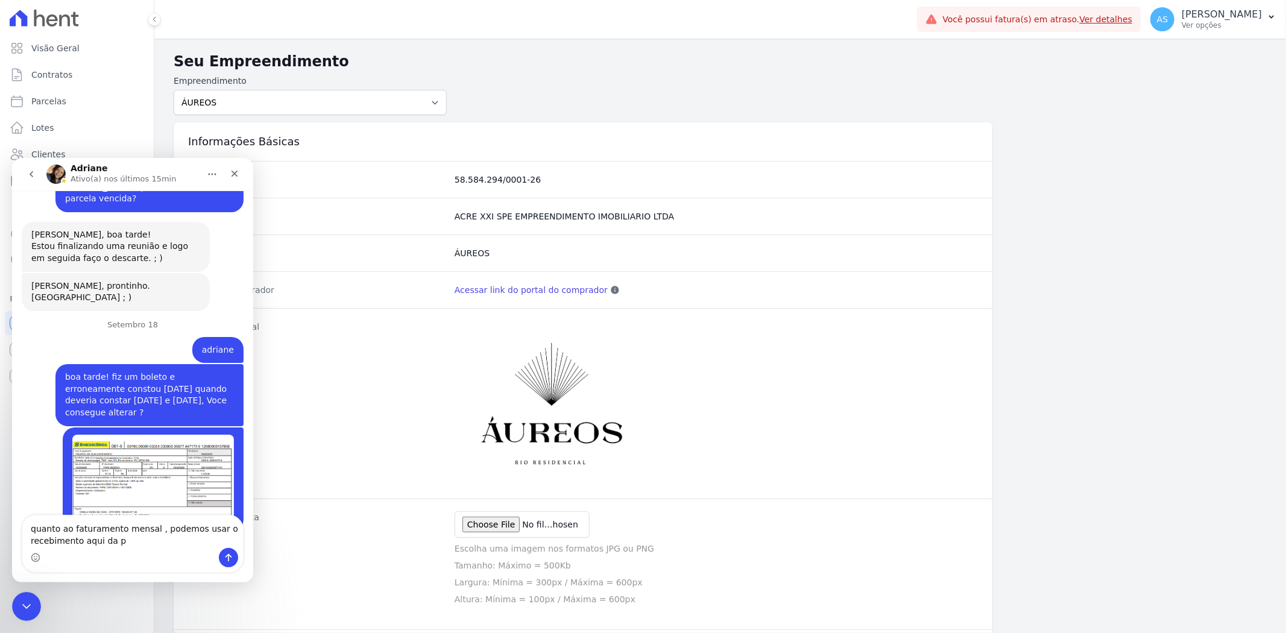
scroll to position [11819, 0]
type textarea "quanto ao faturamento mensal , podemos usar o recebimento aqui da propria plata…"
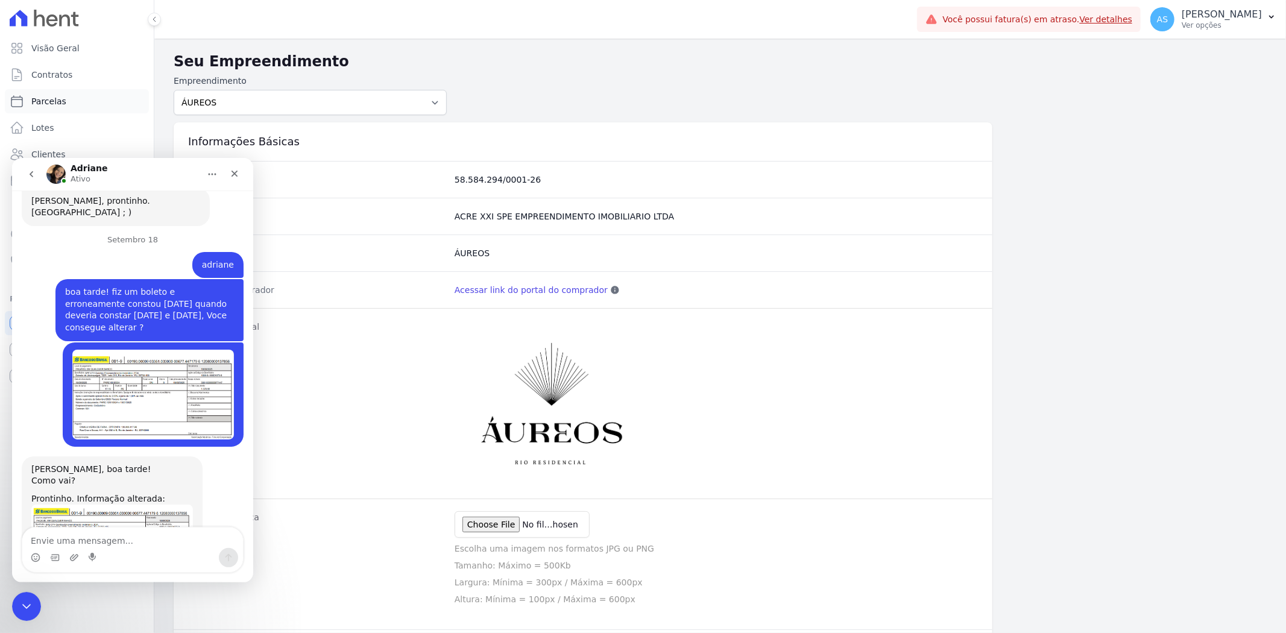
scroll to position [11954, 0]
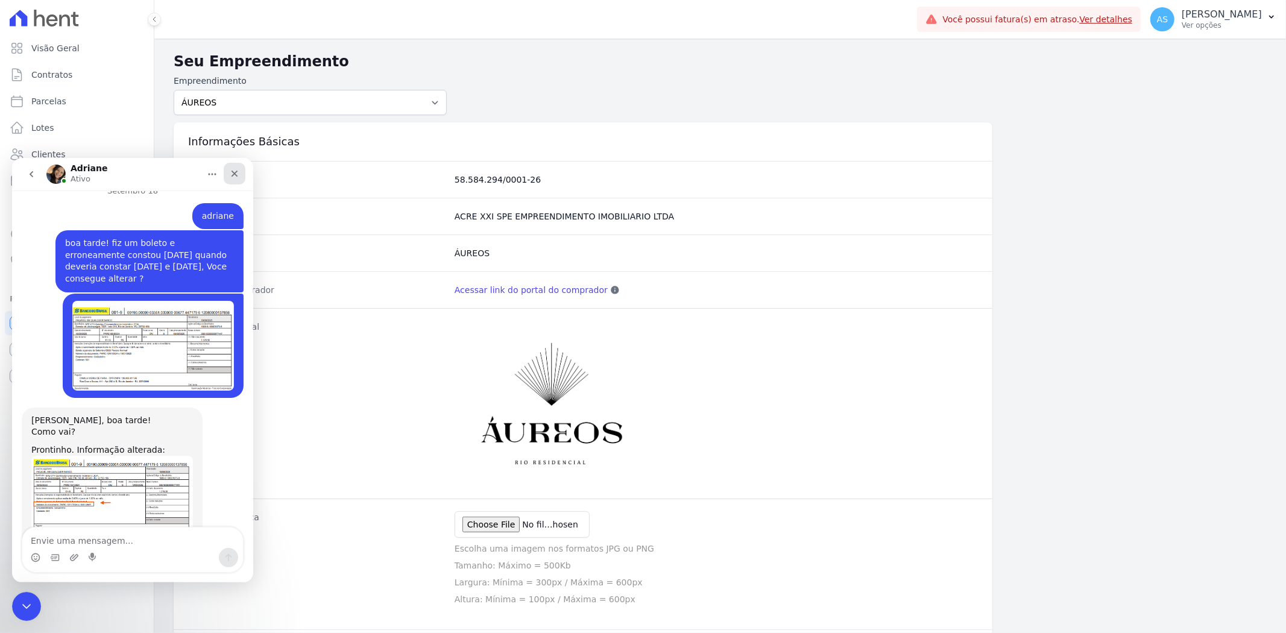
click at [235, 172] on icon "Fechar" at bounding box center [235, 173] width 7 height 7
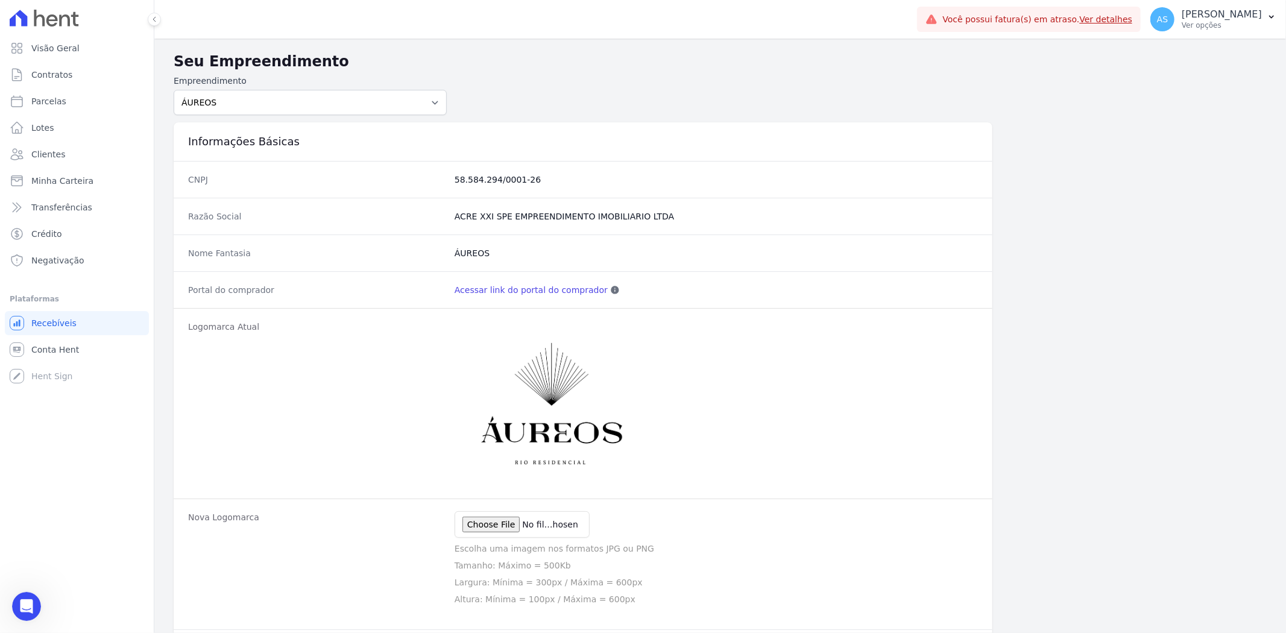
scroll to position [11953, 0]
click at [74, 177] on span "Minha Carteira" at bounding box center [62, 181] width 62 height 12
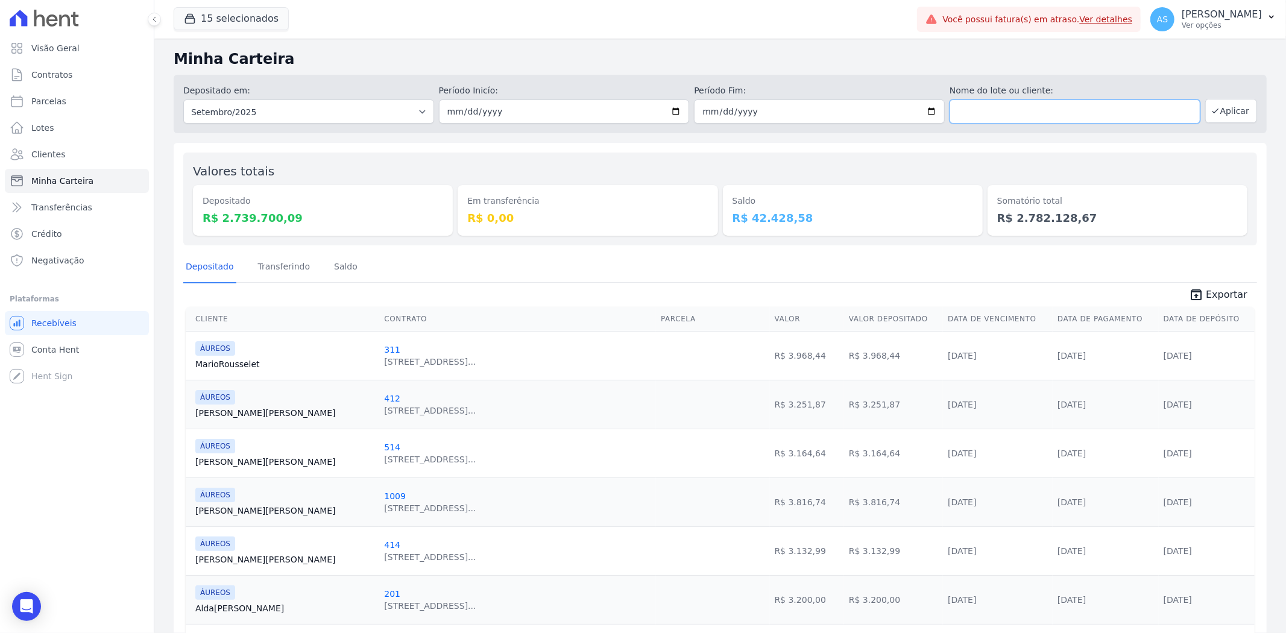
click at [979, 113] on input "text" at bounding box center [1075, 111] width 251 height 24
click at [591, 115] on input "[DATE]" at bounding box center [564, 111] width 251 height 24
type input "[DATE]"
click at [772, 107] on input "[DATE]" at bounding box center [819, 111] width 251 height 24
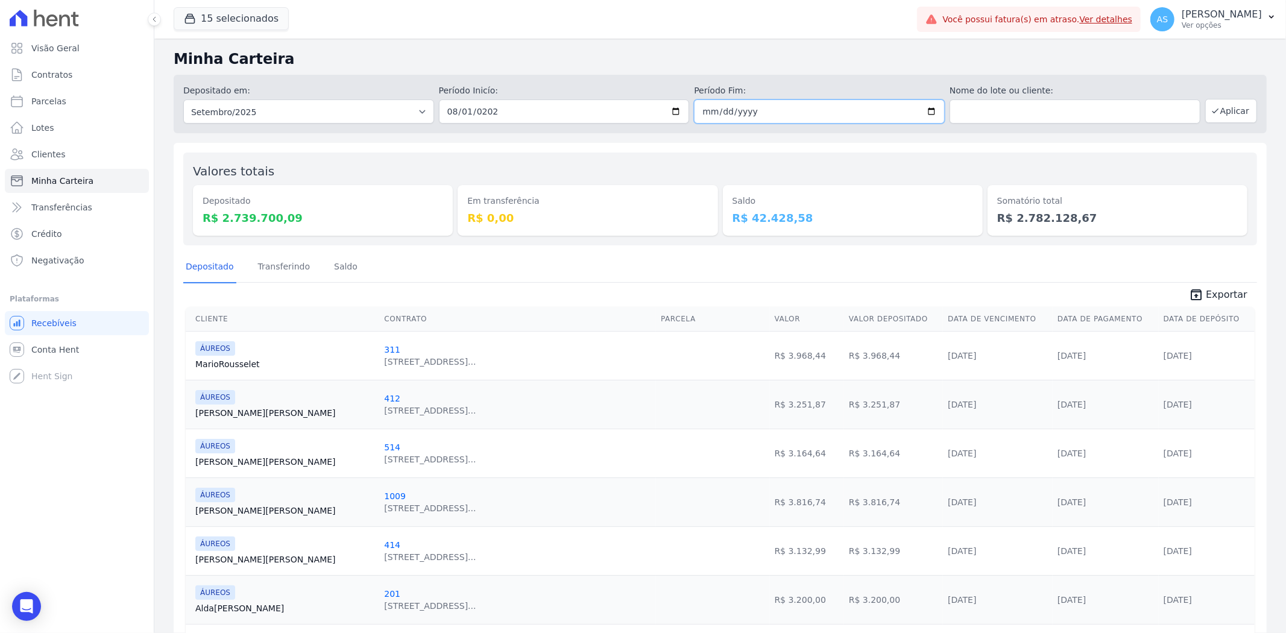
click at [922, 104] on input "[DATE]" at bounding box center [819, 111] width 251 height 24
click at [924, 109] on input "[DATE]" at bounding box center [819, 111] width 251 height 24
type input "[DATE]"
click at [965, 112] on input "text" at bounding box center [1075, 111] width 251 height 24
type input "[PERSON_NAME]"
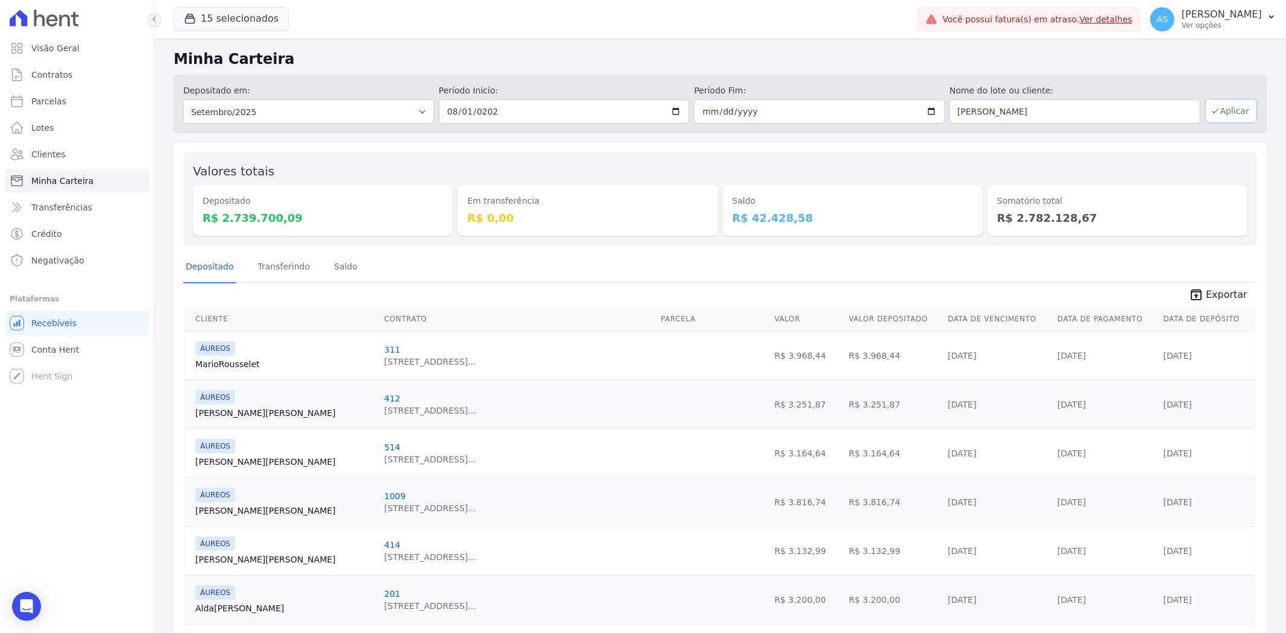
click at [1211, 113] on icon "button" at bounding box center [1216, 111] width 10 height 10
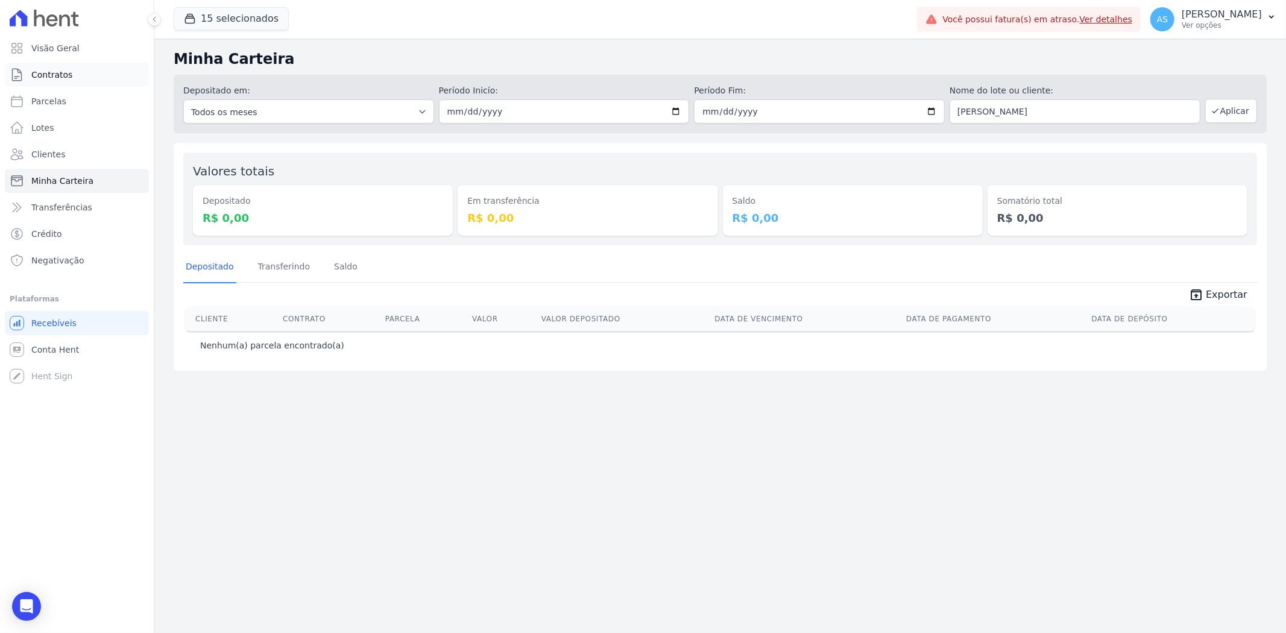
click at [58, 74] on span "Contratos" at bounding box center [51, 75] width 41 height 12
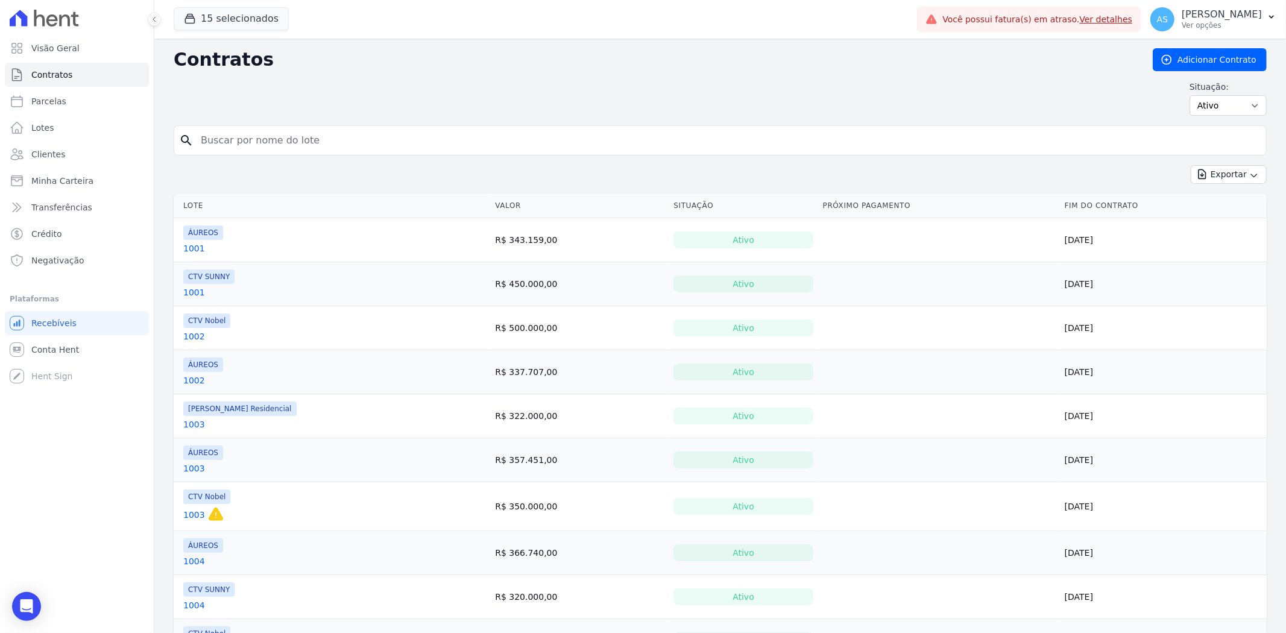
click at [211, 143] on input "search" at bounding box center [728, 140] width 1068 height 24
type input "1013"
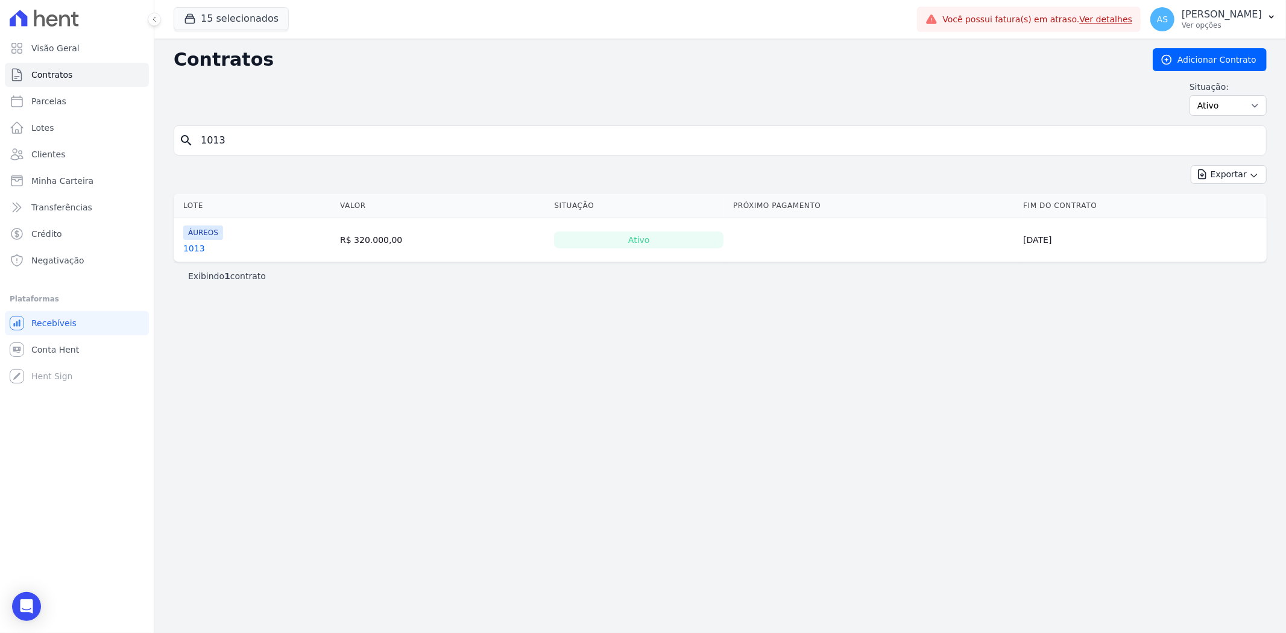
click at [192, 248] on link "1013" at bounding box center [194, 248] width 22 height 12
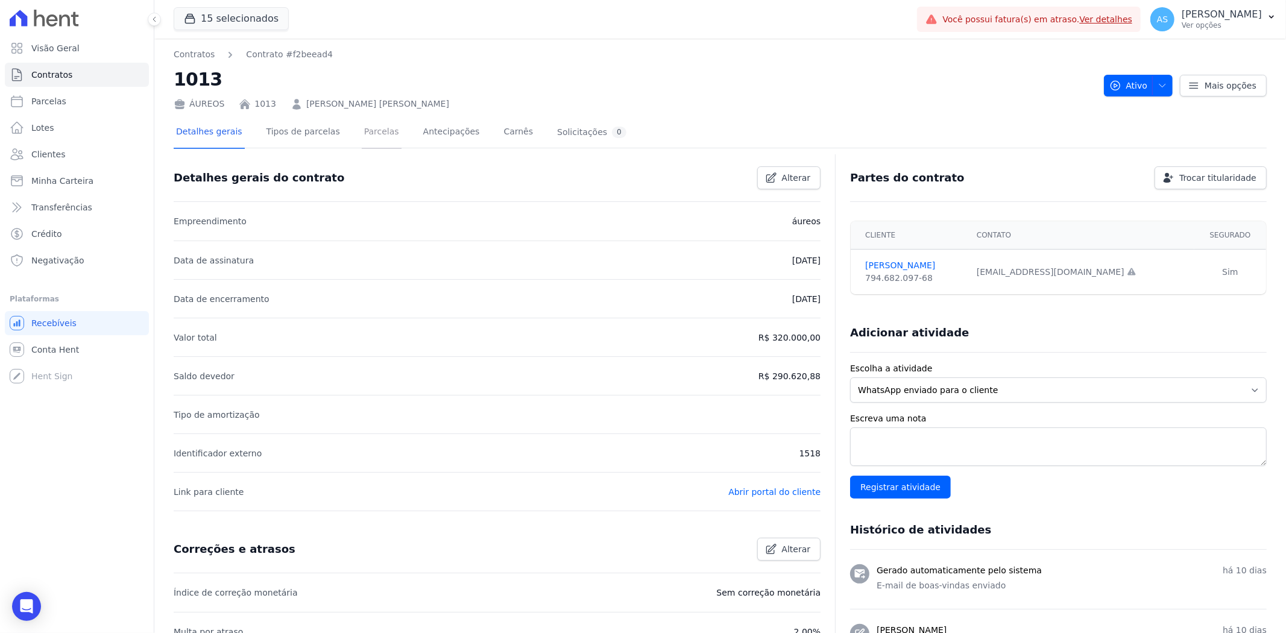
click at [365, 128] on link "Parcelas" at bounding box center [382, 133] width 40 height 32
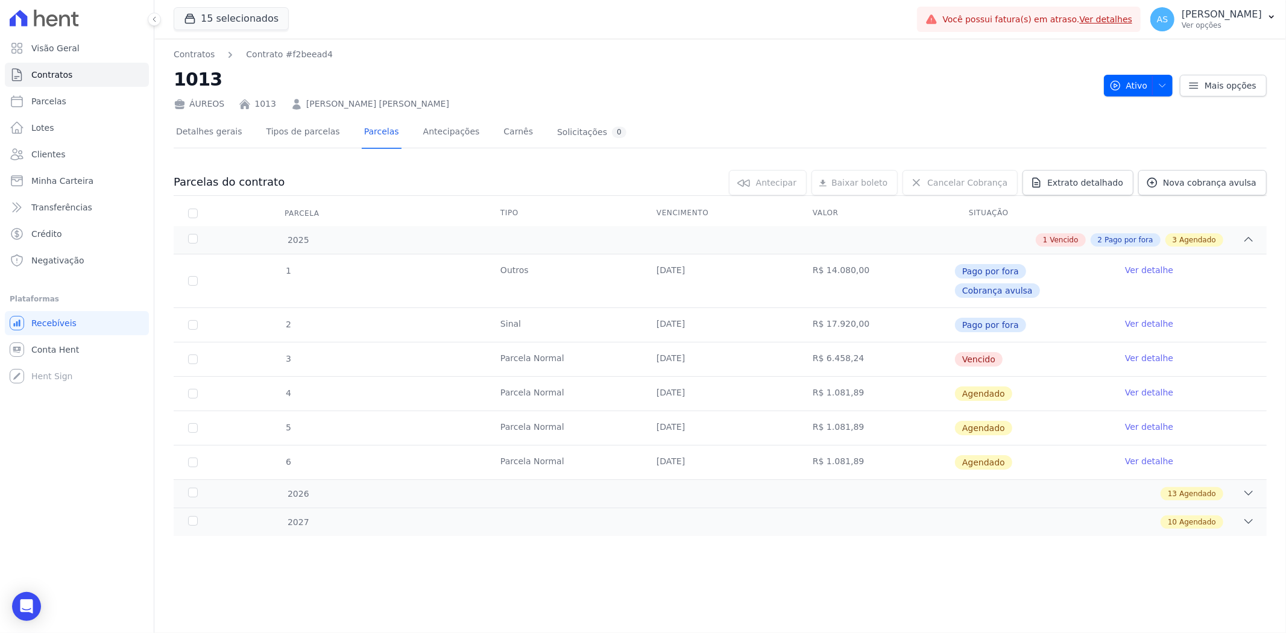
click at [1147, 352] on link "Ver detalhe" at bounding box center [1149, 358] width 48 height 12
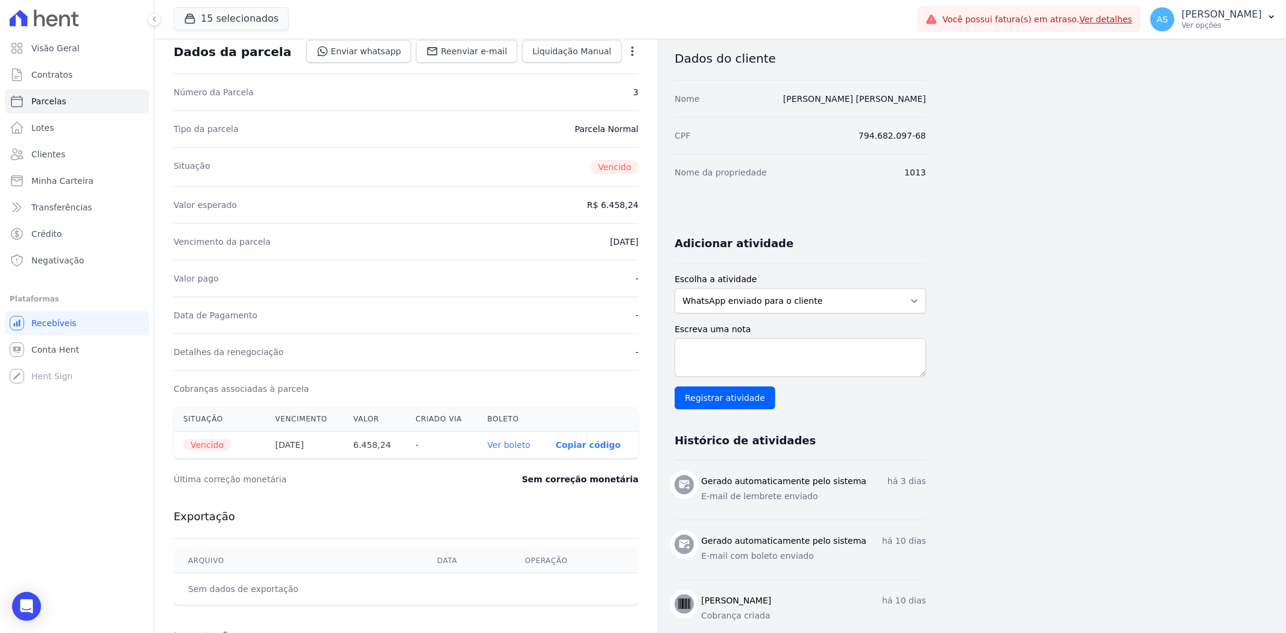
scroll to position [134, 0]
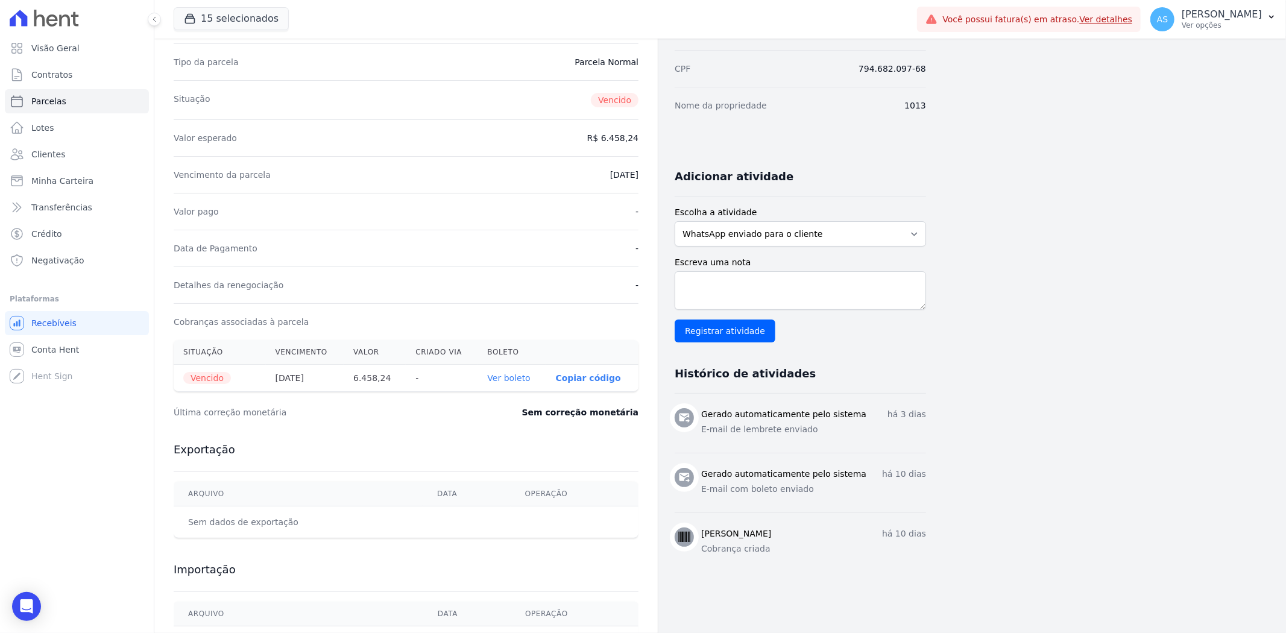
click at [505, 381] on link "Ver boleto" at bounding box center [509, 378] width 43 height 10
